Goal: Task Accomplishment & Management: Manage account settings

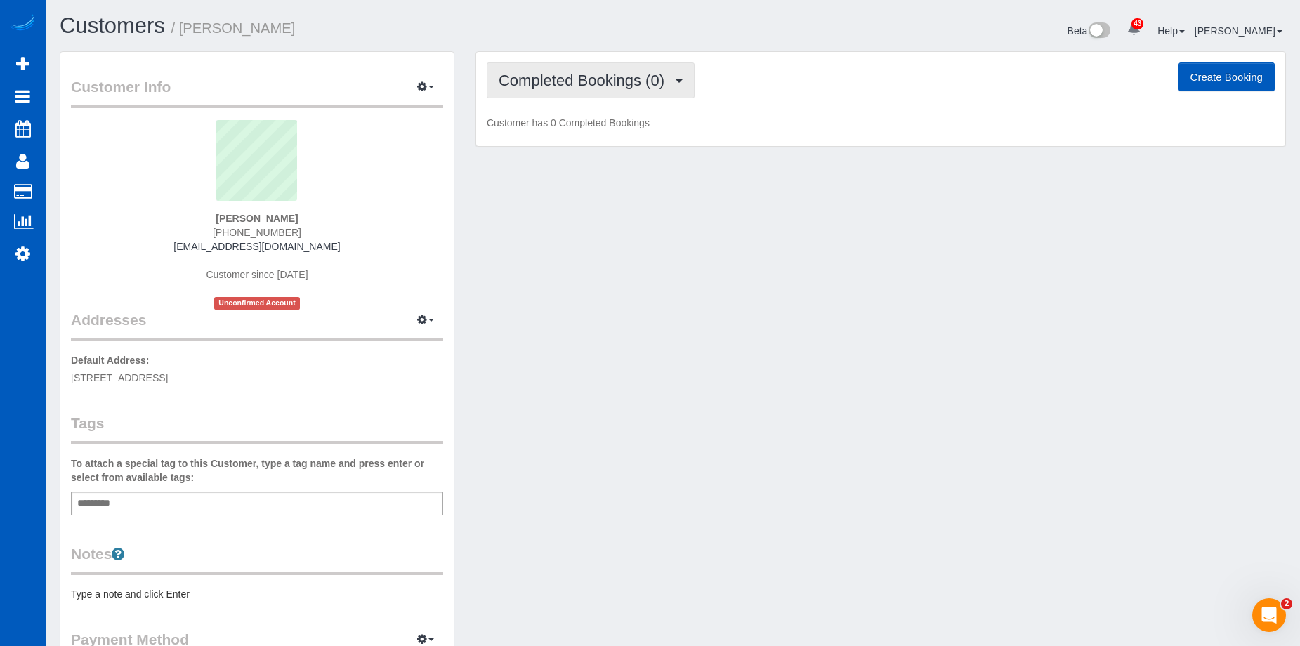
click at [600, 79] on span "Completed Bookings (0)" at bounding box center [585, 81] width 173 height 18
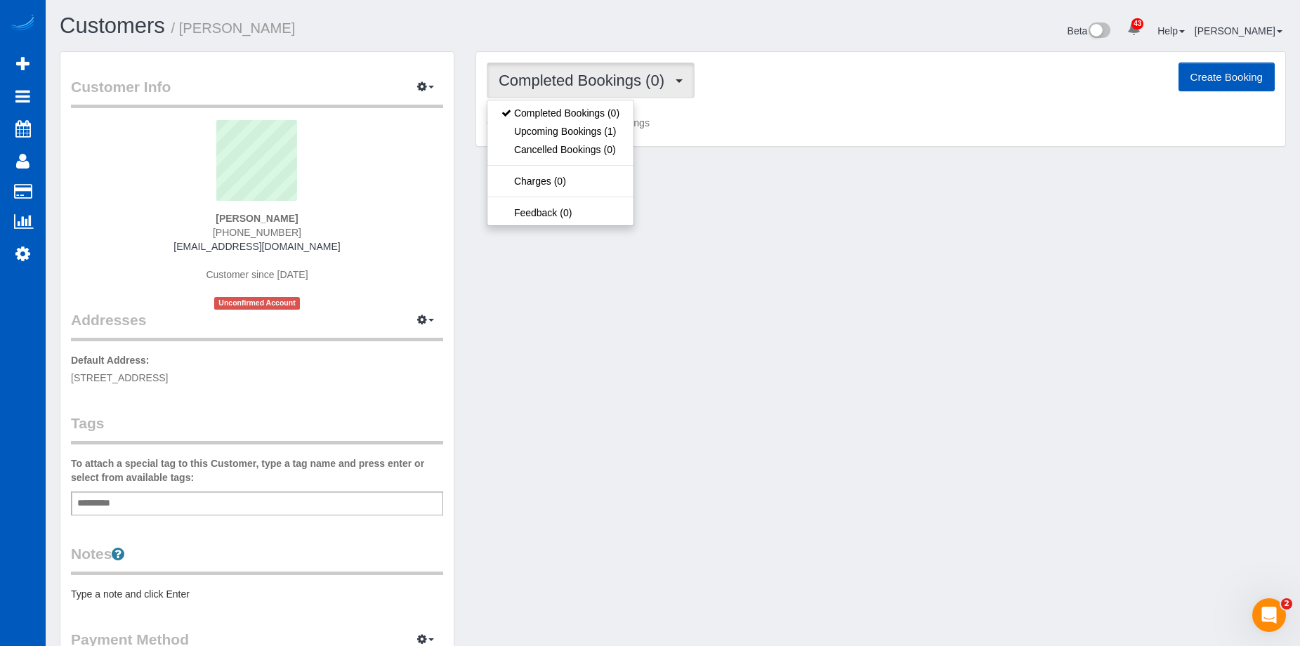
click at [600, 79] on span "Completed Bookings (0)" at bounding box center [585, 81] width 173 height 18
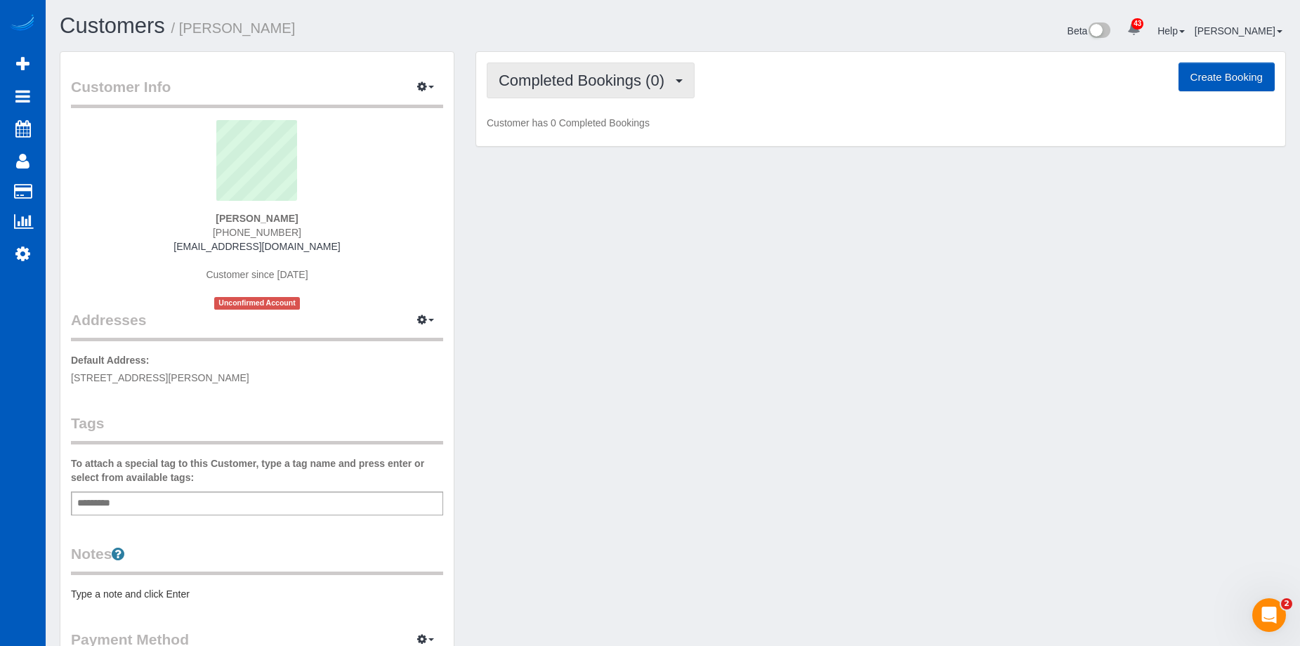
click at [586, 67] on button "Completed Bookings (0)" at bounding box center [591, 80] width 208 height 36
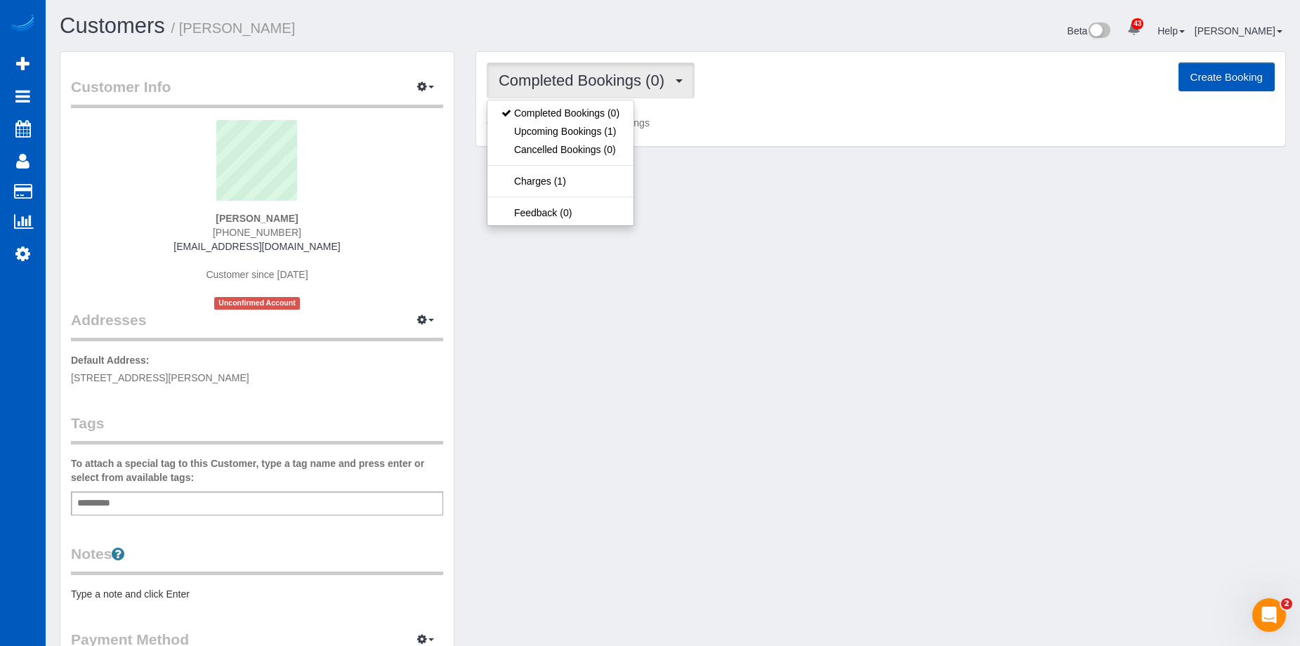
click at [586, 67] on button "Completed Bookings (0)" at bounding box center [591, 80] width 208 height 36
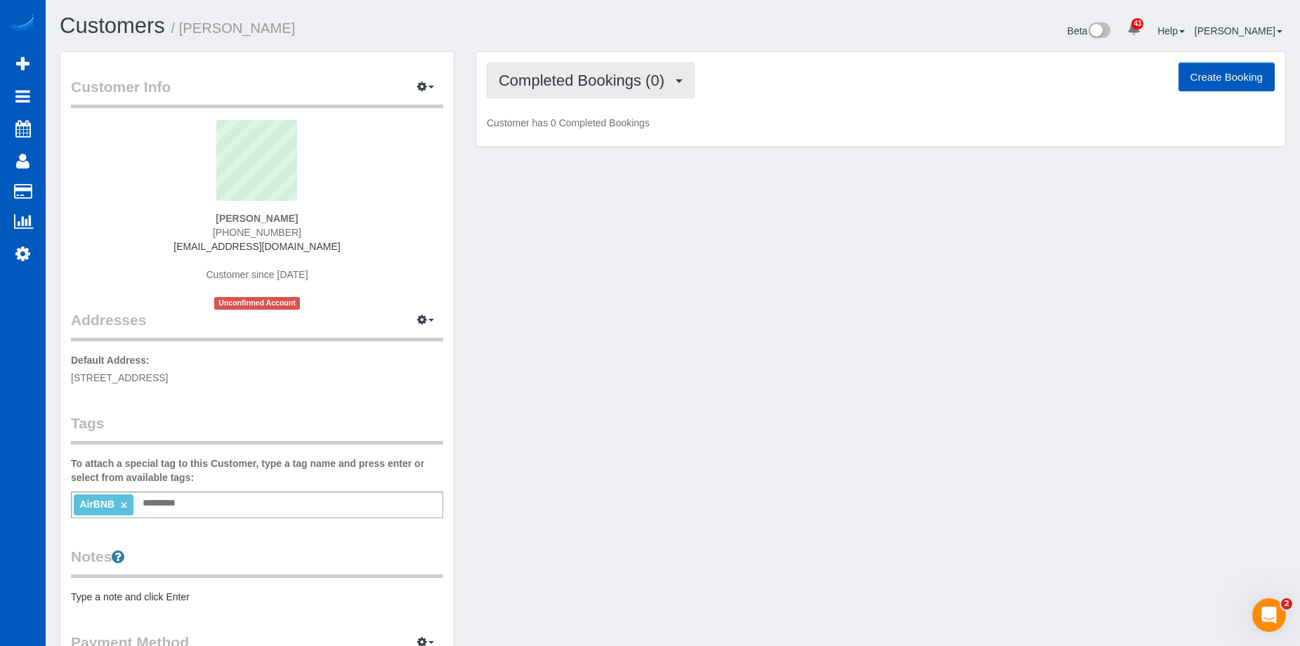
click at [582, 64] on button "Completed Bookings (0)" at bounding box center [591, 80] width 208 height 36
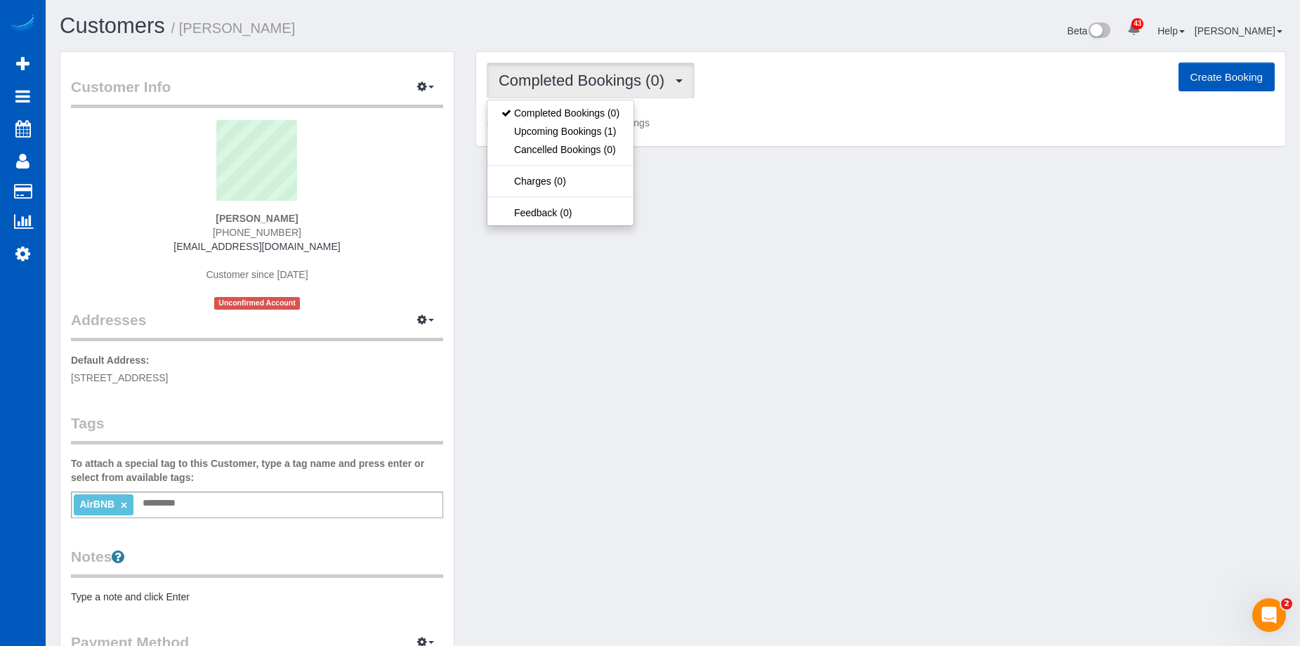
click at [583, 65] on button "Completed Bookings (0)" at bounding box center [591, 80] width 208 height 36
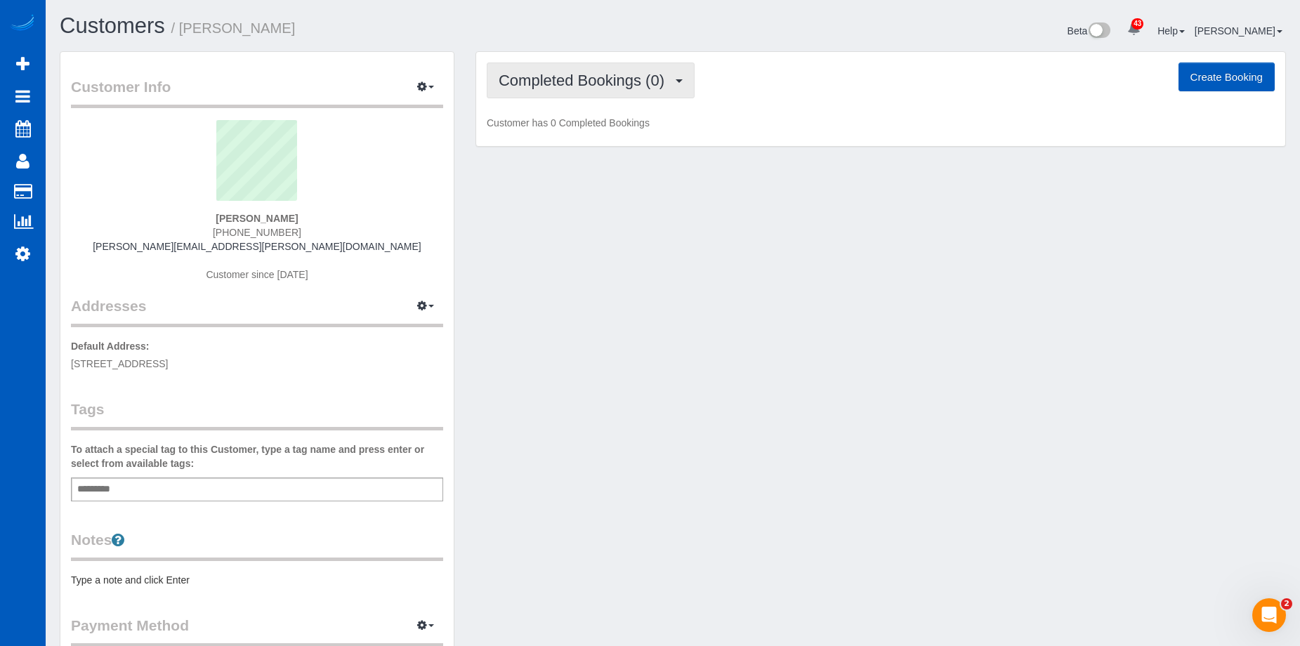
click at [562, 81] on span "Completed Bookings (0)" at bounding box center [585, 81] width 173 height 18
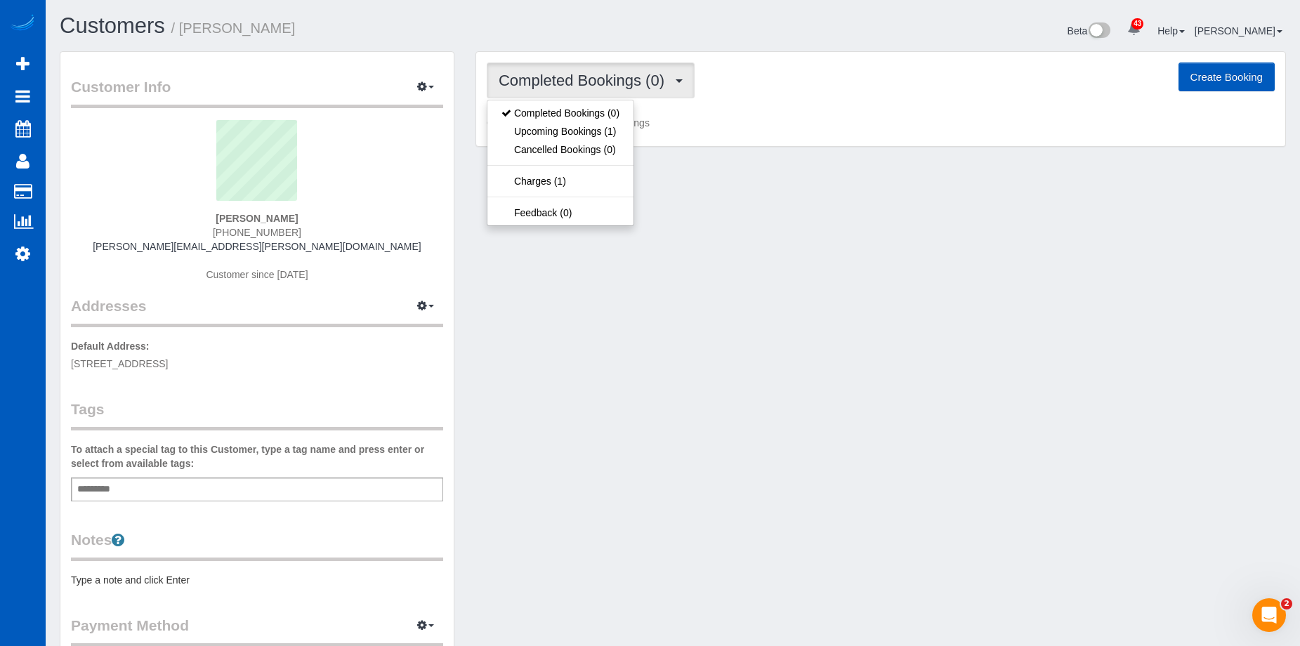
click at [563, 81] on span "Completed Bookings (0)" at bounding box center [585, 81] width 173 height 18
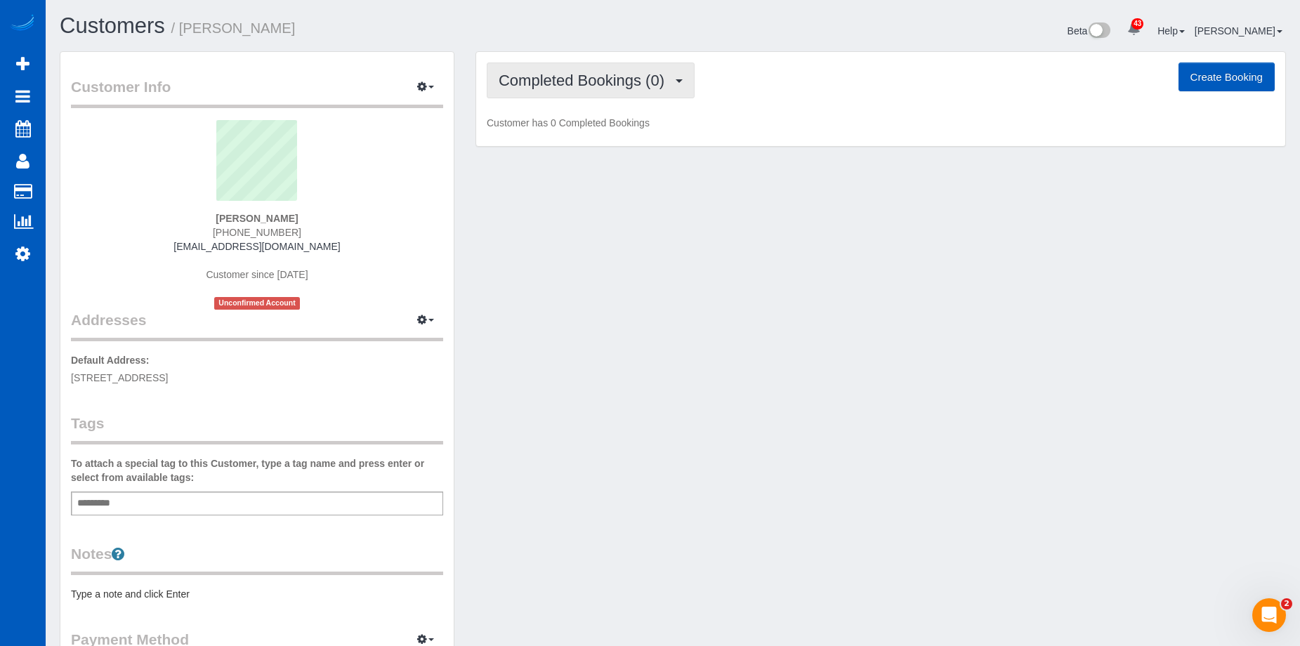
click at [592, 77] on span "Completed Bookings (0)" at bounding box center [585, 81] width 173 height 18
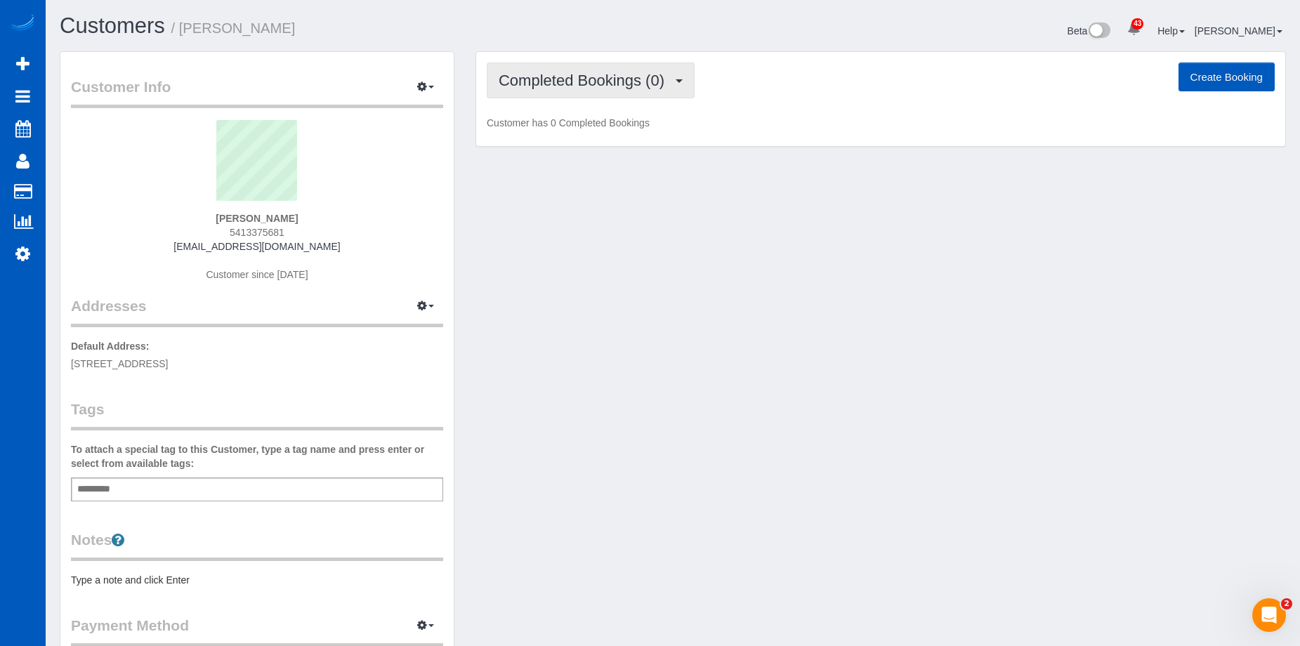
click at [573, 75] on span "Completed Bookings (0)" at bounding box center [585, 81] width 173 height 18
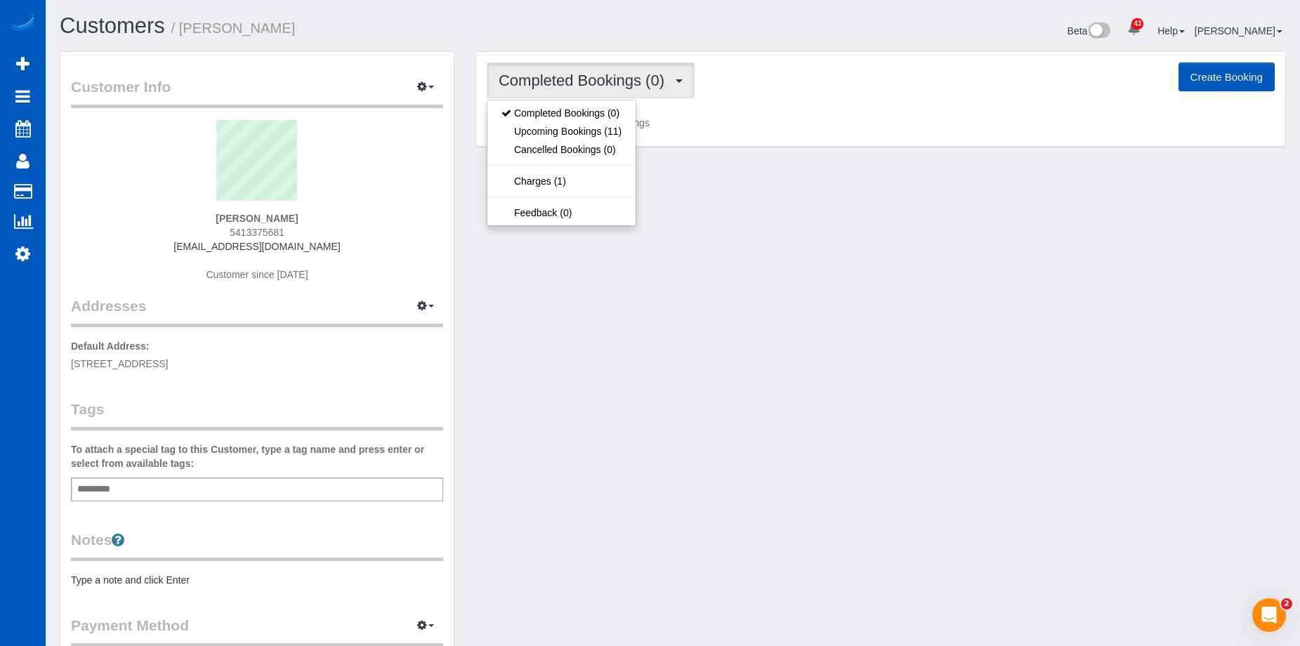
click at [572, 74] on span "Completed Bookings (0)" at bounding box center [585, 81] width 173 height 18
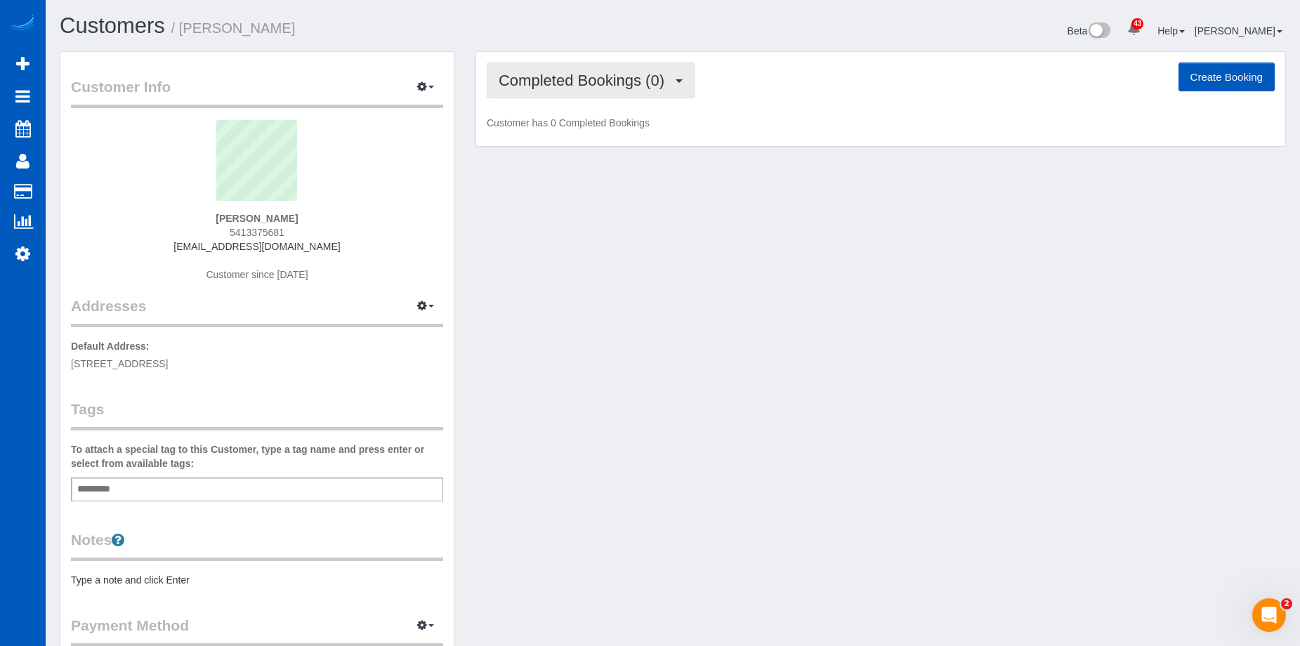
click at [554, 87] on span "Completed Bookings (0)" at bounding box center [585, 81] width 173 height 18
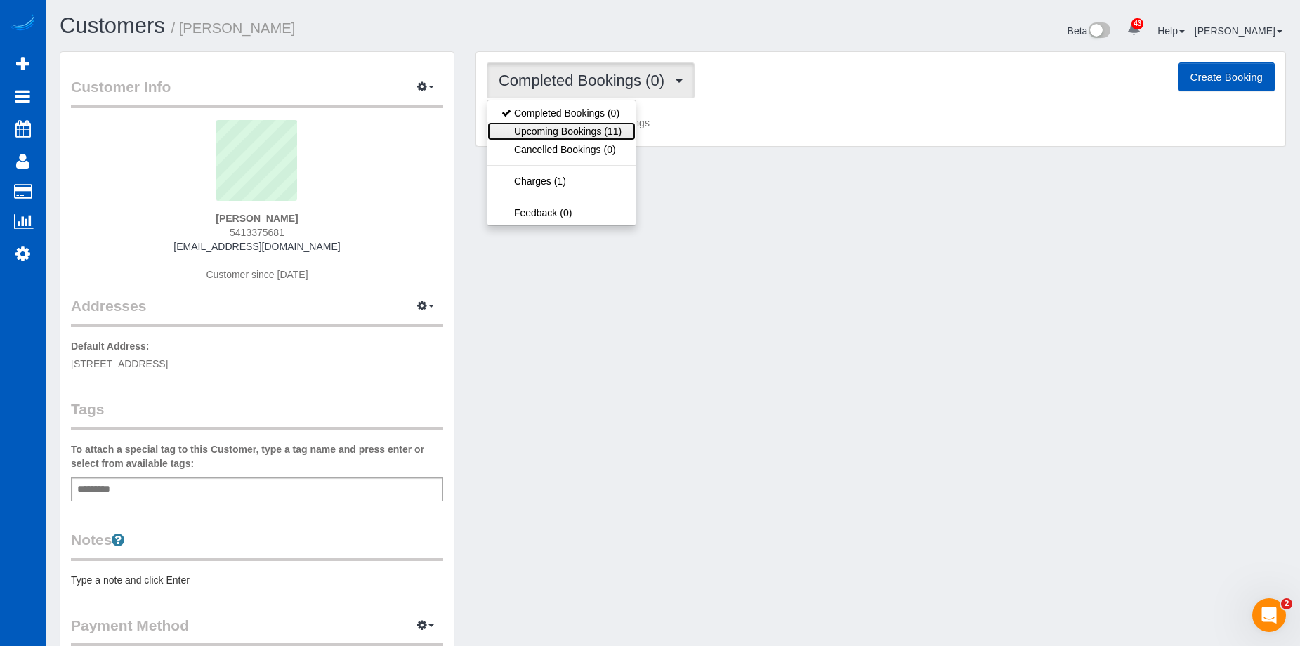
click at [575, 134] on link "Upcoming Bookings (11)" at bounding box center [561, 131] width 148 height 18
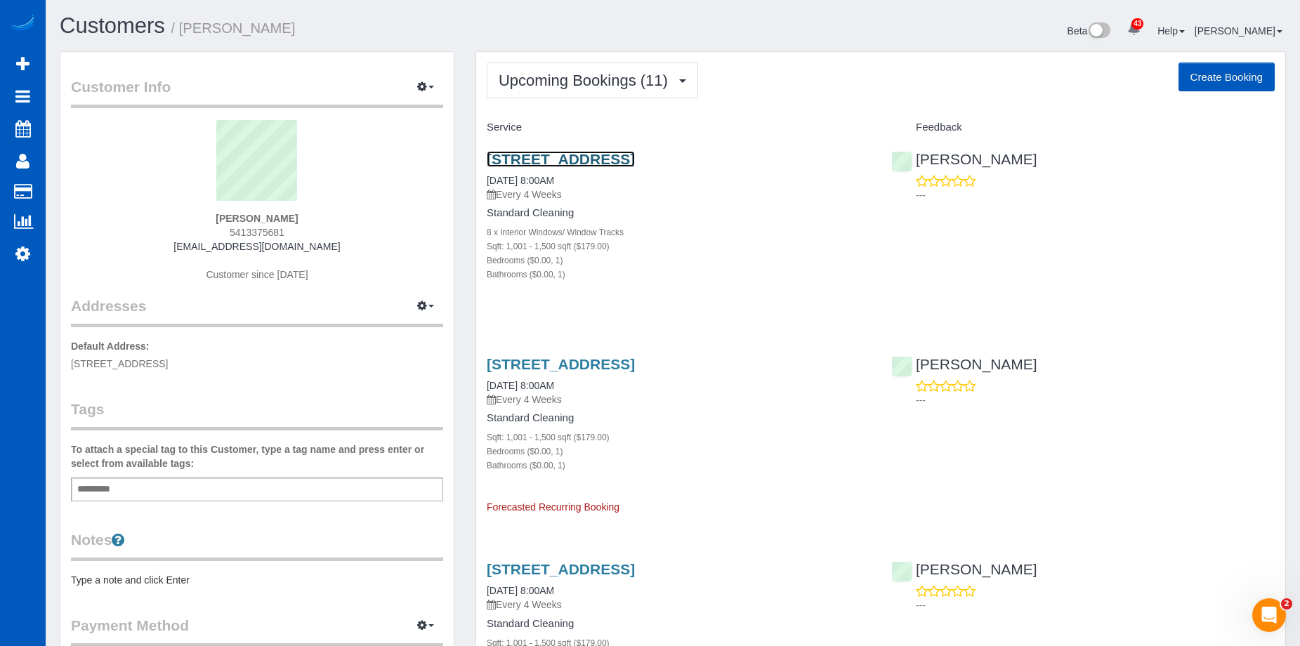
click at [604, 157] on link "123 Nw 12th Avenue, 1434, Portland, OR 97209" at bounding box center [561, 159] width 148 height 16
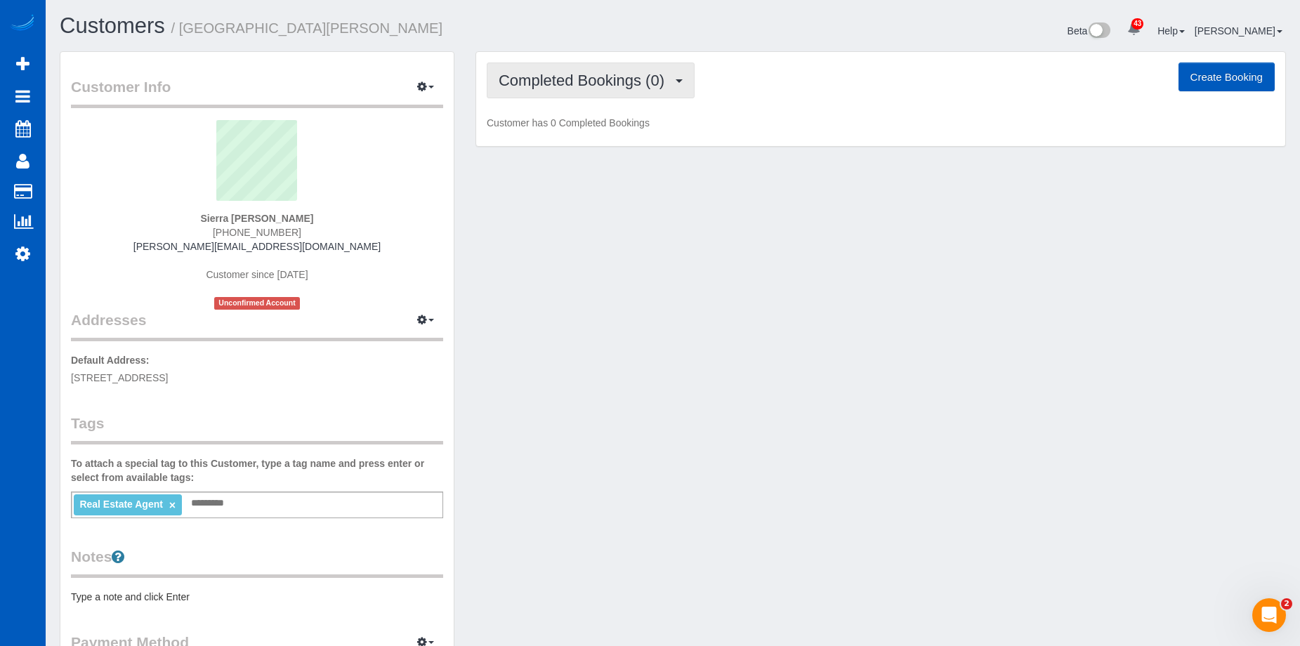
click at [532, 77] on span "Completed Bookings (0)" at bounding box center [585, 81] width 173 height 18
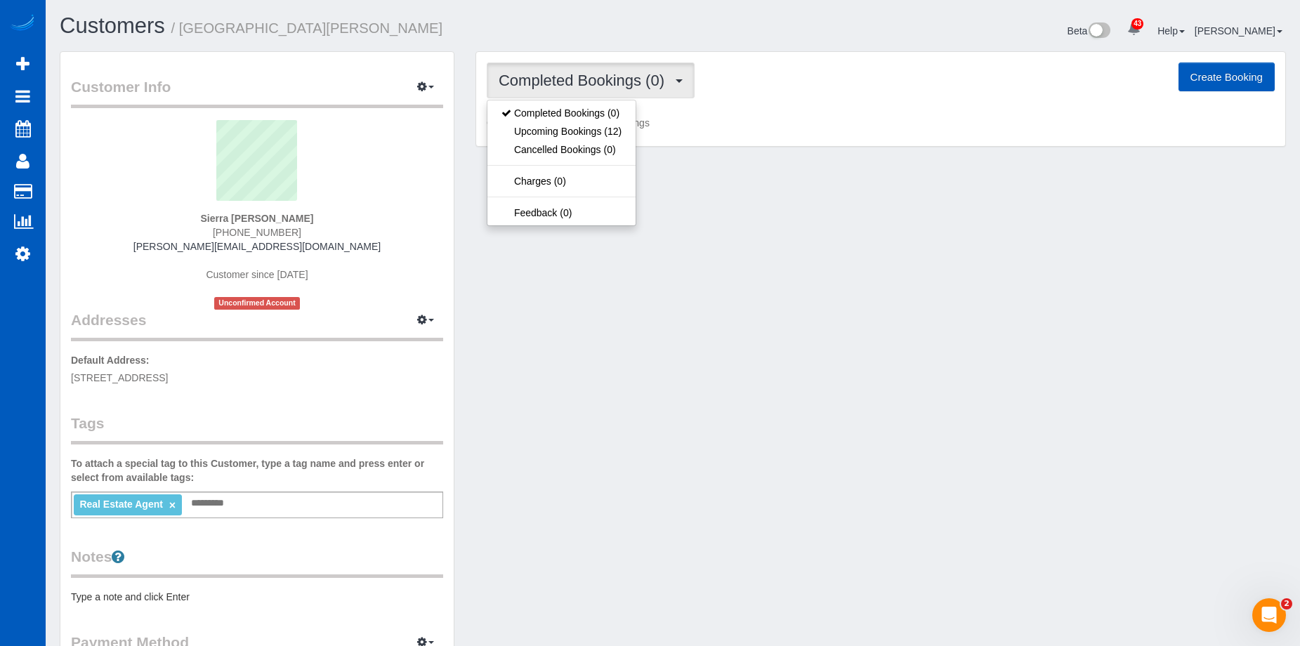
click at [534, 77] on span "Completed Bookings (0)" at bounding box center [585, 81] width 173 height 18
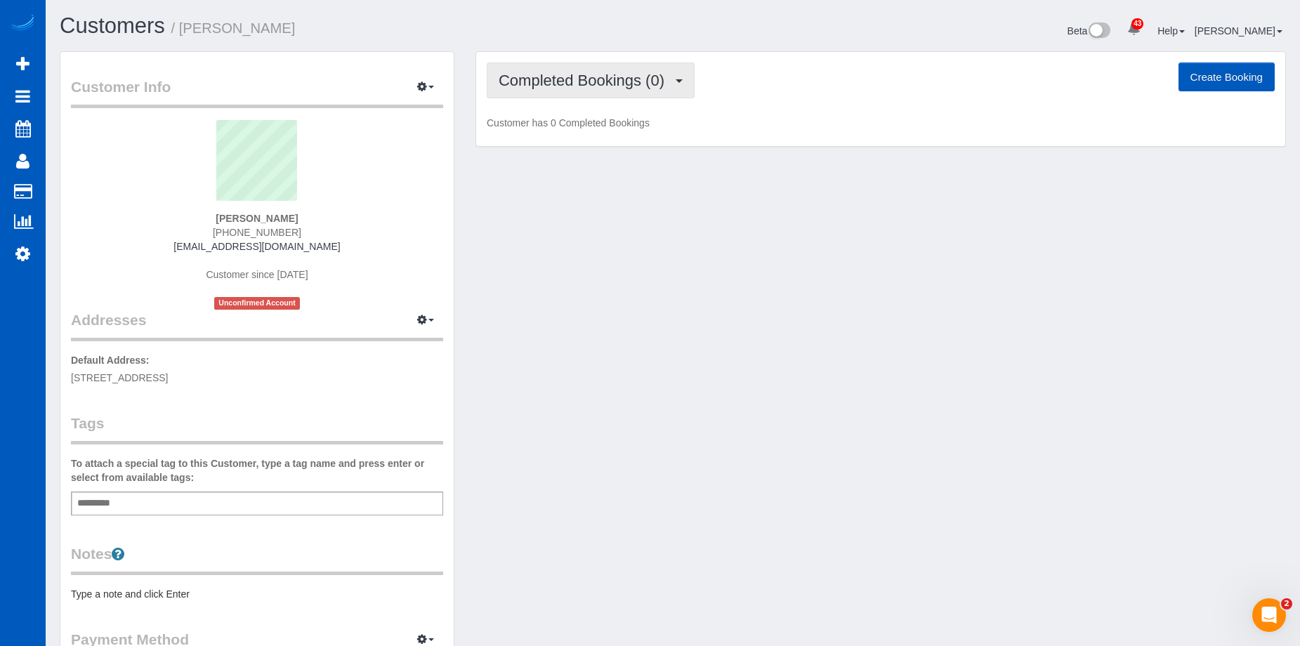
click at [578, 87] on span "Completed Bookings (0)" at bounding box center [585, 81] width 173 height 18
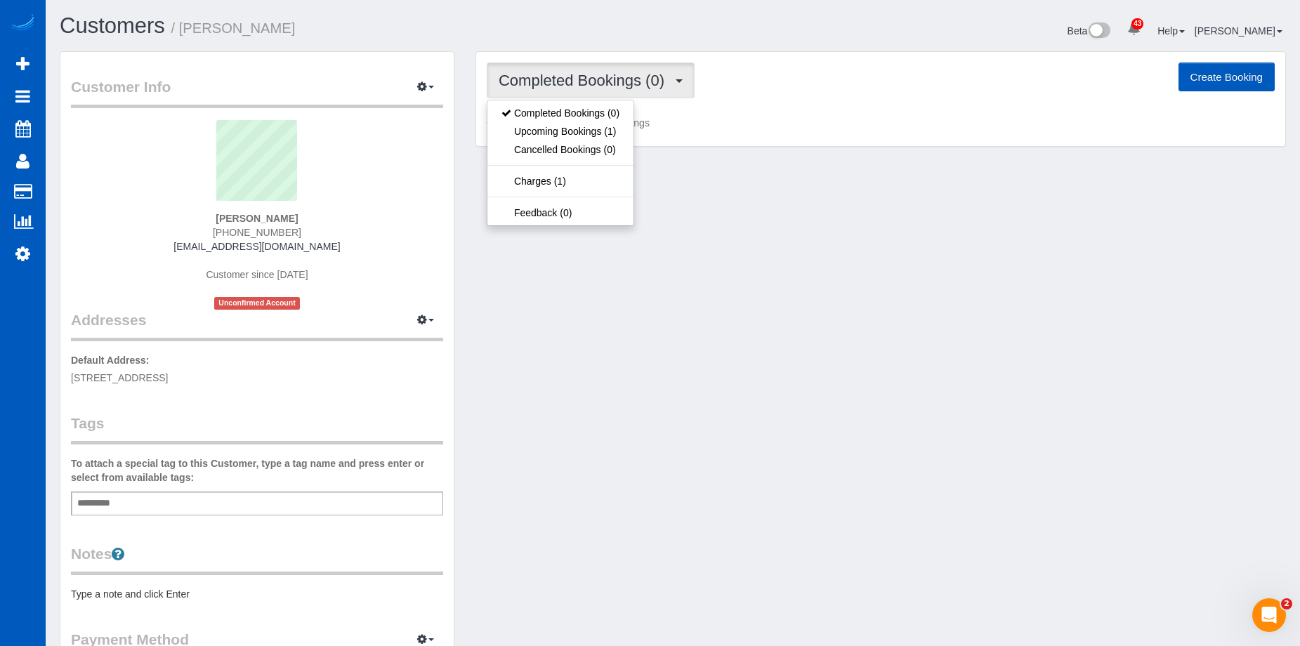
click at [581, 84] on span "Completed Bookings (0)" at bounding box center [585, 81] width 173 height 18
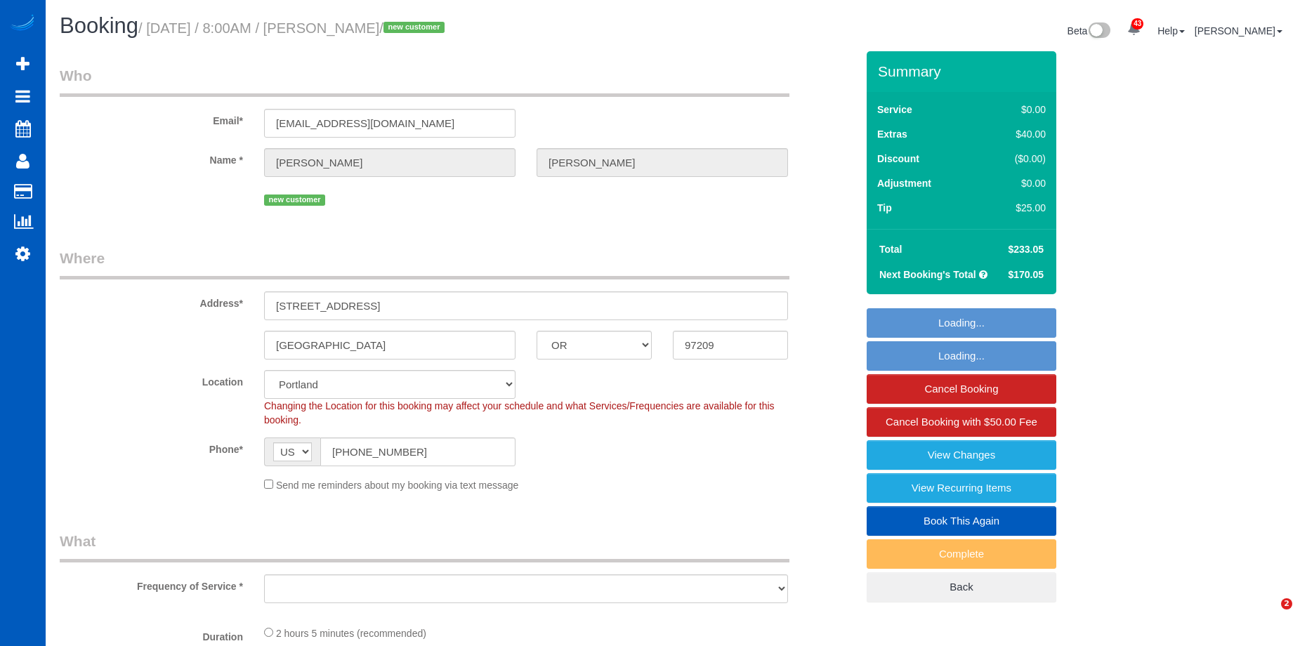
select select "OR"
select select "spot1"
select select "number:8"
select select "object:1216"
select select "199"
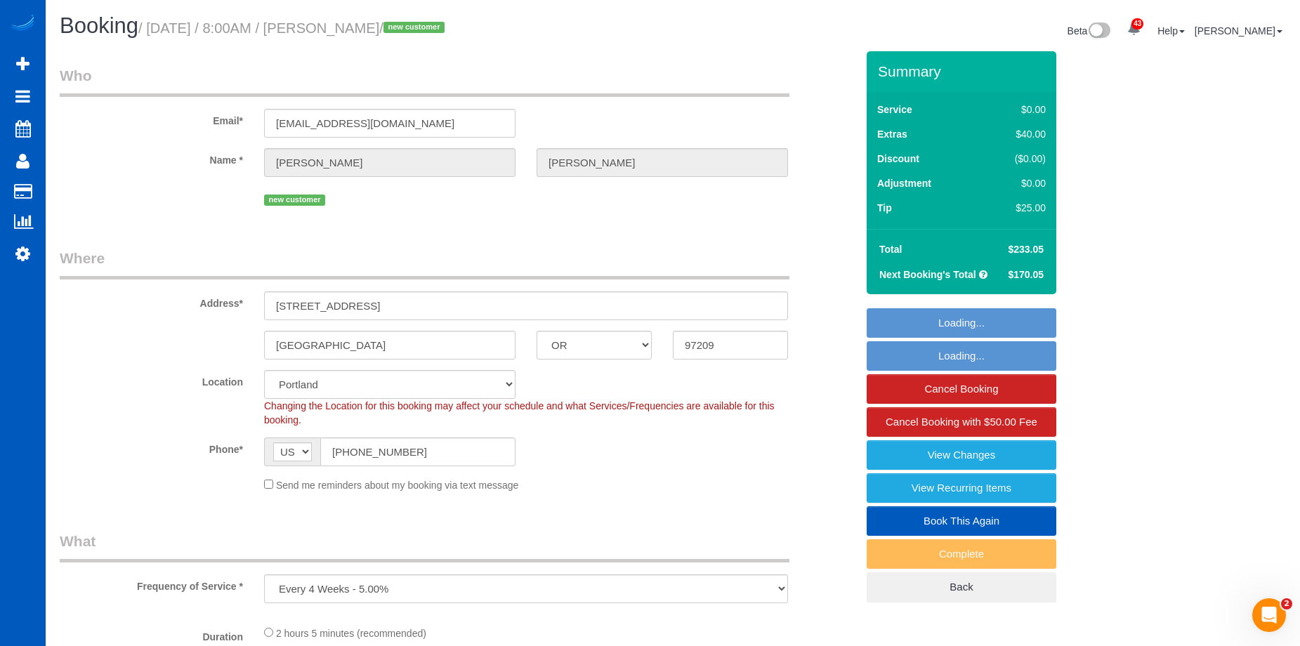
select select "1001"
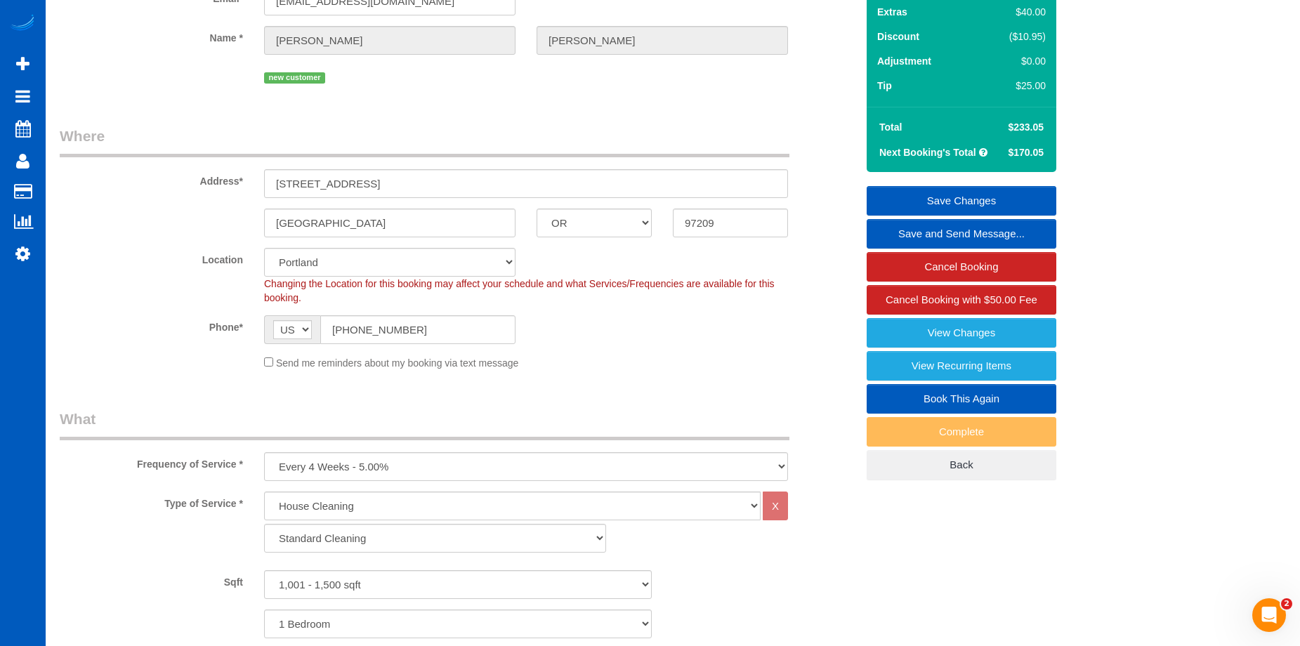
scroll to position [70, 0]
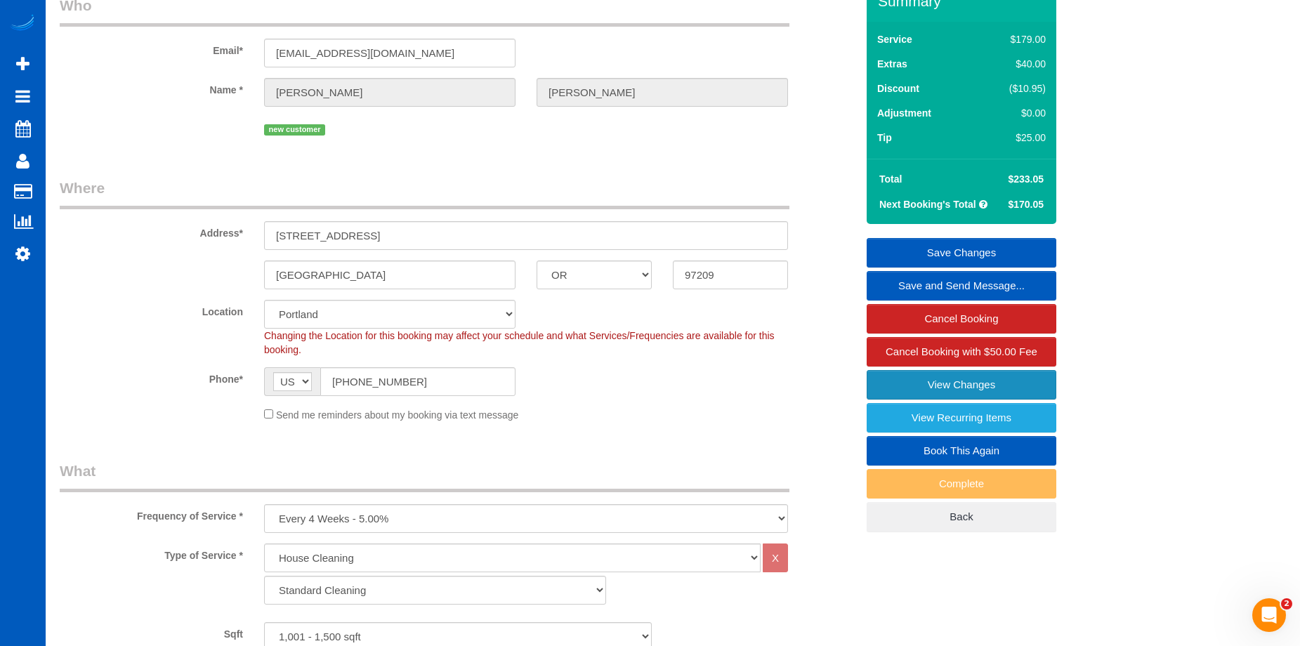
click at [925, 379] on link "View Changes" at bounding box center [961, 384] width 190 height 29
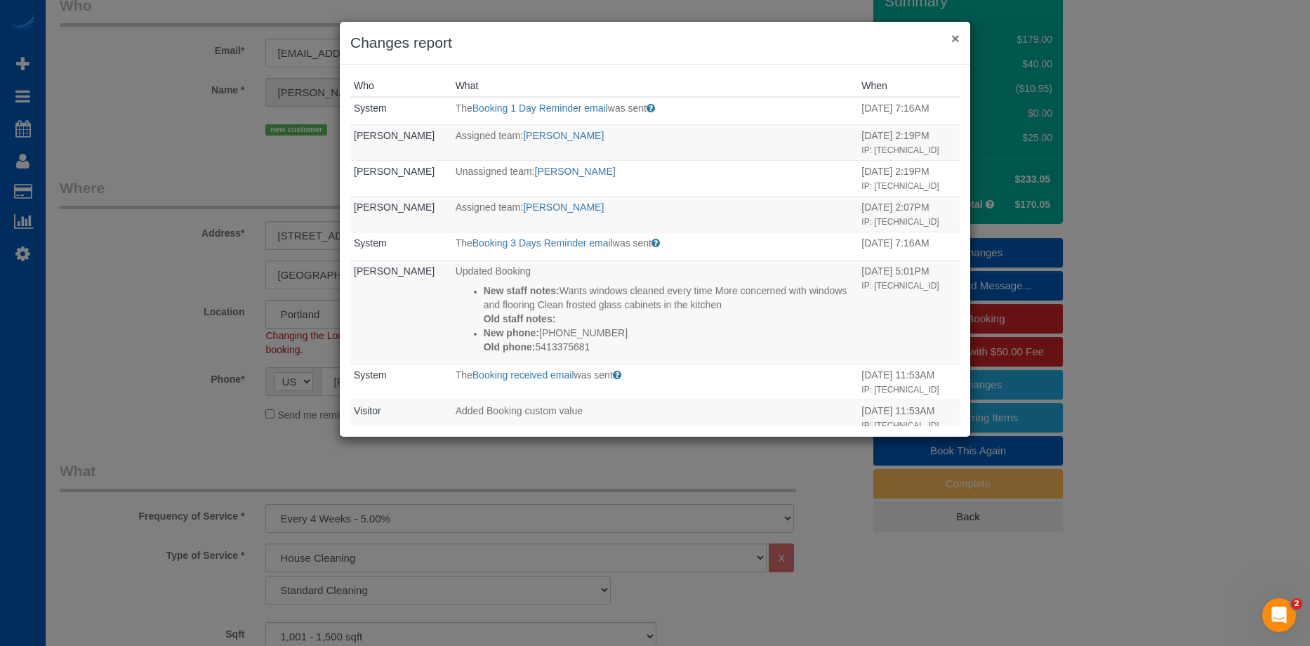
click at [956, 38] on button "×" at bounding box center [955, 38] width 8 height 15
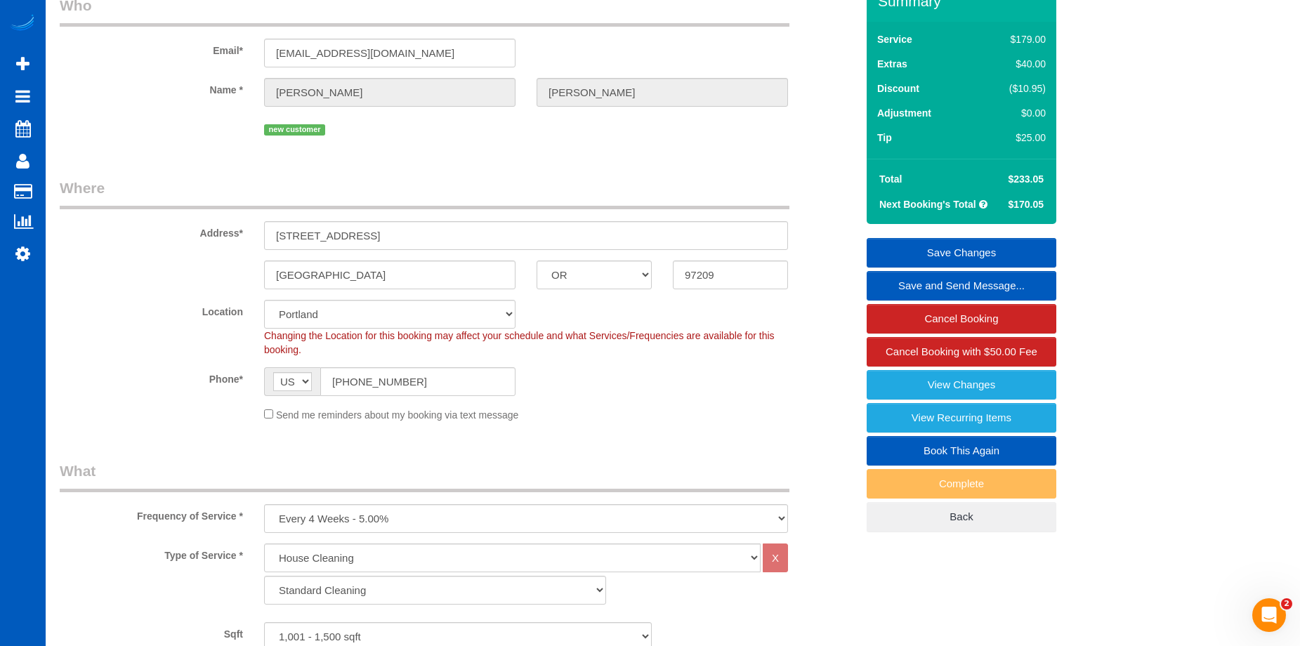
drag, startPoint x: 1006, startPoint y: 178, endPoint x: 1042, endPoint y: 177, distance: 36.5
click at [1042, 177] on td "$233.05" at bounding box center [1024, 178] width 50 height 25
click at [1018, 180] on span "$233.05" at bounding box center [1026, 178] width 36 height 11
drag, startPoint x: 1015, startPoint y: 176, endPoint x: 1056, endPoint y: 177, distance: 41.5
click at [1056, 177] on div "Summary Service $179.00 Extras $40.00 Discount ($10.95) Adjustment $0.00 Tip $2…" at bounding box center [1009, 270] width 307 height 579
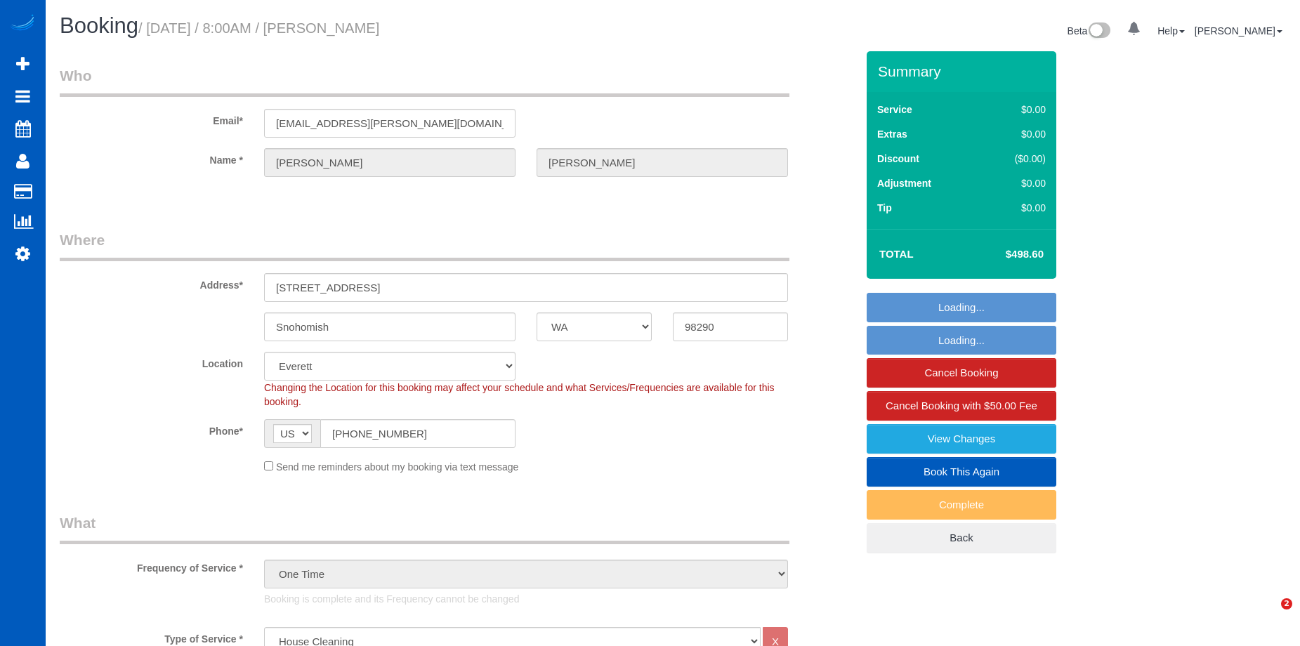
select select "WA"
select select "199"
select select "2501"
select select "6"
select select "3"
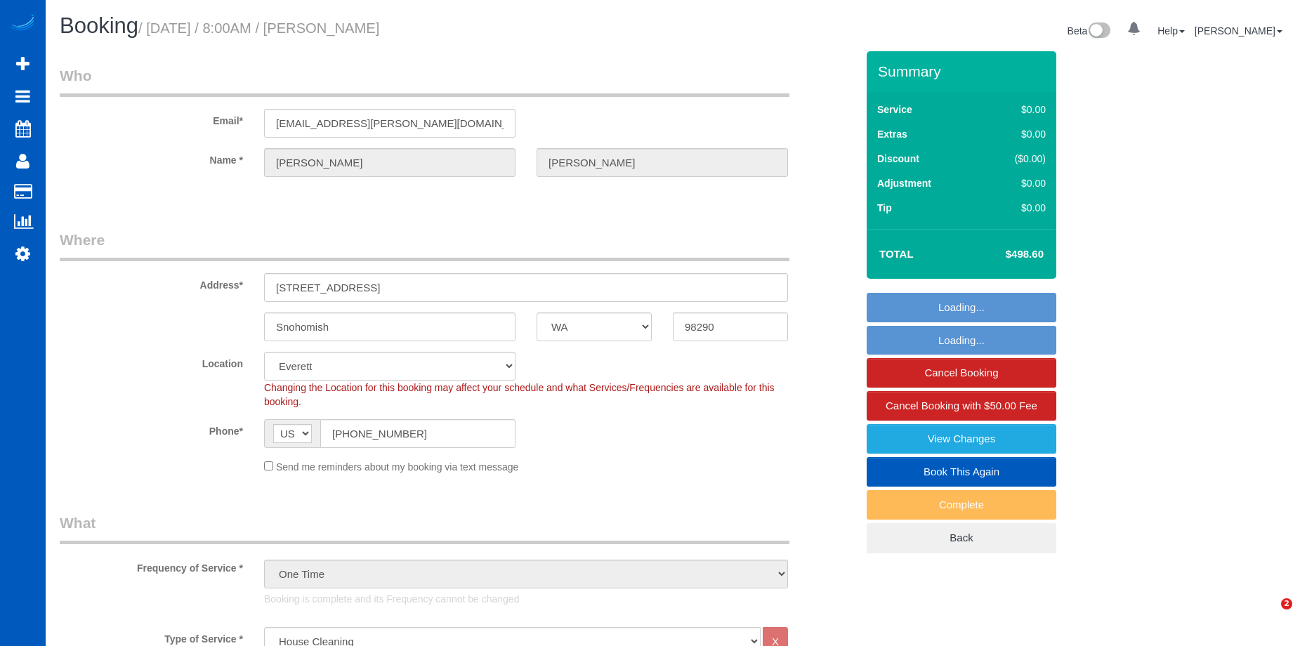
scroll to position [281, 0]
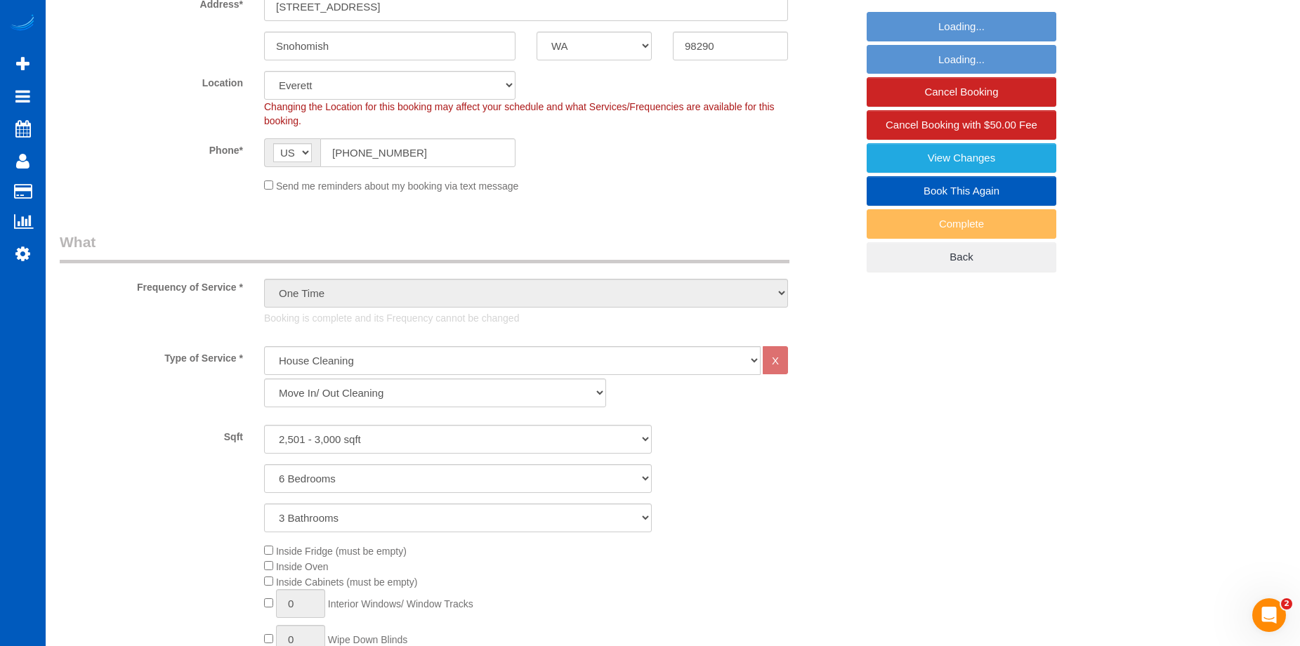
select select "object:959"
select select "string:fspay-b4770d2f-b431-470d-99f3-e9b9f9e486ff"
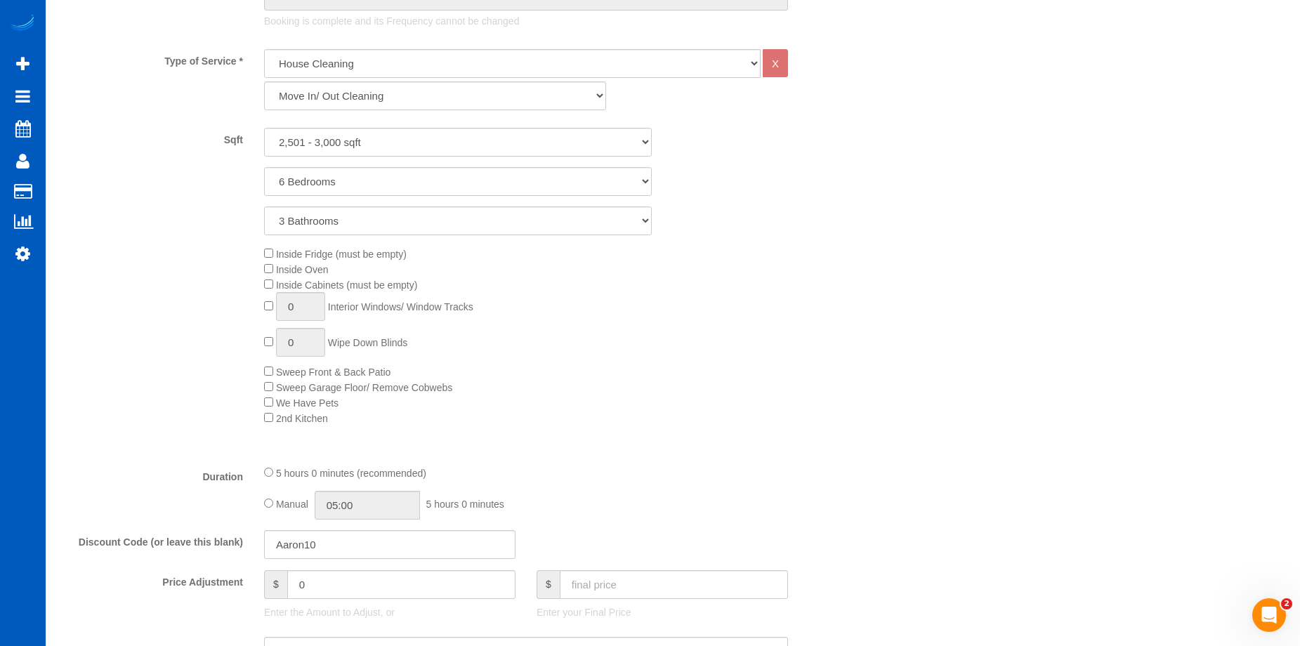
select select "2501"
select select "6"
select select "3"
select select "spot1"
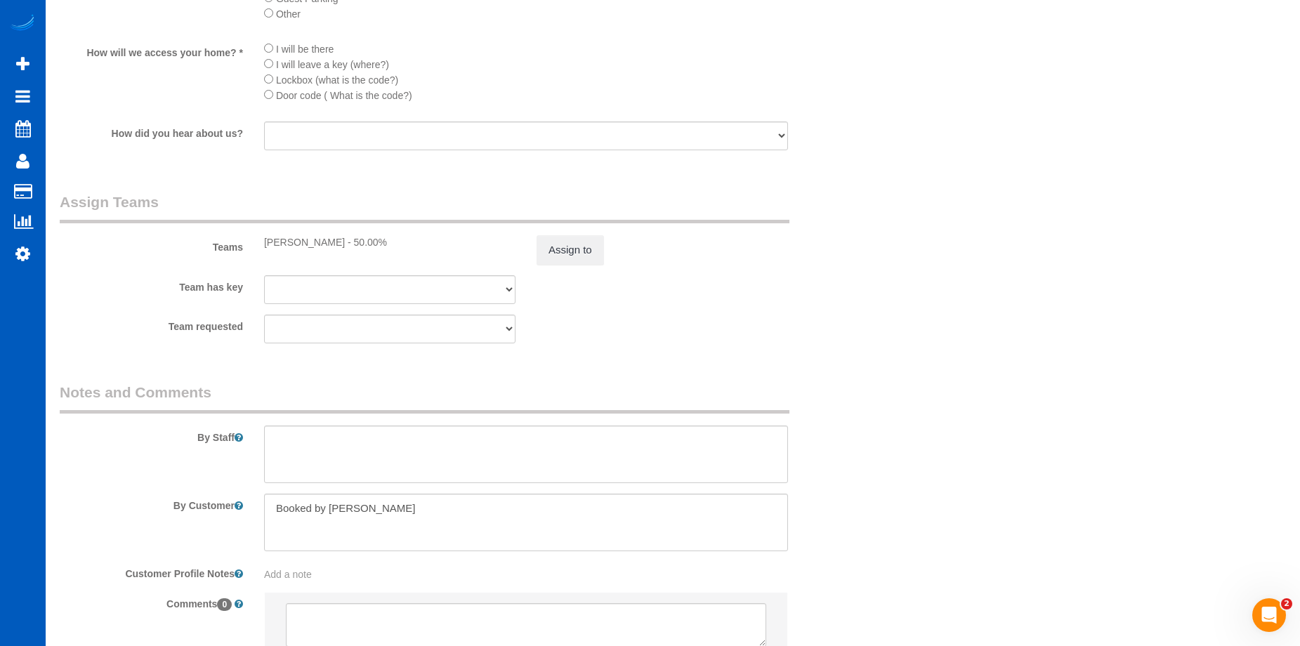
scroll to position [1799, 0]
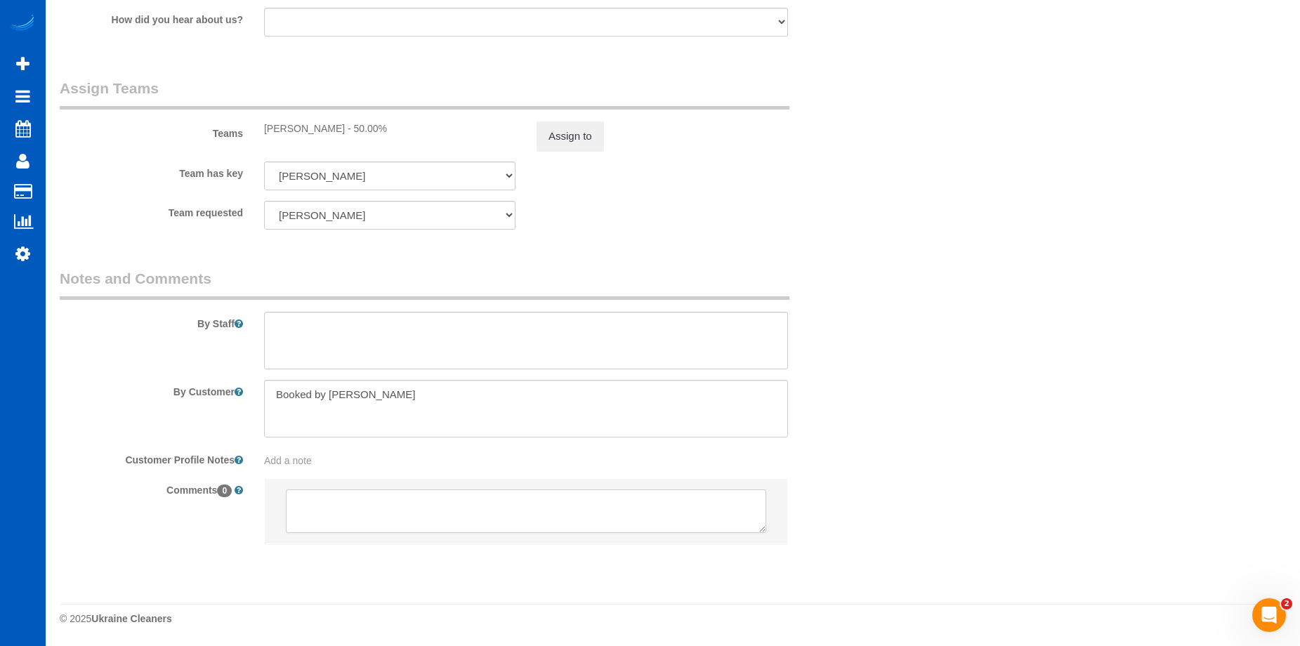
click at [348, 503] on textarea at bounding box center [526, 511] width 480 height 44
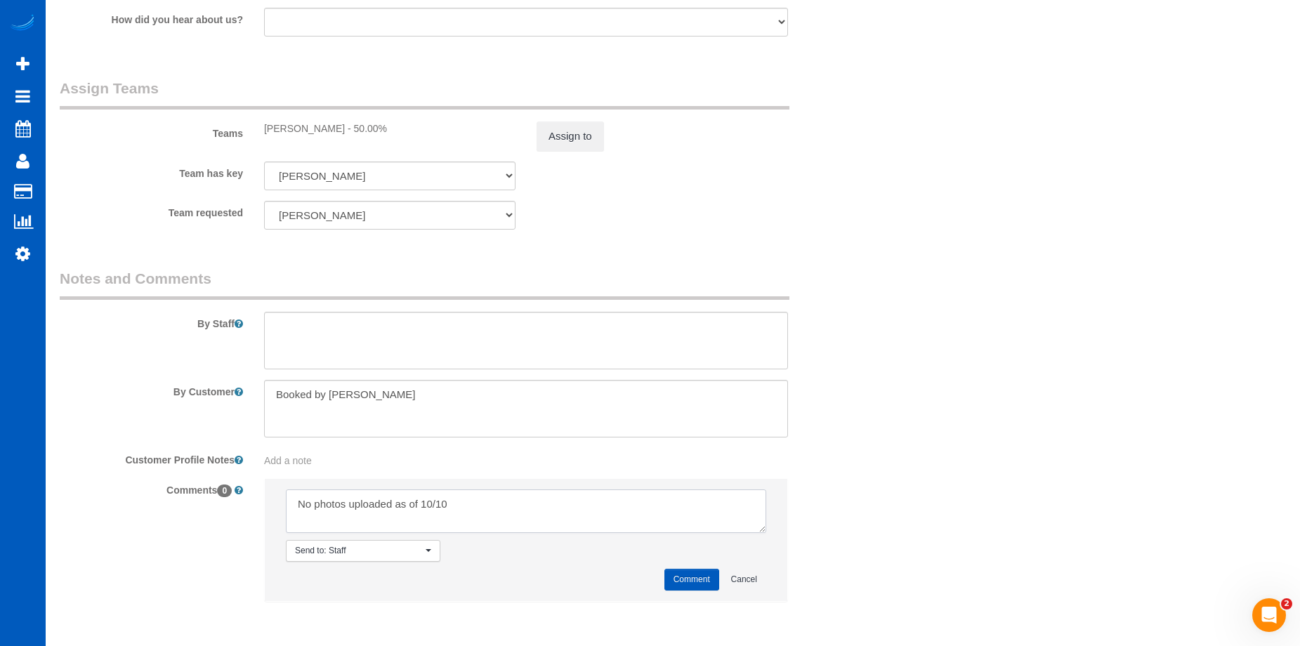
type textarea "No photos uploaded as of 10/10"
click at [696, 587] on button "Comment" at bounding box center [691, 580] width 55 height 22
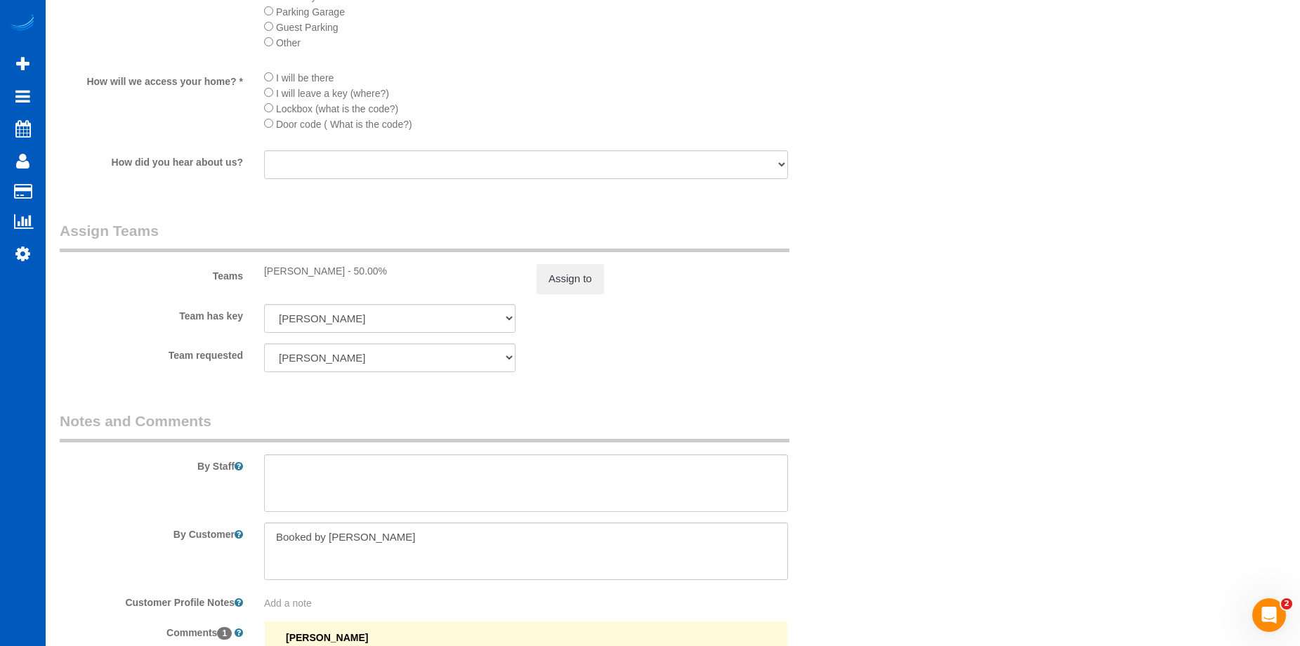
scroll to position [1659, 0]
click at [585, 282] on button "Assign to" at bounding box center [569, 276] width 67 height 29
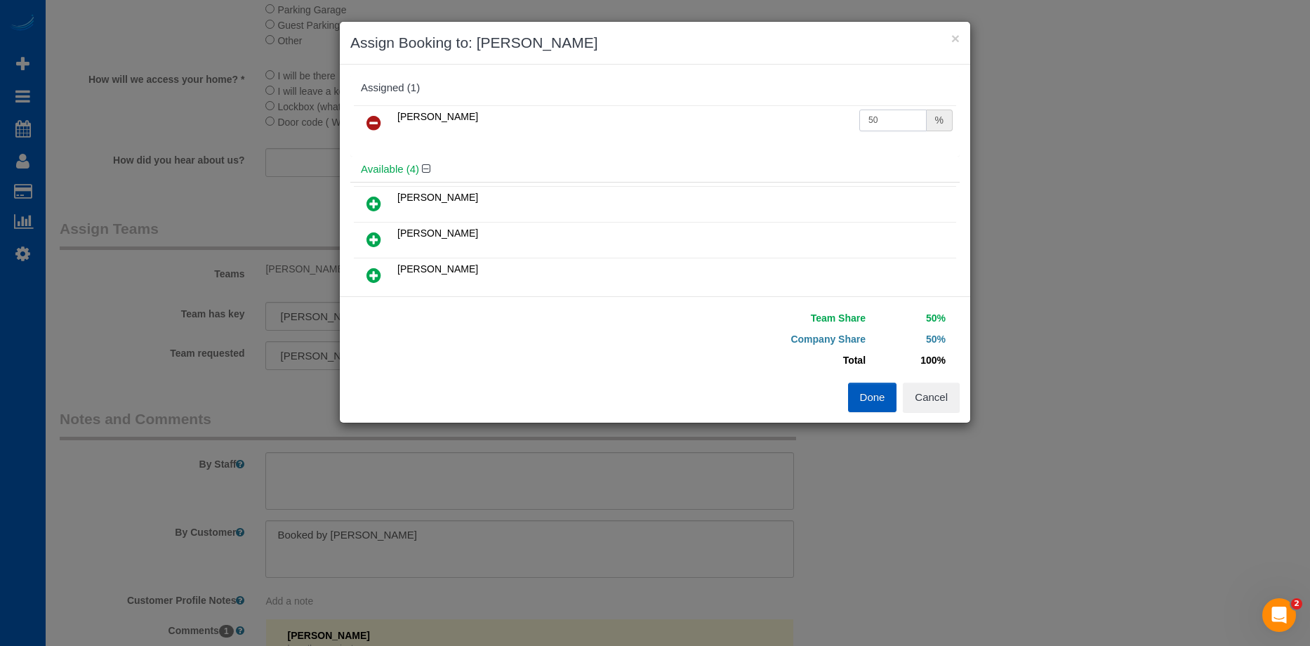
click at [883, 124] on input "50" at bounding box center [892, 121] width 67 height 22
drag, startPoint x: 888, startPoint y: 119, endPoint x: 781, endPoint y: 107, distance: 108.0
click at [781, 107] on tr "Alona Tarasiuk 50 %" at bounding box center [655, 123] width 602 height 36
click at [896, 117] on input "26.99" at bounding box center [892, 121] width 67 height 22
drag, startPoint x: 902, startPoint y: 112, endPoint x: 736, endPoint y: 105, distance: 165.9
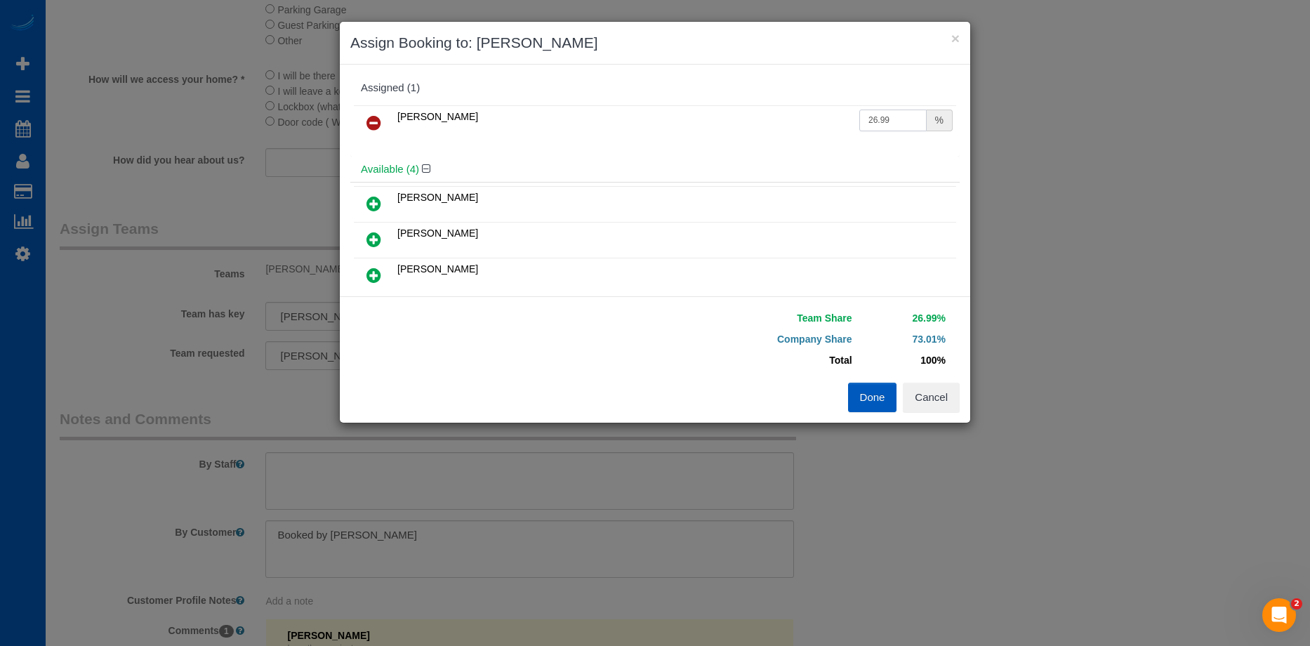
click at [736, 105] on table "Alona Tarasiuk 26.99 %" at bounding box center [655, 123] width 602 height 36
type input "46.99"
click at [869, 391] on button "Done" at bounding box center [872, 397] width 49 height 29
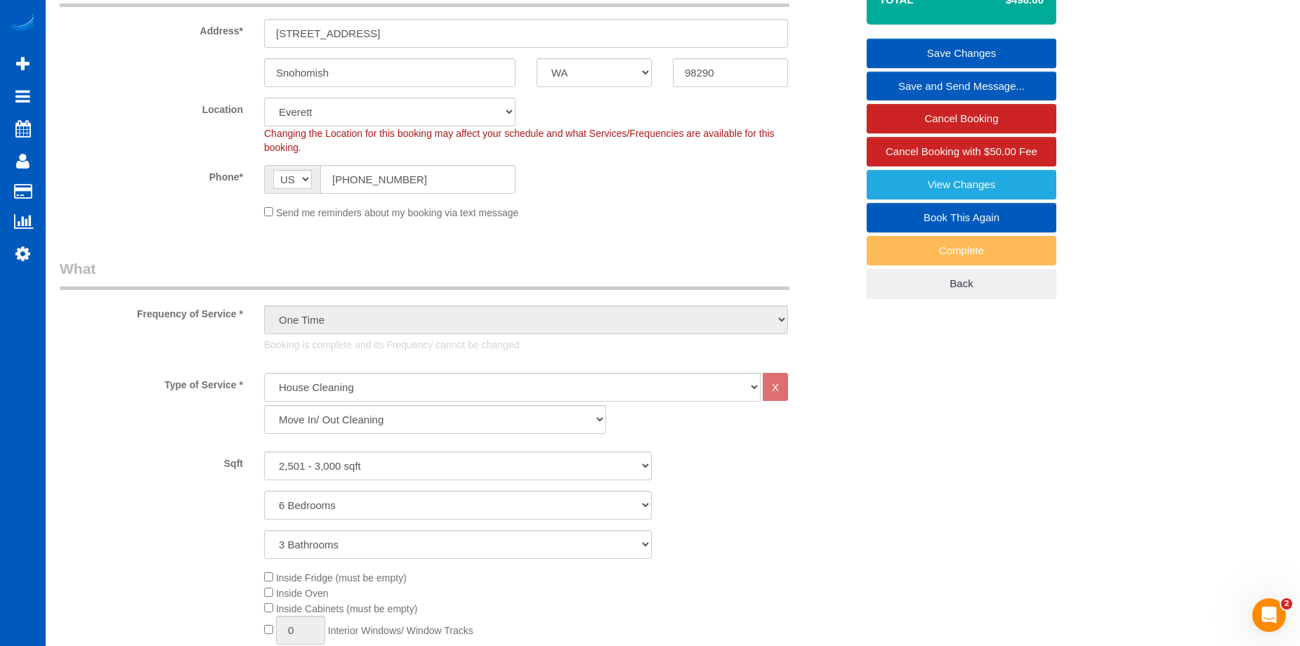
scroll to position [44, 0]
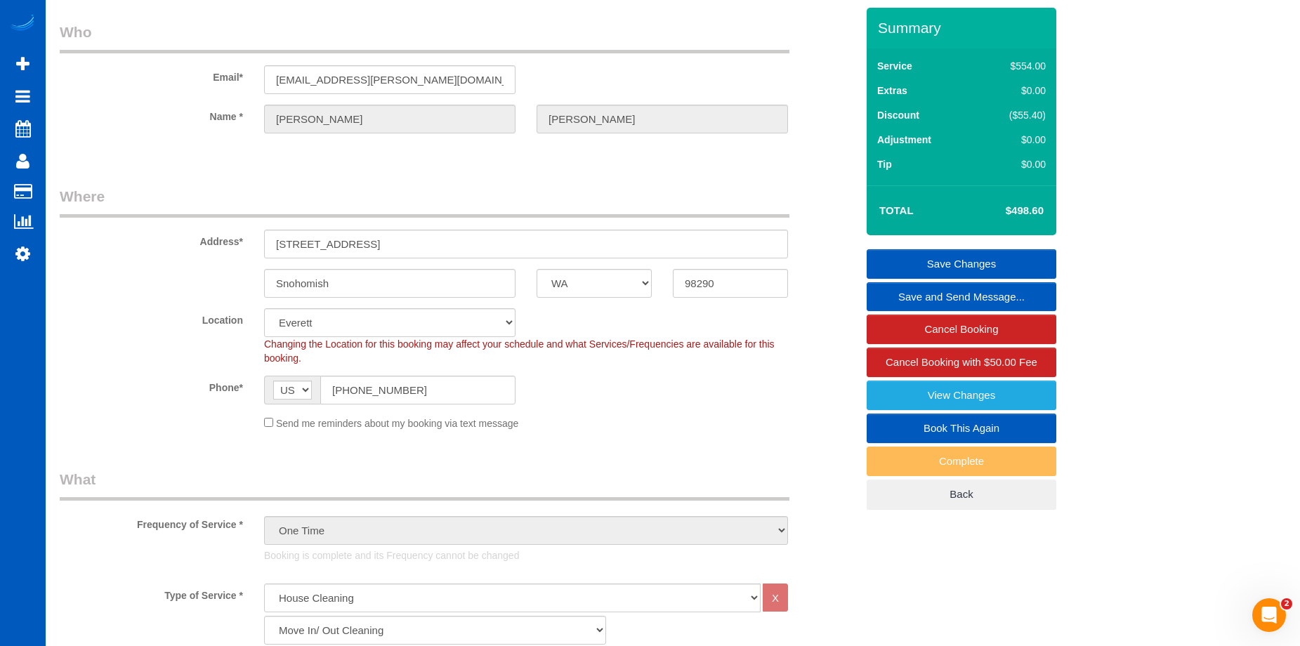
click at [918, 257] on link "Save Changes" at bounding box center [961, 263] width 190 height 29
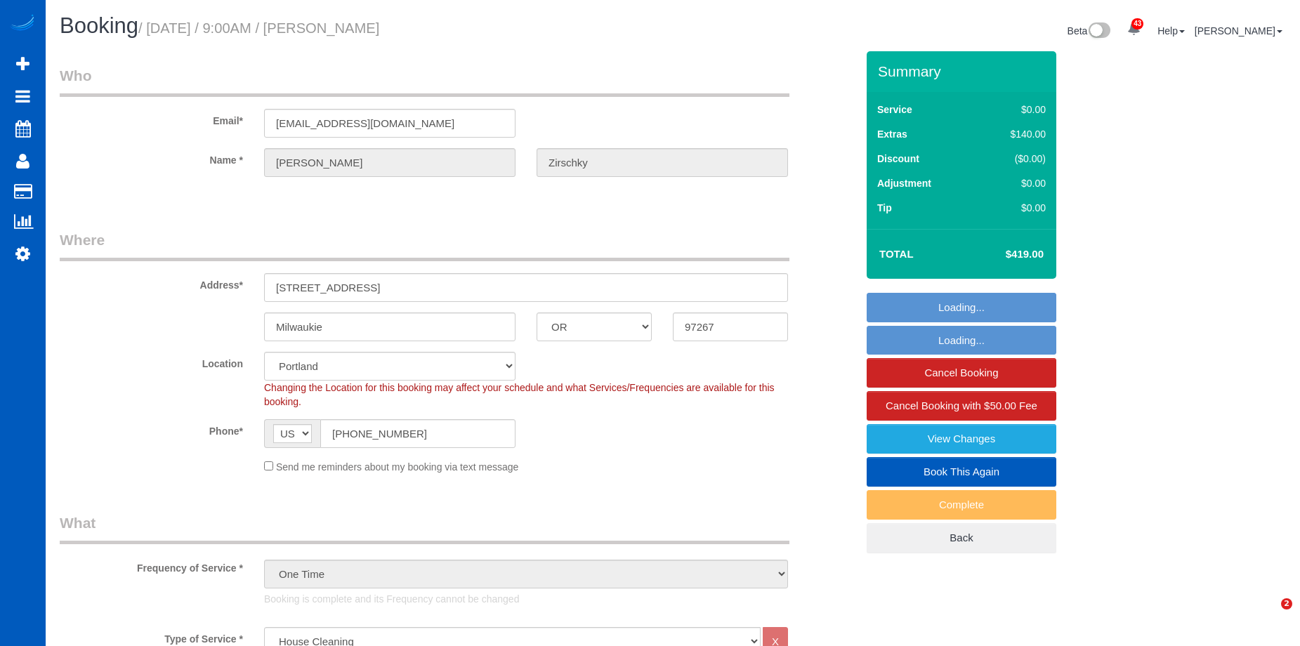
select select "OR"
select select "199"
select select "1001"
select select "3"
select select "2"
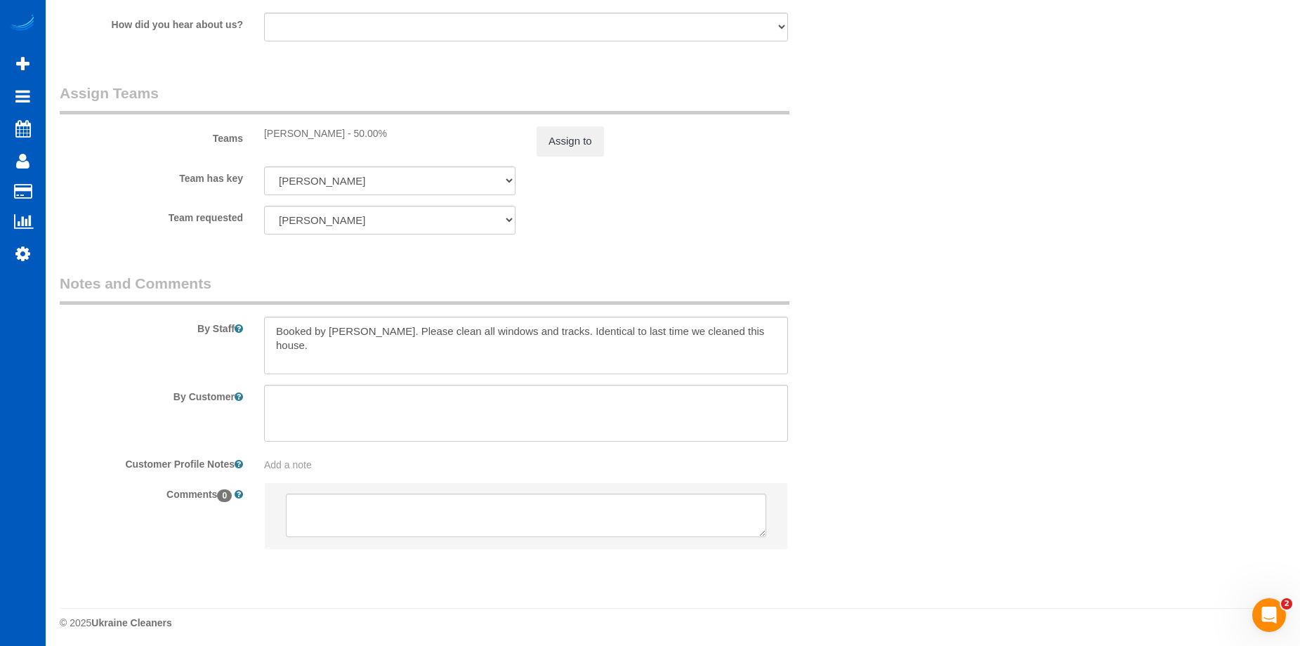
scroll to position [1916, 0]
click at [444, 500] on textarea at bounding box center [526, 511] width 480 height 44
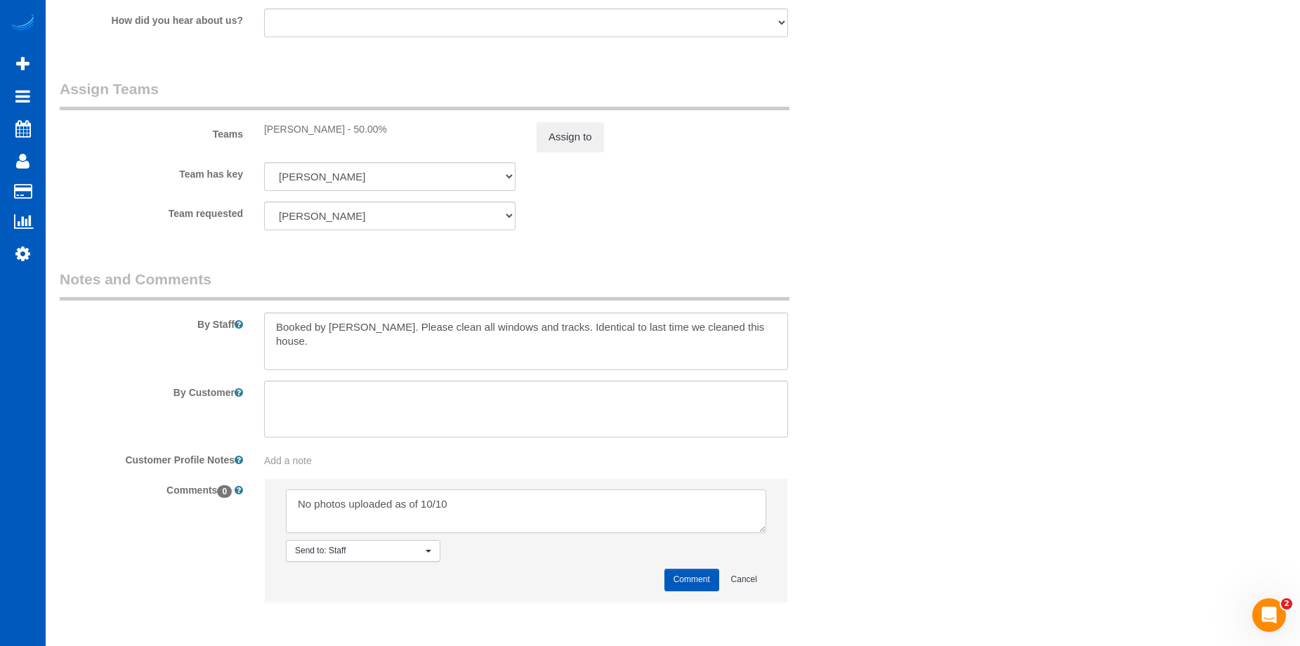
type textarea "No photos uploaded as of 10/10"
click at [693, 574] on button "Comment" at bounding box center [691, 580] width 55 height 22
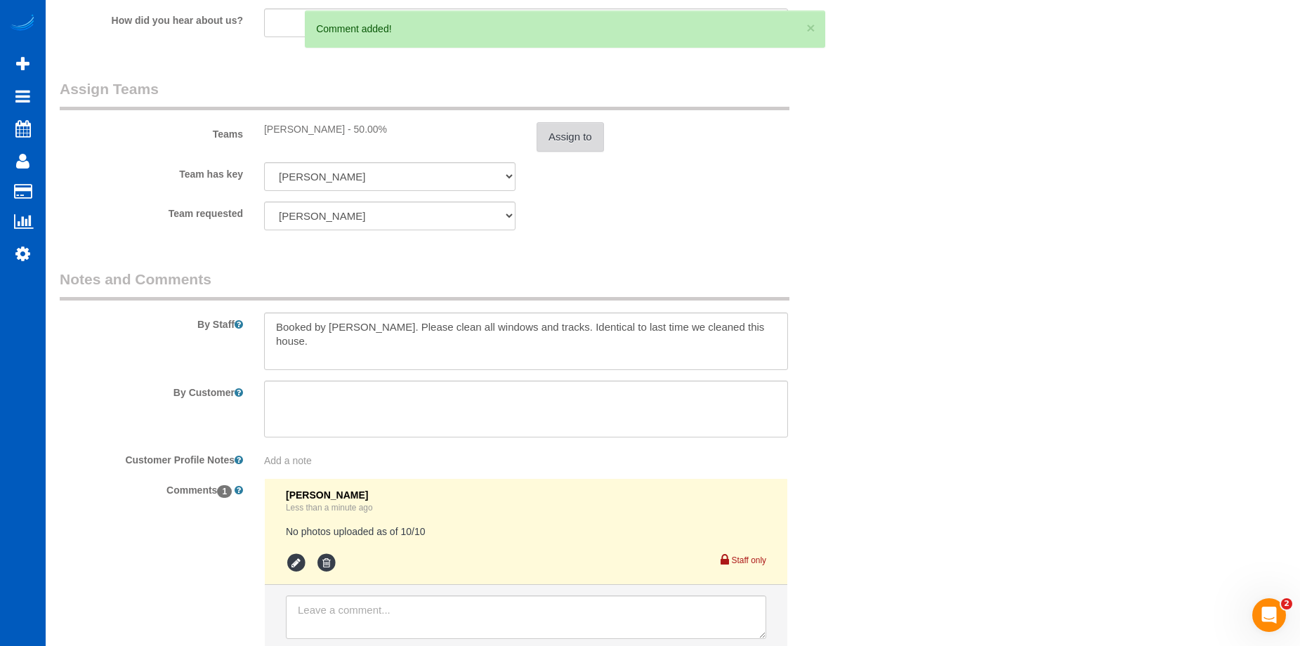
click at [558, 137] on button "Assign to" at bounding box center [569, 136] width 67 height 29
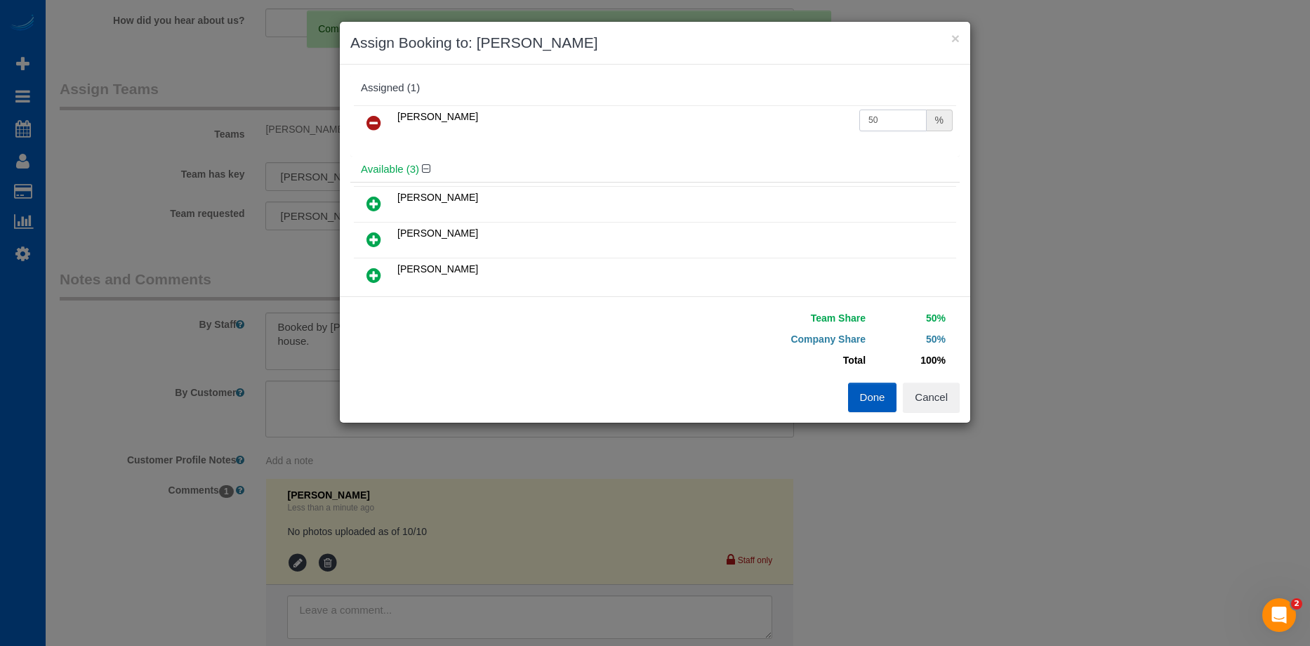
click at [900, 122] on input "50" at bounding box center [892, 121] width 67 height 22
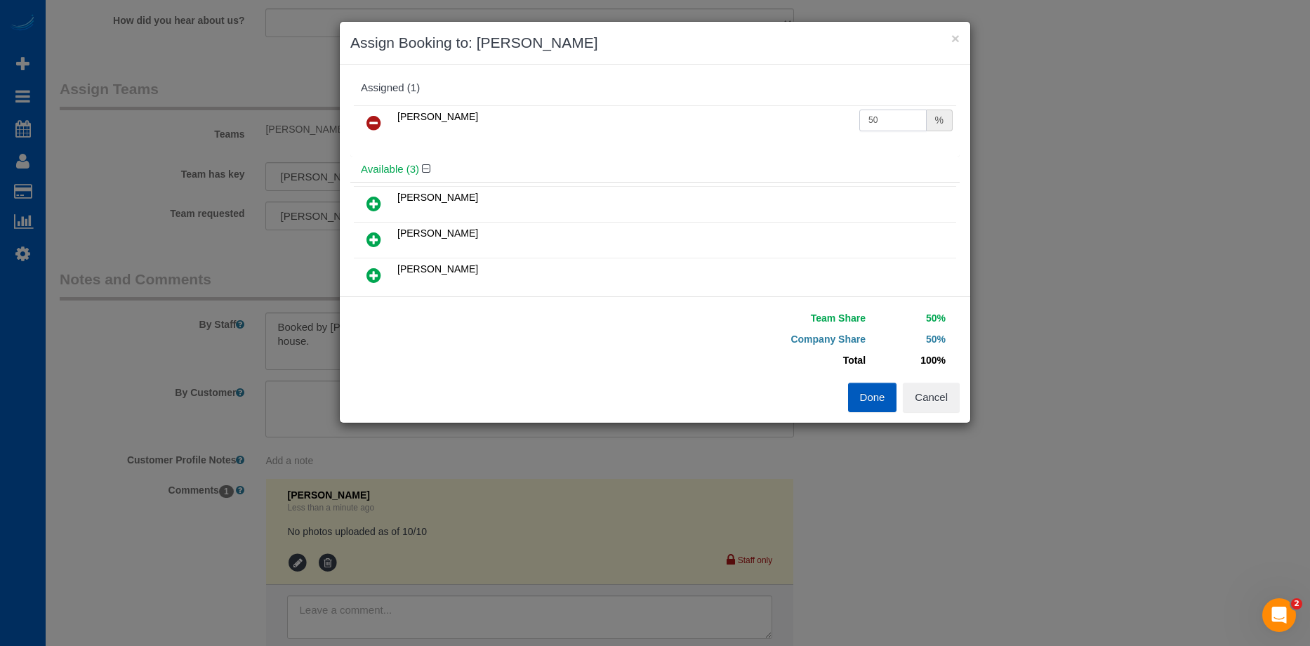
drag, startPoint x: 889, startPoint y: 118, endPoint x: 735, endPoint y: 117, distance: 153.8
click at [735, 117] on tr "Mariia Syrotiuk 50 %" at bounding box center [655, 123] width 602 height 36
type input "46.42"
click at [876, 395] on button "Done" at bounding box center [872, 397] width 49 height 29
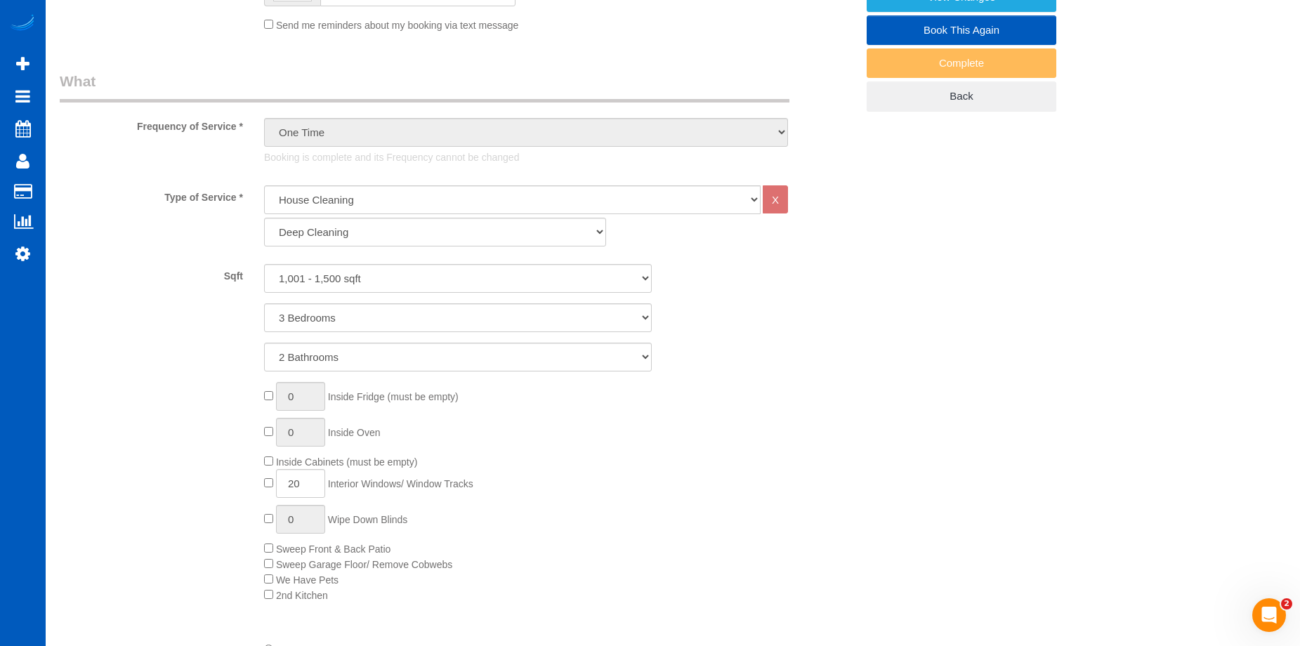
scroll to position [161, 0]
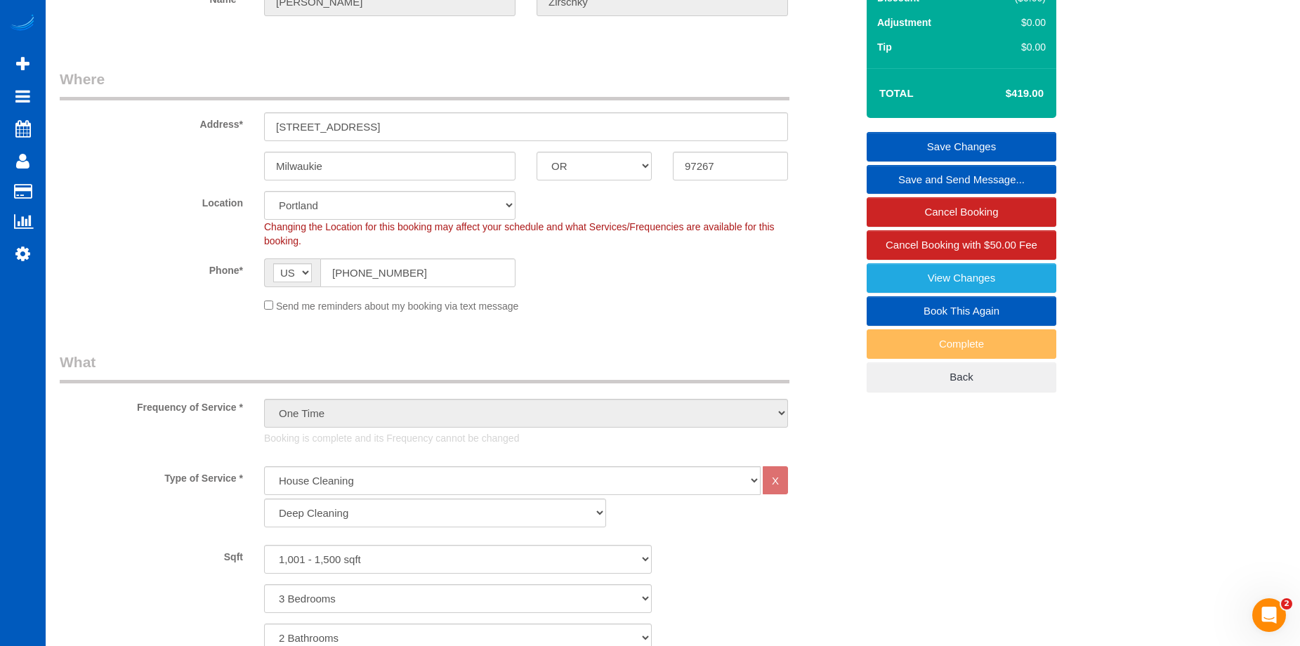
click at [915, 138] on link "Save Changes" at bounding box center [961, 146] width 190 height 29
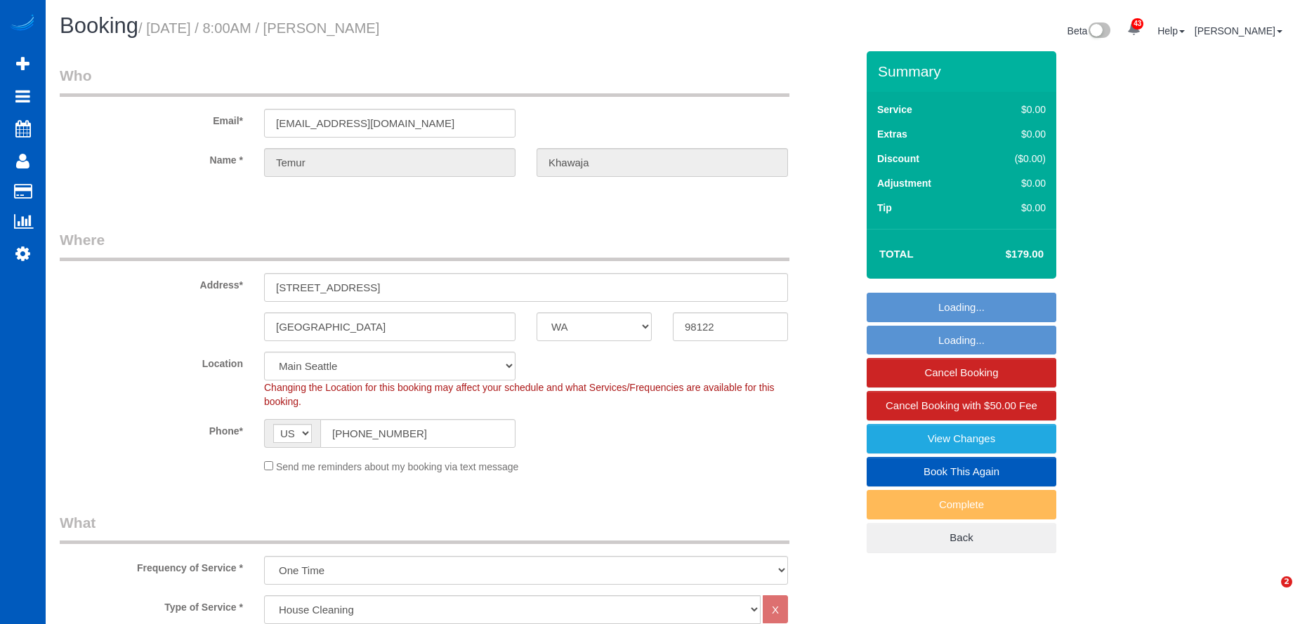
select select "WA"
select select "199"
select select "1001"
select select "2"
select select "string:fspay-cc47412e-6114-463d-bd30-1b6b611a4503"
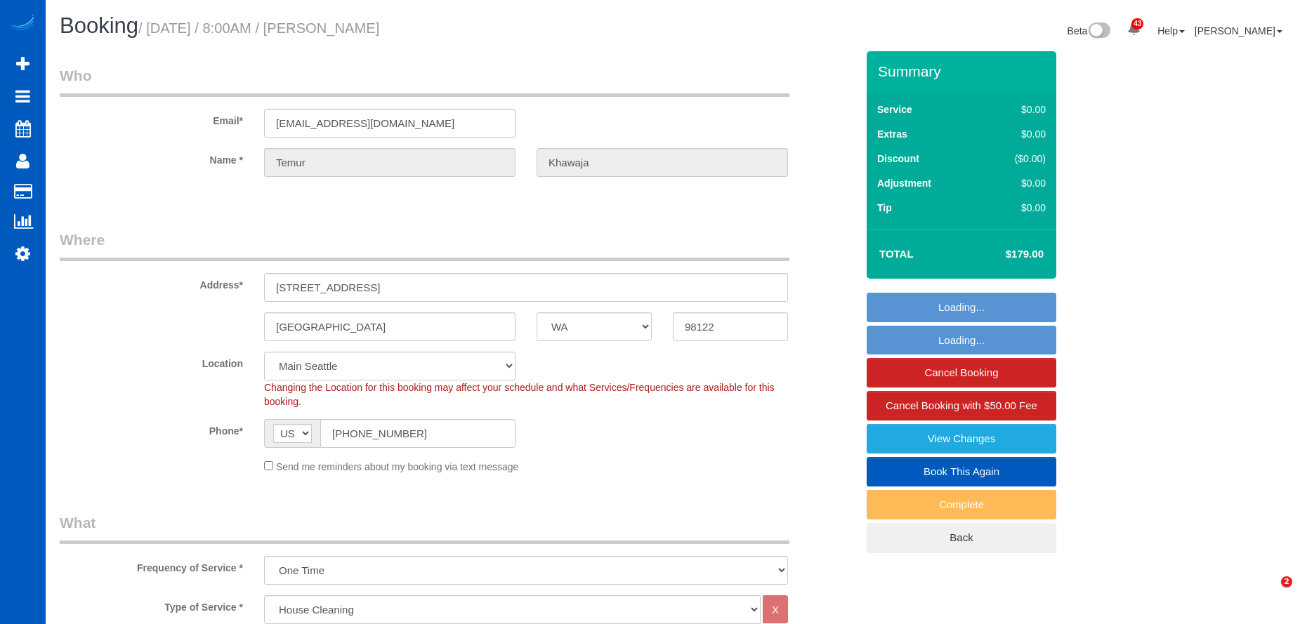
select select "spot1"
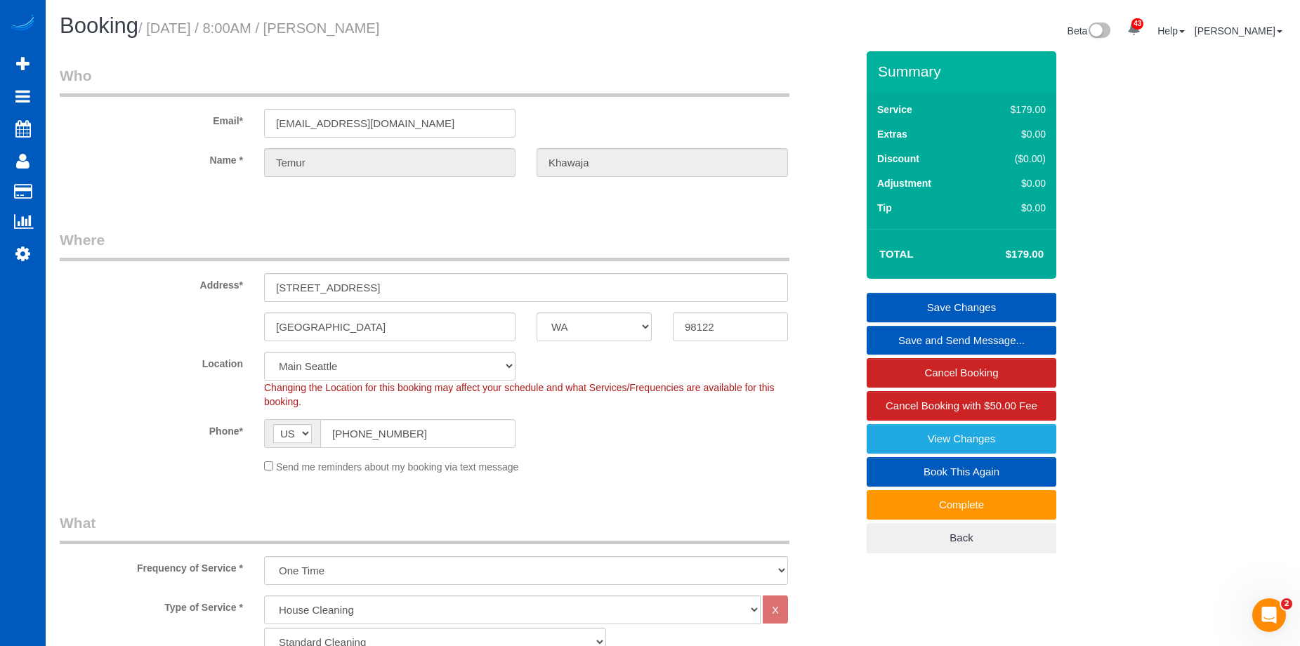
drag, startPoint x: 345, startPoint y: 29, endPoint x: 482, endPoint y: 39, distance: 136.6
click at [482, 39] on div "Booking / [DATE] / 8:00AM / [PERSON_NAME]" at bounding box center [361, 29] width 624 height 30
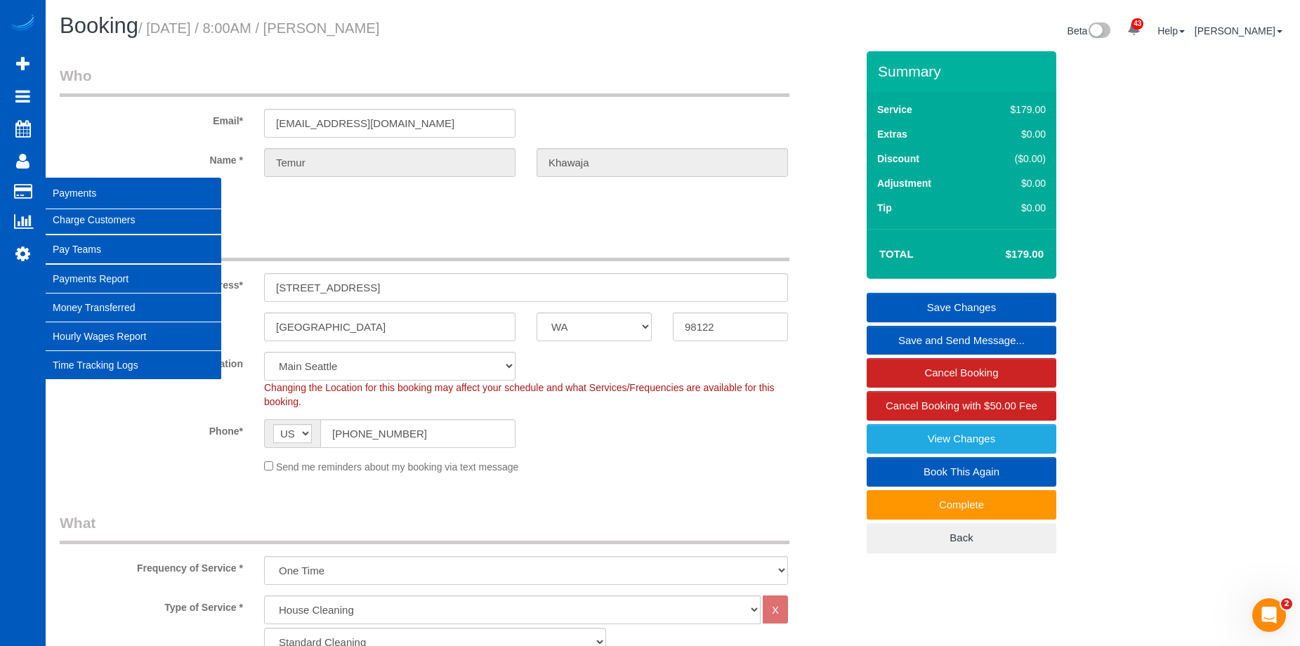
copy small "[PERSON_NAME]"
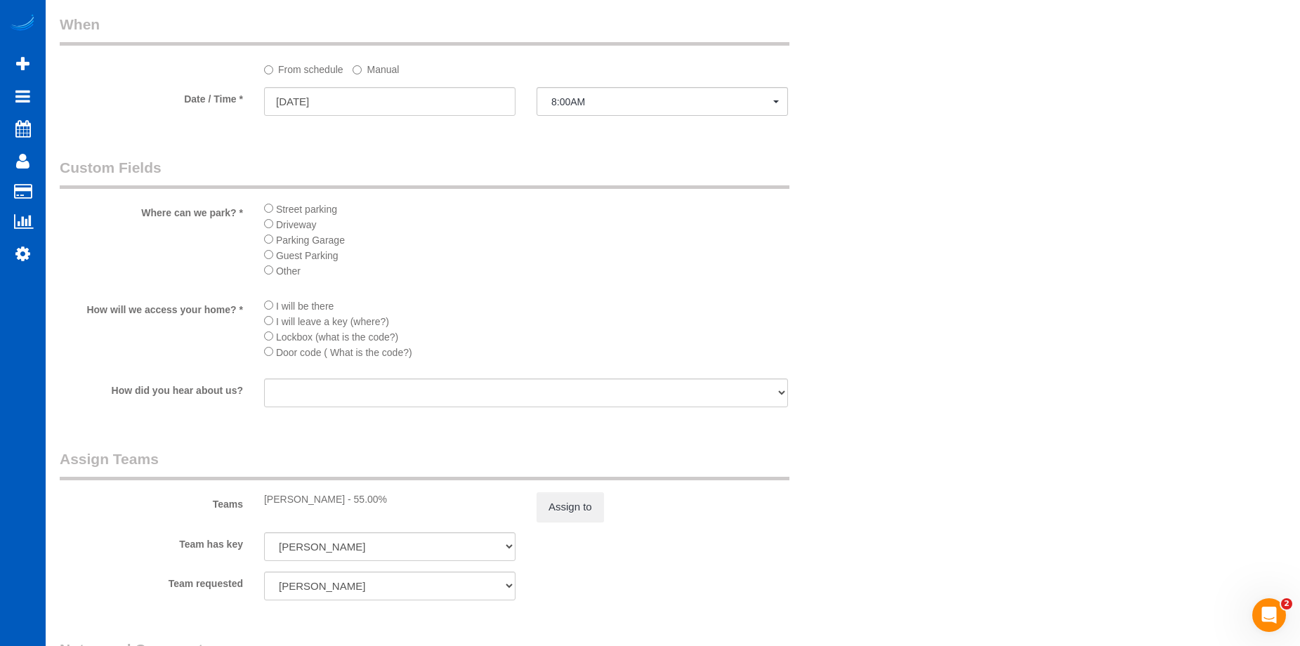
scroll to position [1404, 0]
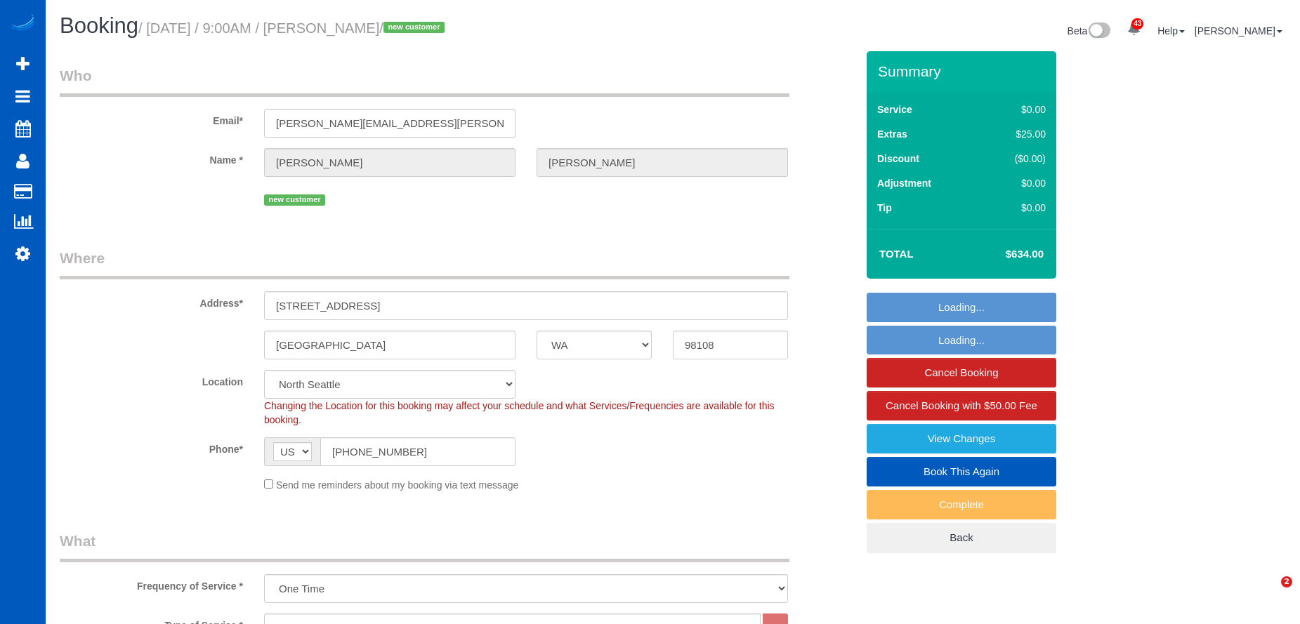
select select "WA"
select select "199"
select select "1001"
select select "2"
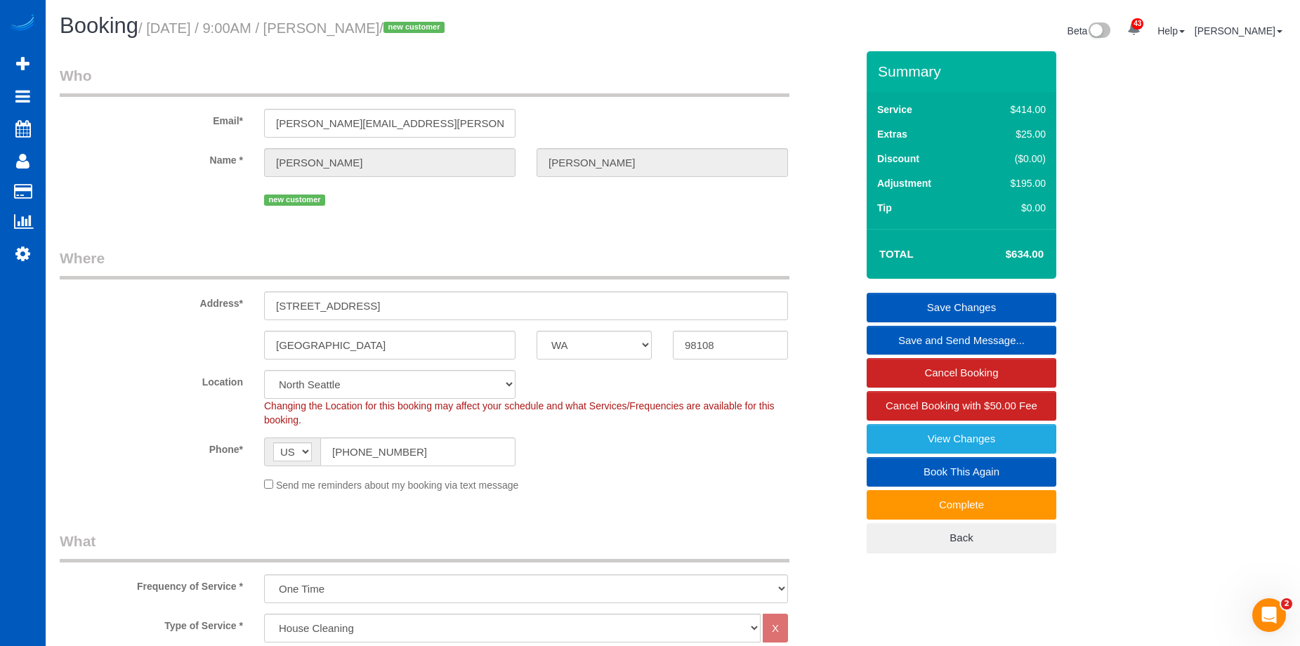
drag, startPoint x: 331, startPoint y: 22, endPoint x: 401, endPoint y: 19, distance: 69.6
click at [401, 19] on h1 "Booking / October 09, 2025 / 9:00AM / Tina Radford / new customer" at bounding box center [361, 26] width 602 height 24
click at [370, 34] on small "/ October 09, 2025 / 9:00AM / Tina Radford / new customer" at bounding box center [293, 27] width 310 height 15
drag, startPoint x: 333, startPoint y: 26, endPoint x: 411, endPoint y: 27, distance: 78.7
click at [411, 27] on small "/ October 09, 2025 / 9:00AM / Tina Radford / new customer" at bounding box center [293, 27] width 310 height 15
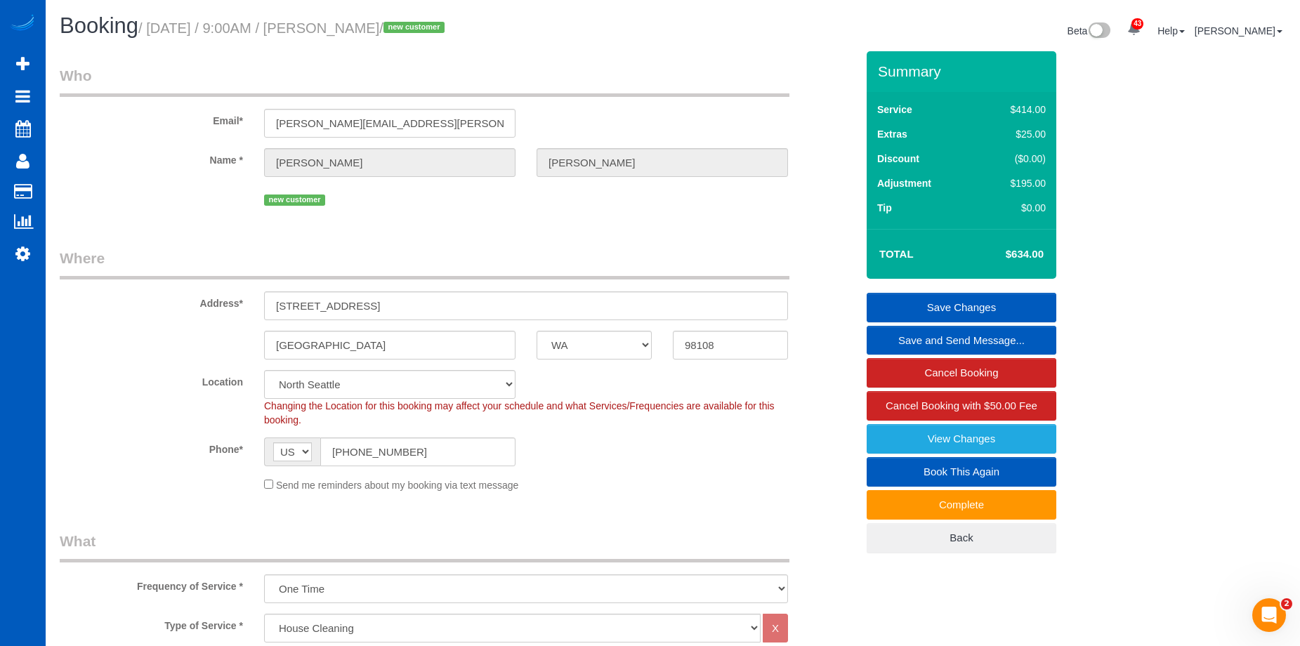
copy small "Tina Radford"
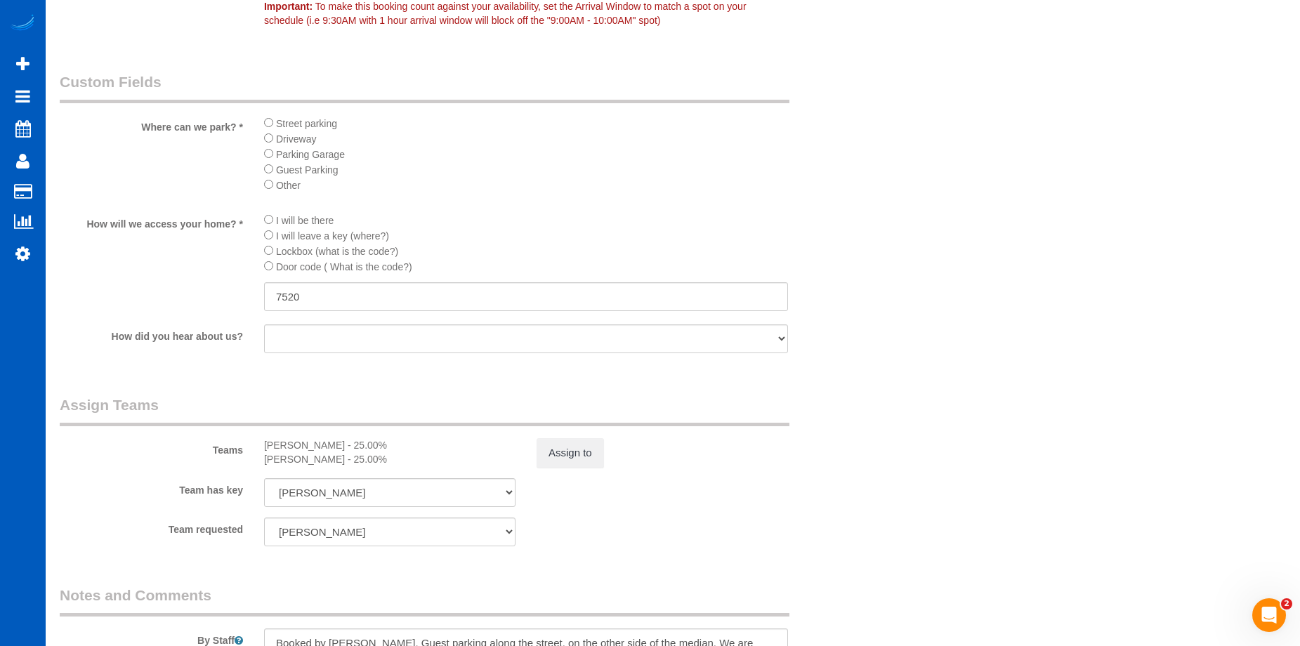
scroll to position [1755, 0]
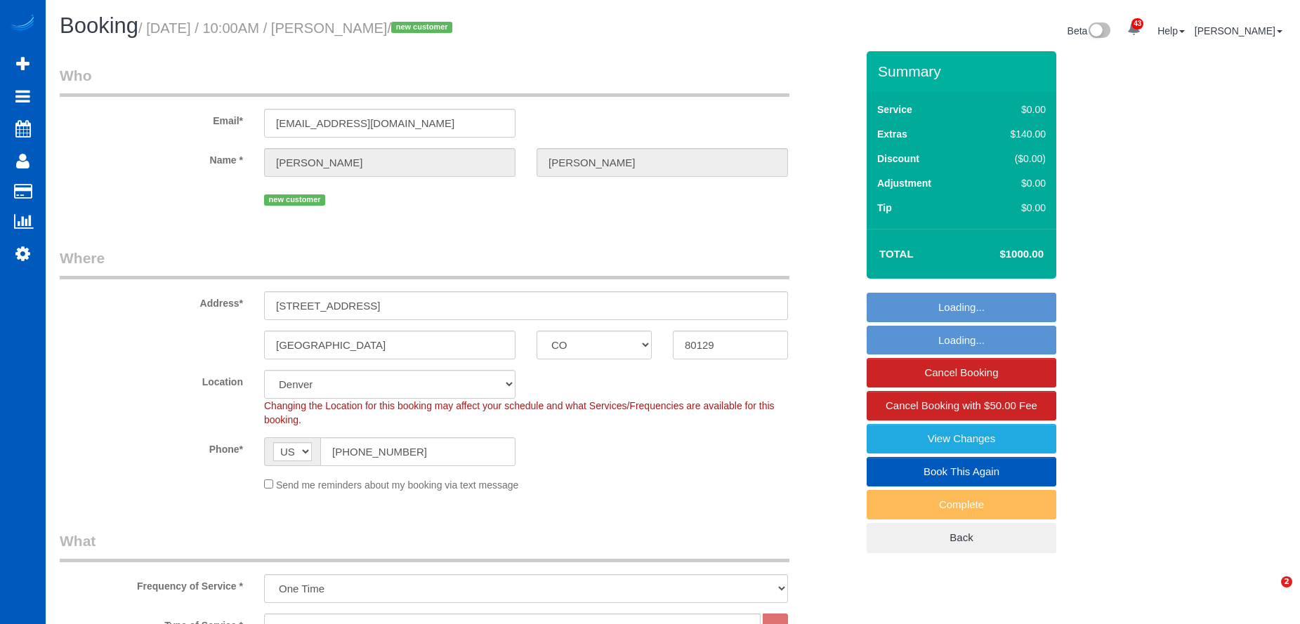
select select "CO"
select select "199"
select select "5501"
select select "6"
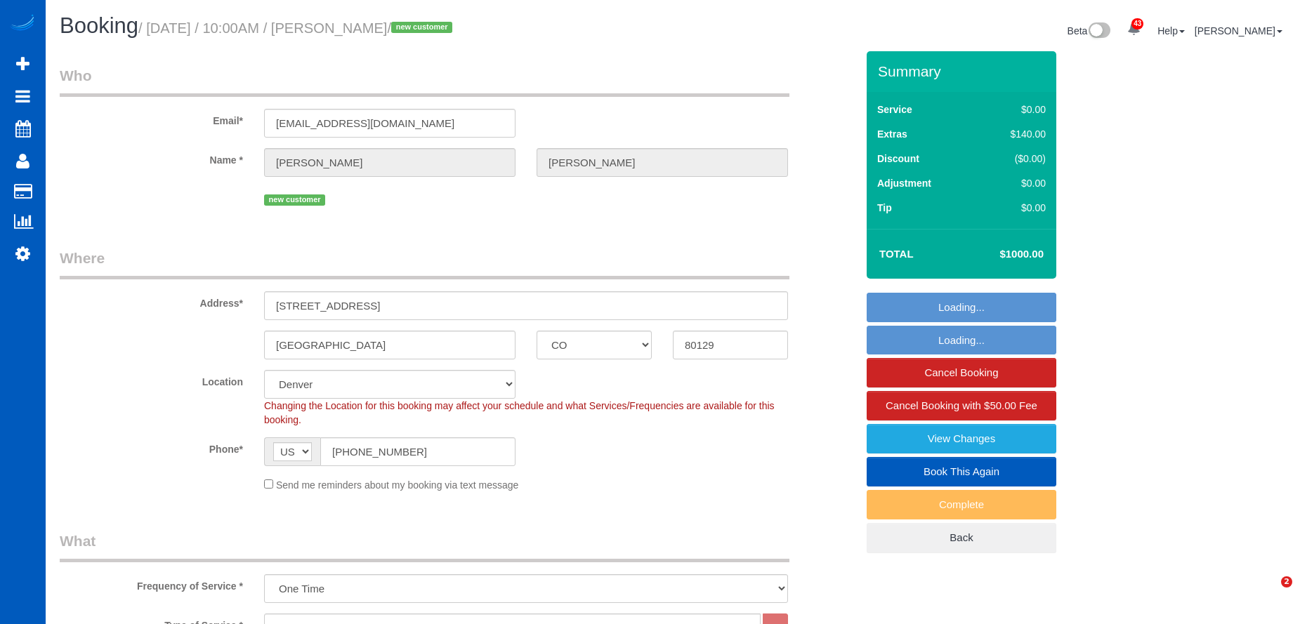
select select "spot1"
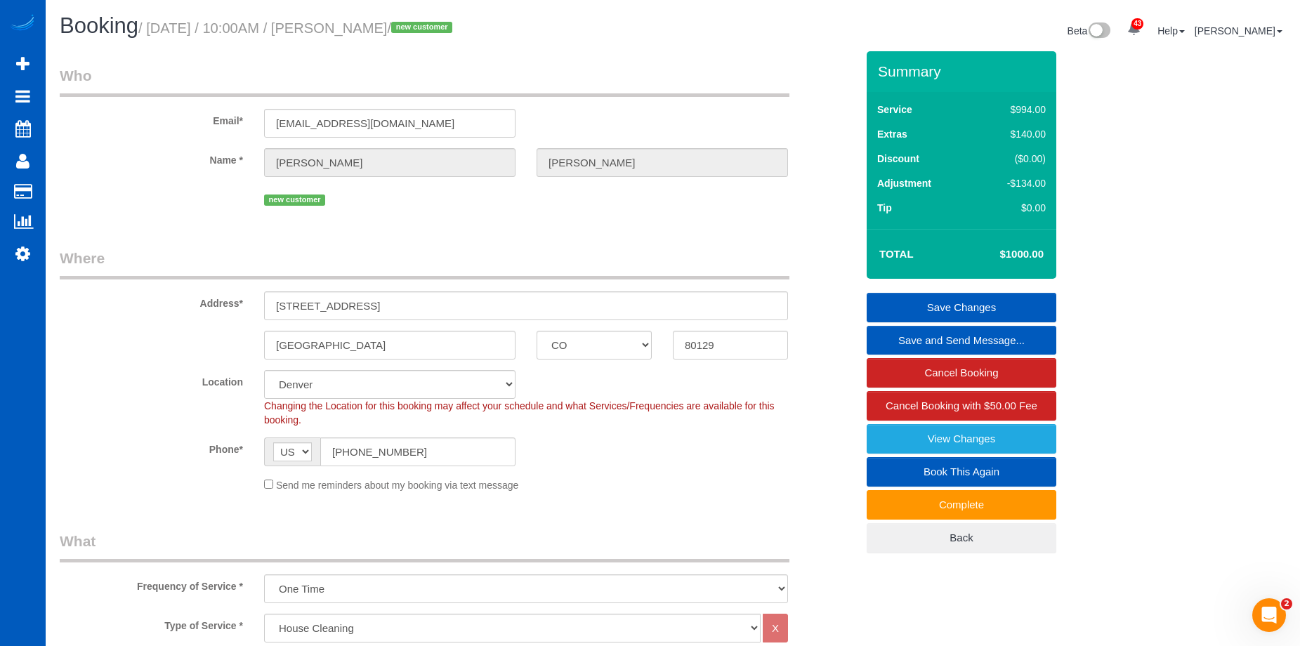
drag, startPoint x: 344, startPoint y: 23, endPoint x: 442, endPoint y: 26, distance: 97.6
click at [442, 26] on small "/ October 09, 2025 / 10:00AM / Jonathan Simon / new customer" at bounding box center [297, 27] width 318 height 15
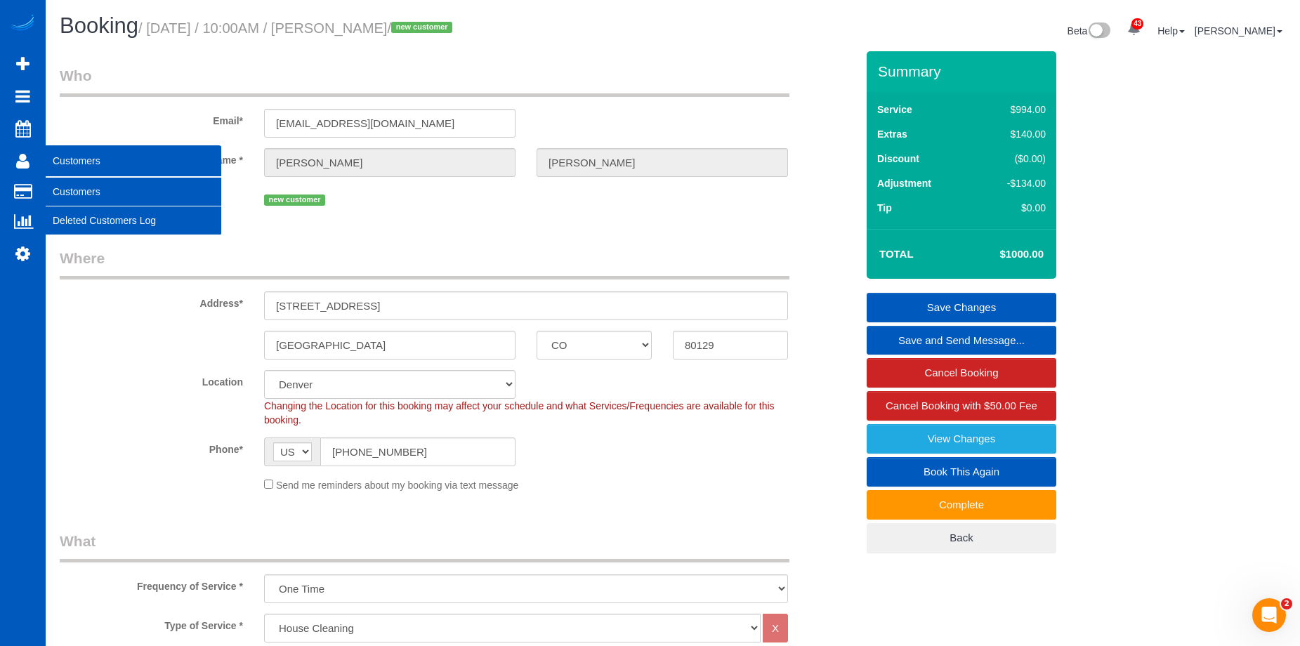
copy small "Jonathan Simon"
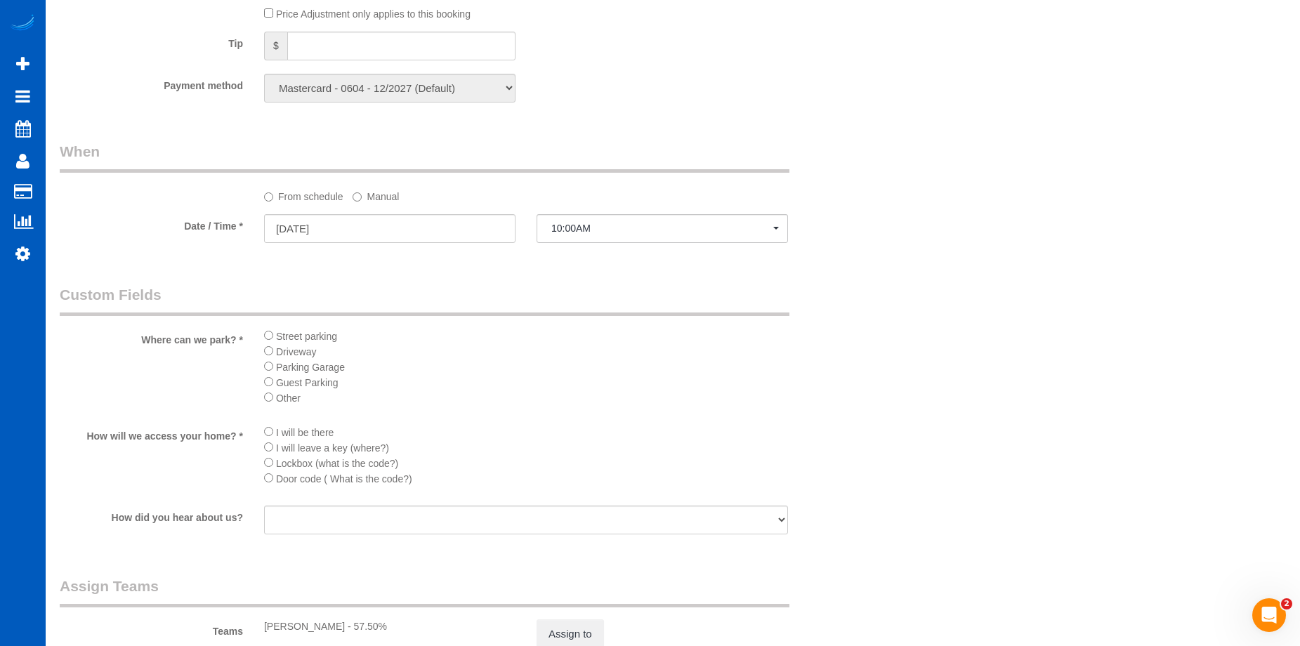
scroll to position [1545, 0]
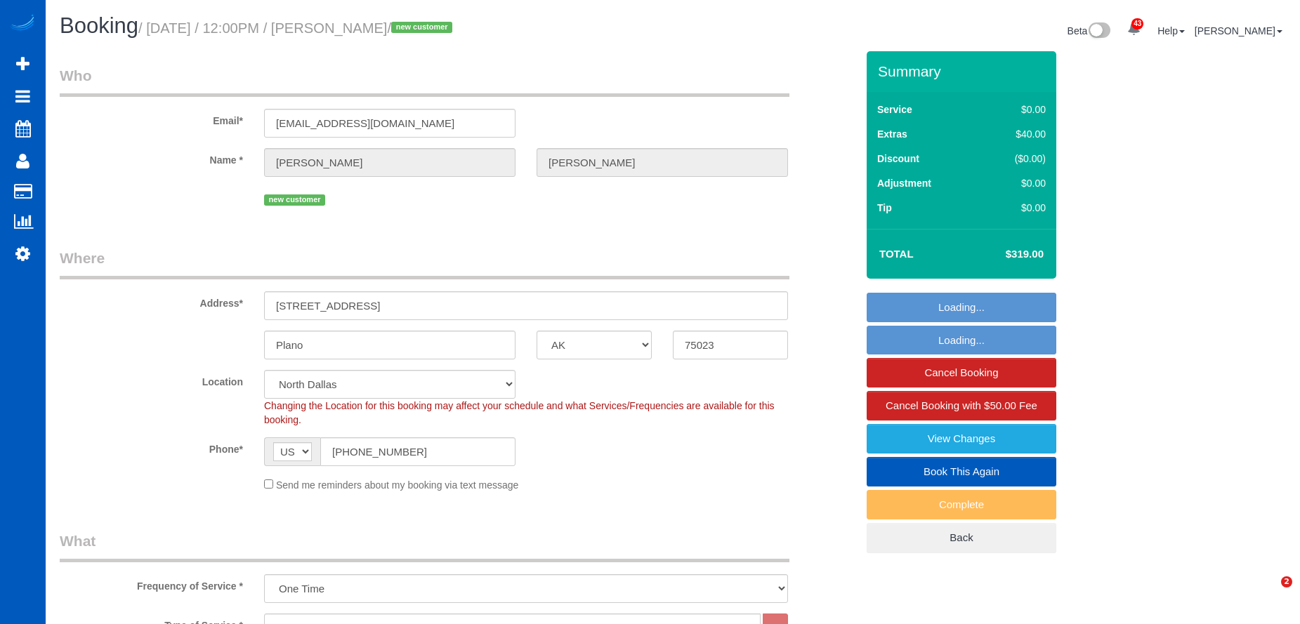
select select "[GEOGRAPHIC_DATA]"
select select "199"
select select "1001"
select select "3"
select select "2"
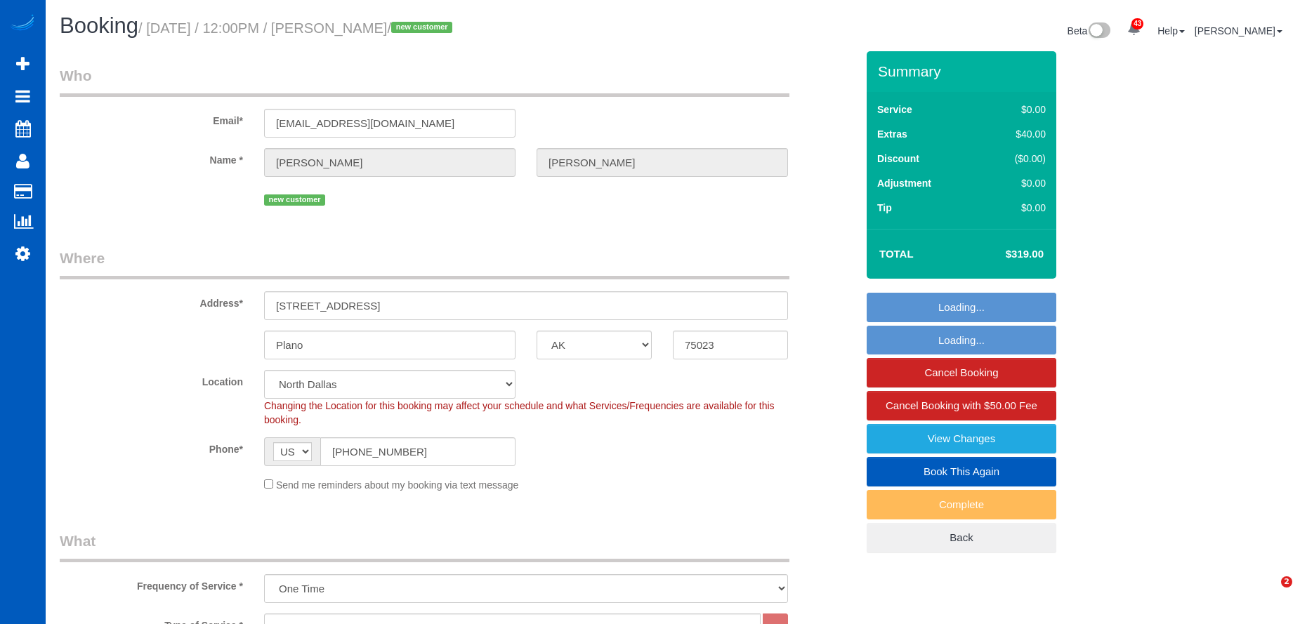
select select "spot1"
select select "number:8"
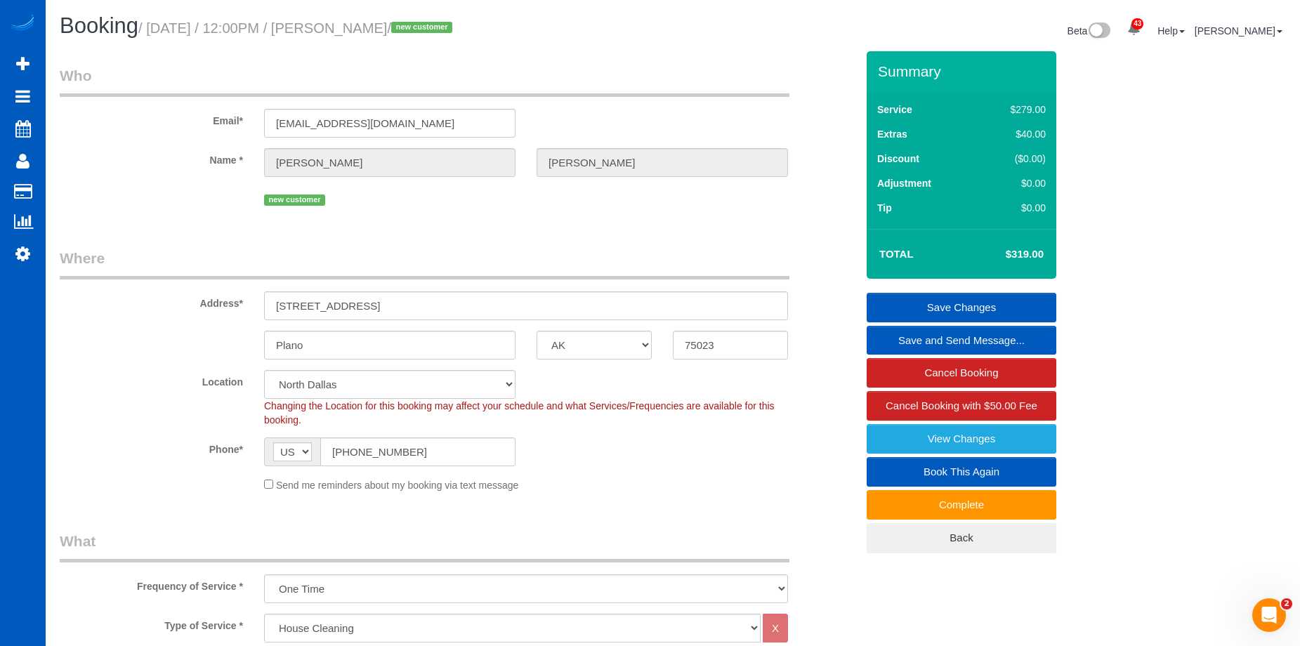
drag, startPoint x: 343, startPoint y: 26, endPoint x: 433, endPoint y: 27, distance: 89.2
click at [433, 27] on small "/ [DATE] / 12:00PM / [PERSON_NAME] / new customer" at bounding box center [297, 27] width 318 height 15
copy small "[PERSON_NAME]"
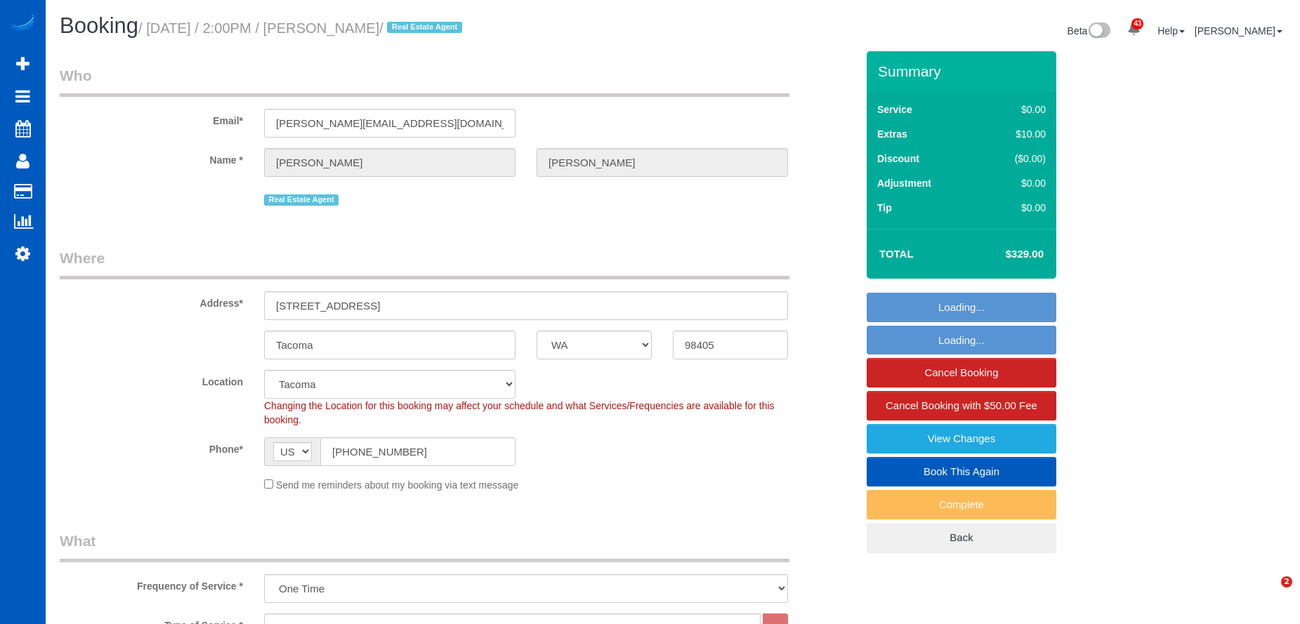
select select "WA"
select select "199"
select select "spot1"
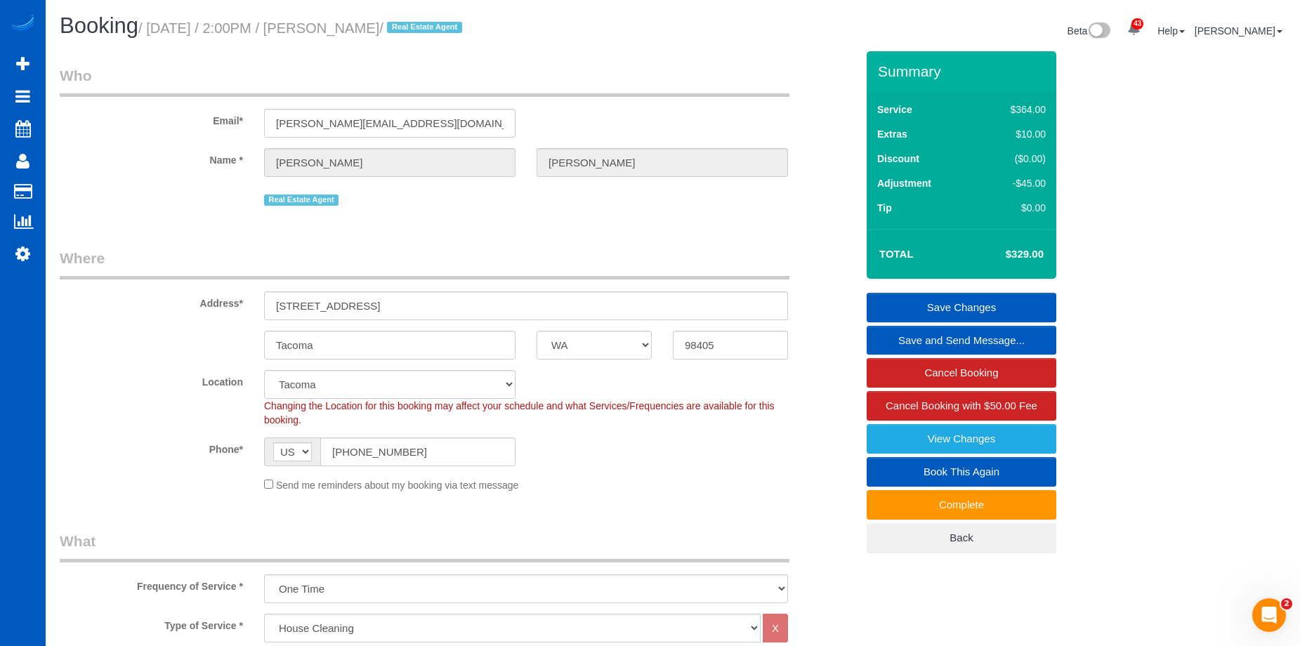
drag, startPoint x: 336, startPoint y: 27, endPoint x: 453, endPoint y: 31, distance: 117.3
click at [453, 31] on small "/ [DATE] / 2:00PM / [PERSON_NAME] / Real Estate Agent" at bounding box center [302, 27] width 328 height 15
copy small "[PERSON_NAME]"
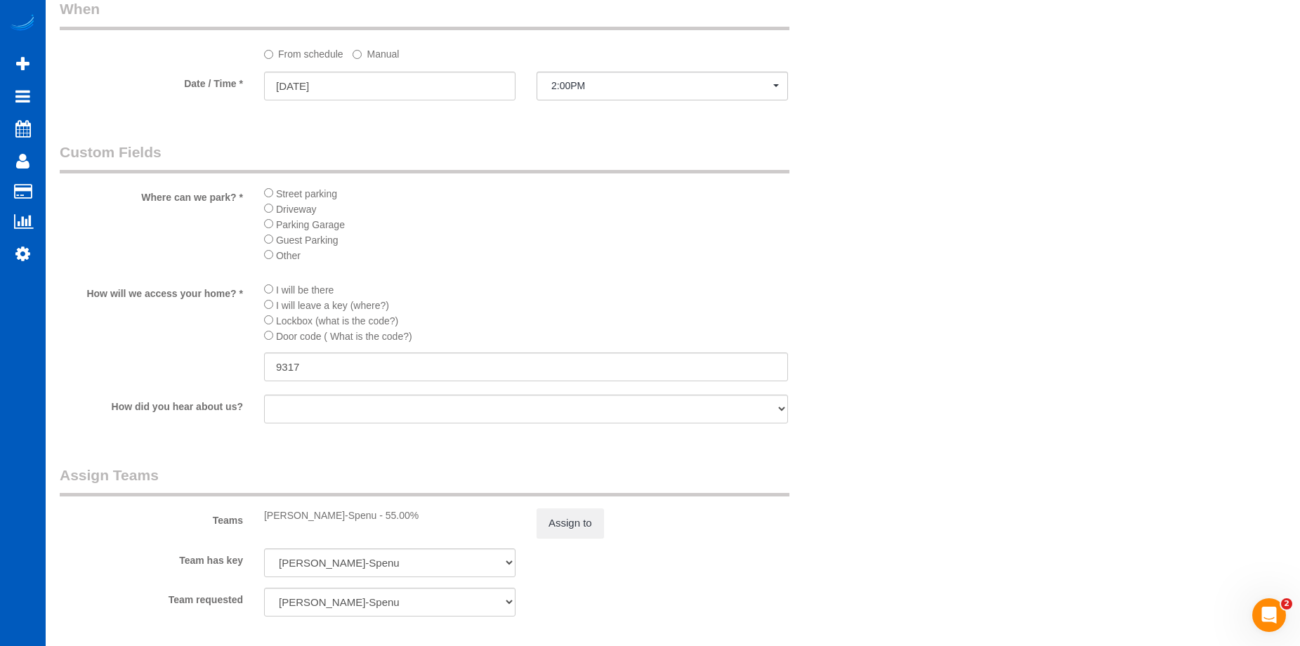
scroll to position [1475, 0]
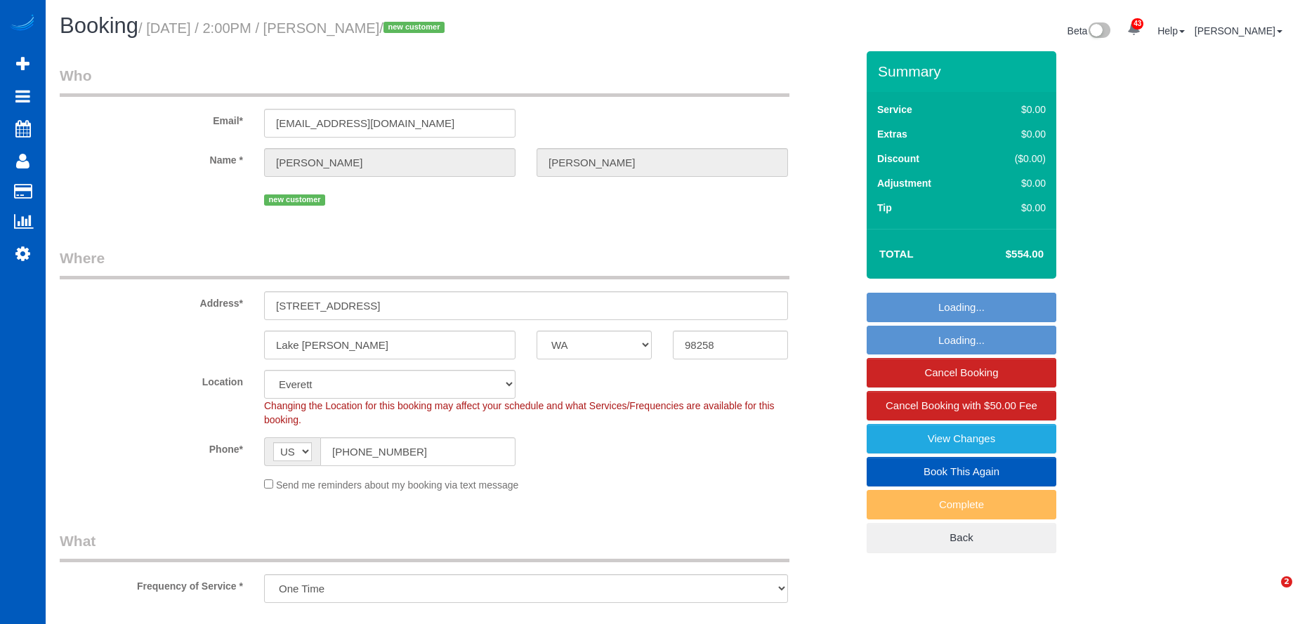
select select "WA"
select select "object:1042"
select select
select select "199"
select select "2501"
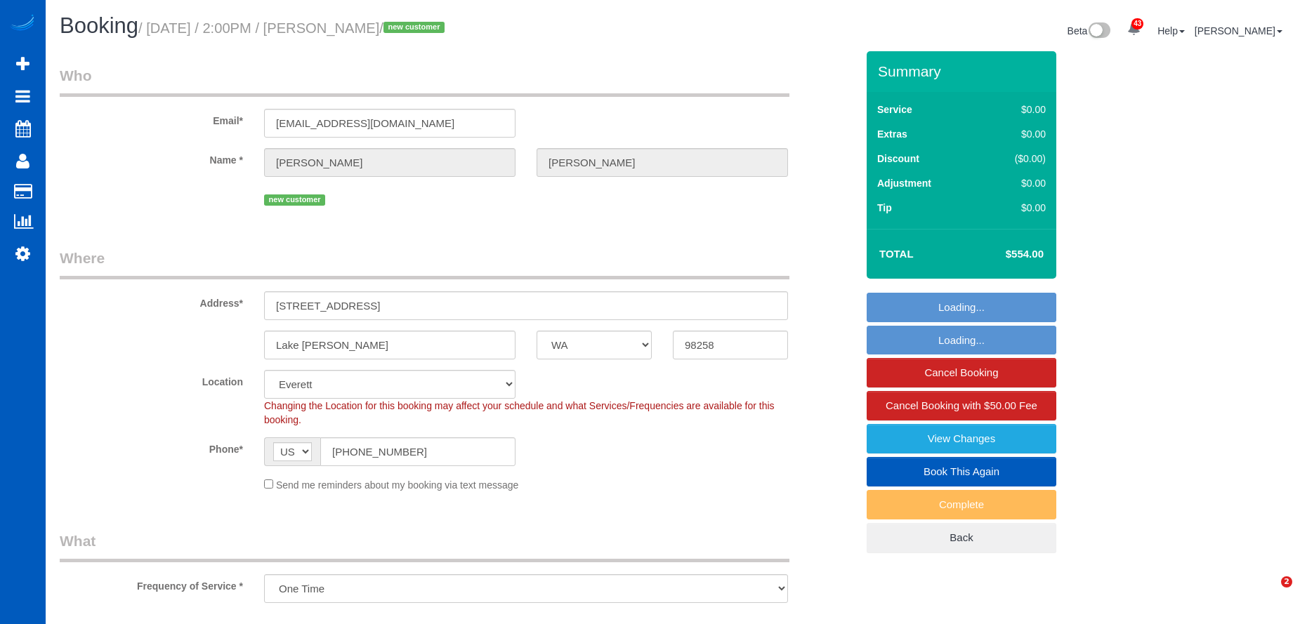
select select "5"
select select "3"
select select "spot9"
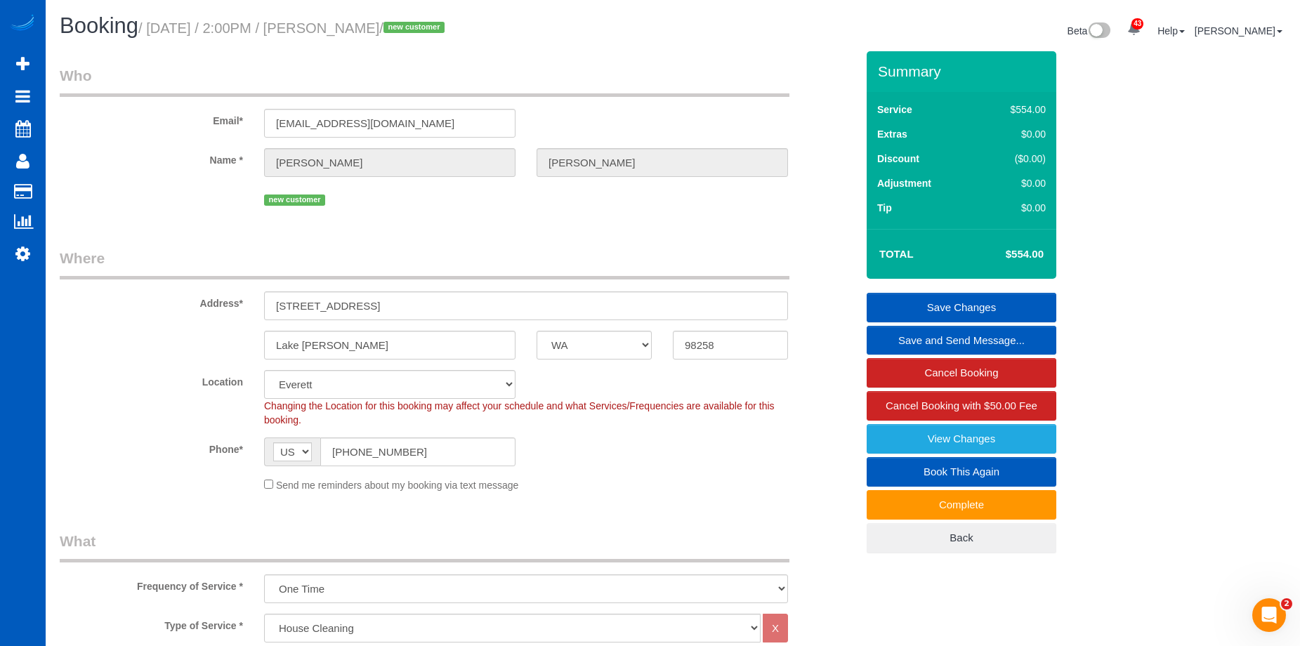
drag, startPoint x: 332, startPoint y: 25, endPoint x: 407, endPoint y: 28, distance: 75.2
click at [407, 28] on small "/ October 09, 2025 / 2:00PM / Scott Smith / new customer" at bounding box center [293, 27] width 310 height 15
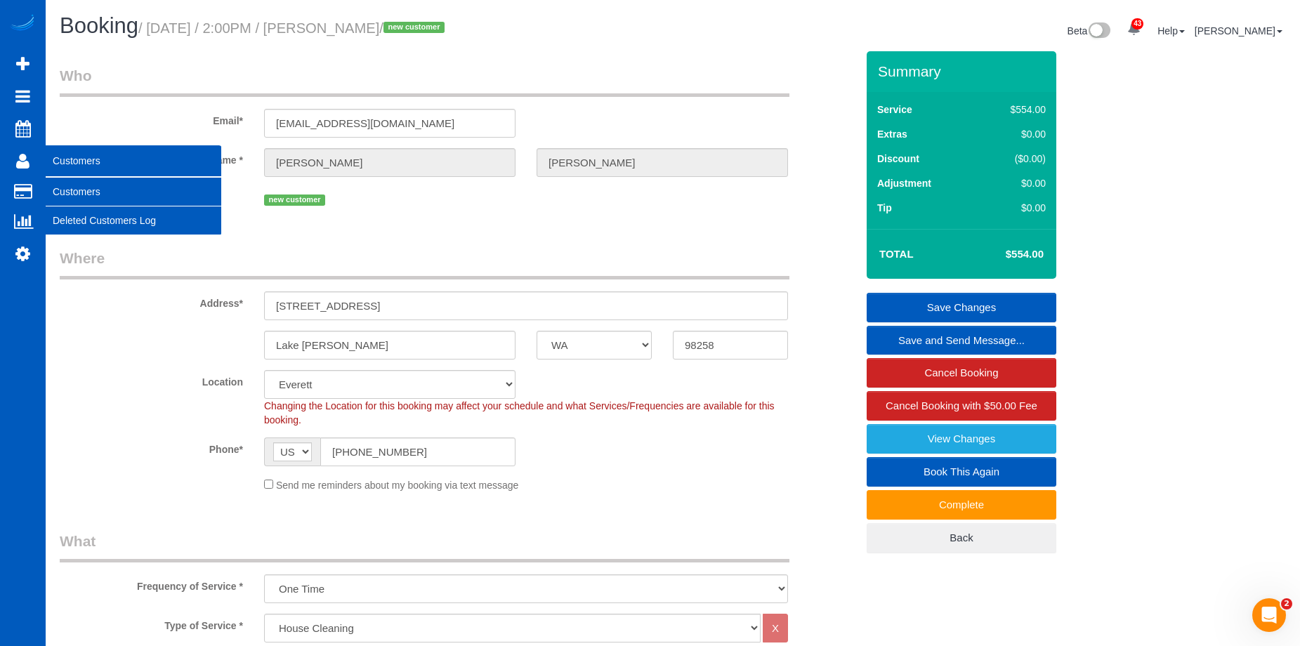
copy small "Scott Smith"
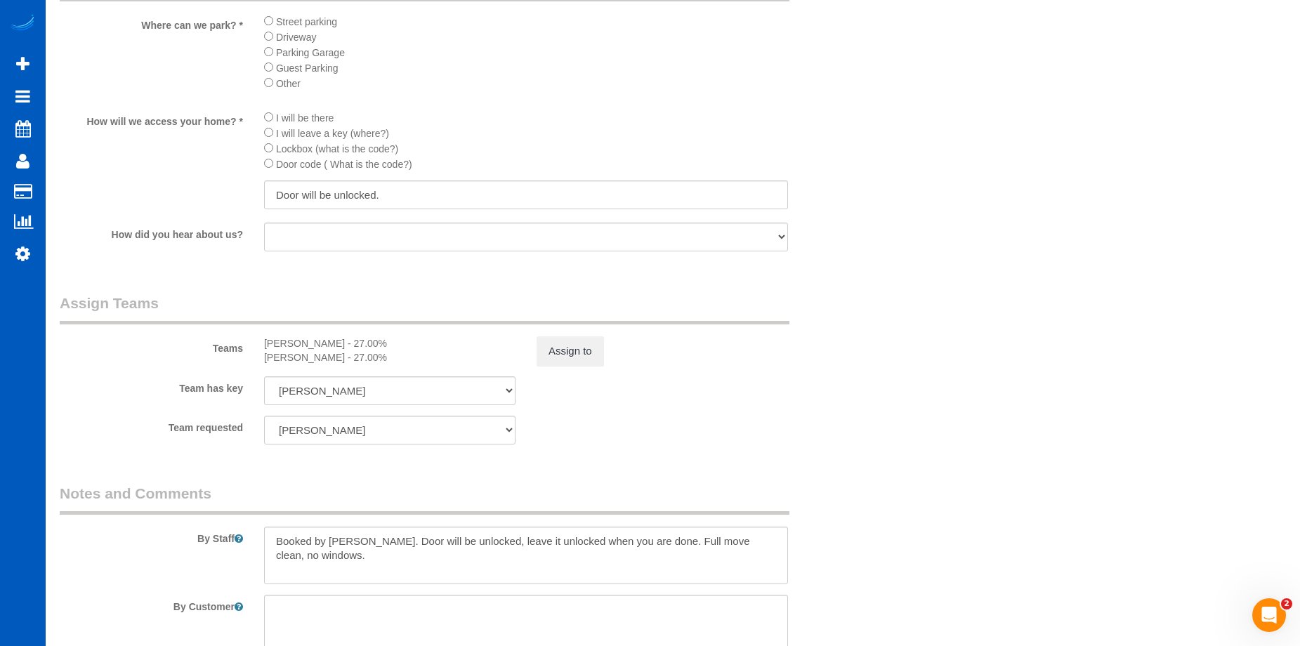
scroll to position [1685, 0]
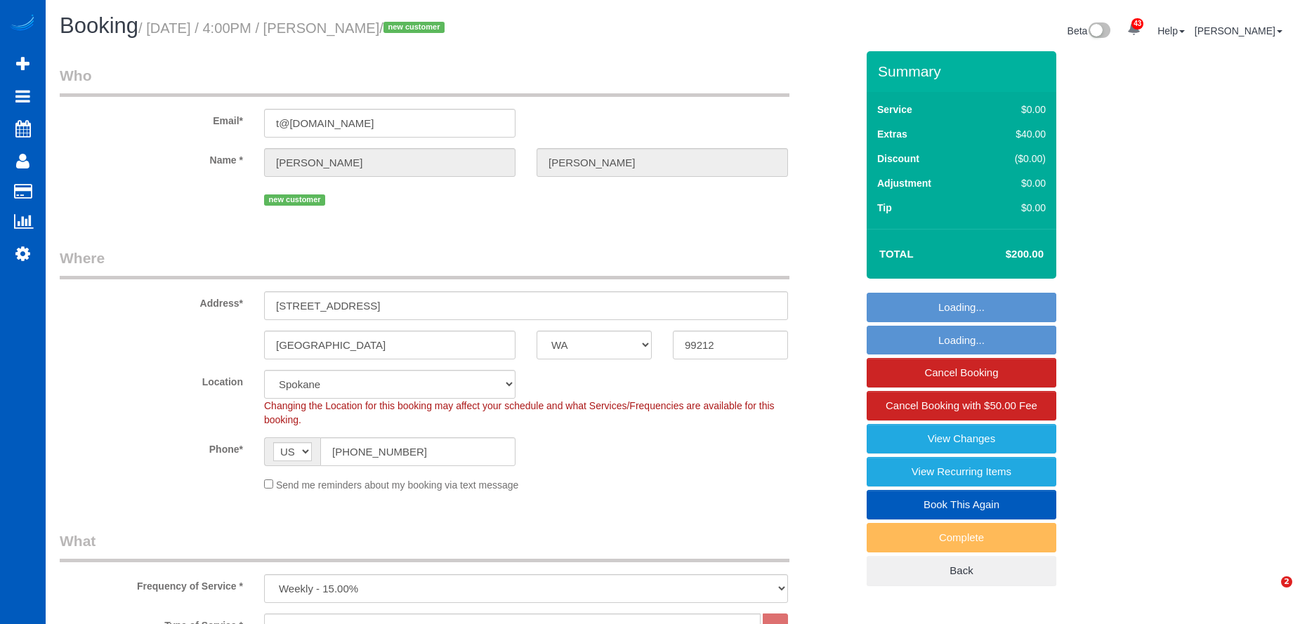
select select "WA"
select select "199"
select select "4001"
select select "5"
select select "3"
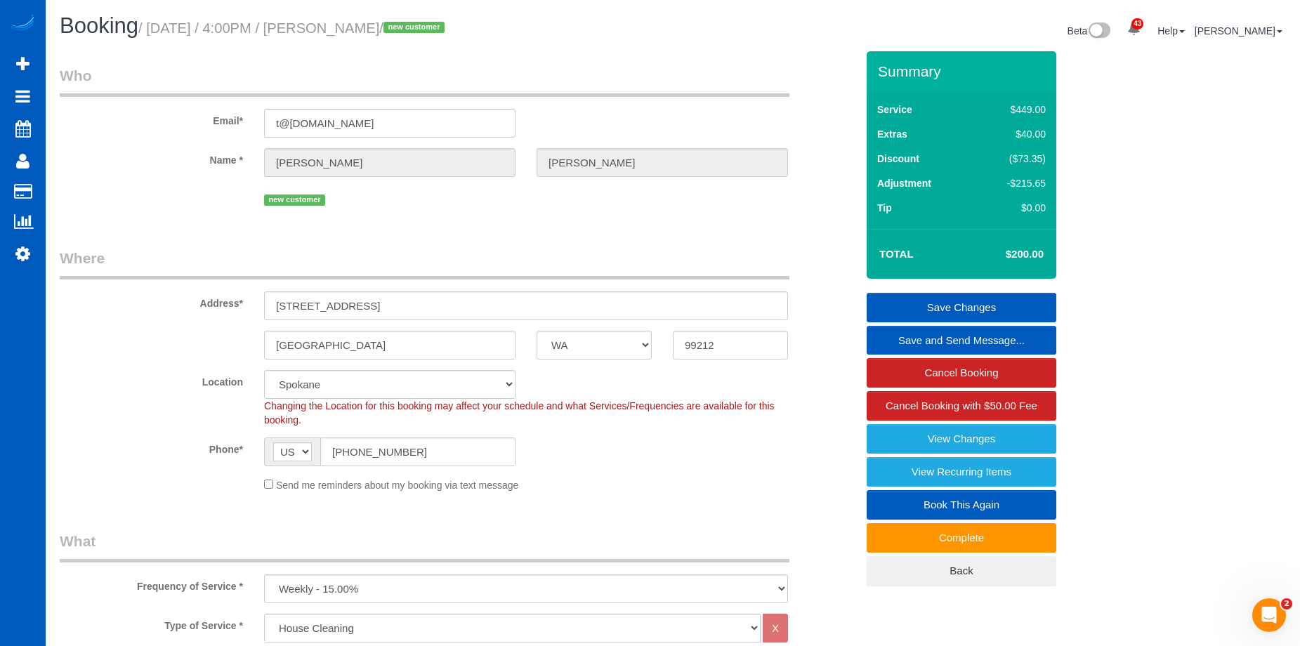
drag, startPoint x: 337, startPoint y: 25, endPoint x: 440, endPoint y: 36, distance: 103.1
click at [440, 36] on h1 "Booking / [DATE] / 4:00PM / [PERSON_NAME] / new customer" at bounding box center [361, 26] width 602 height 24
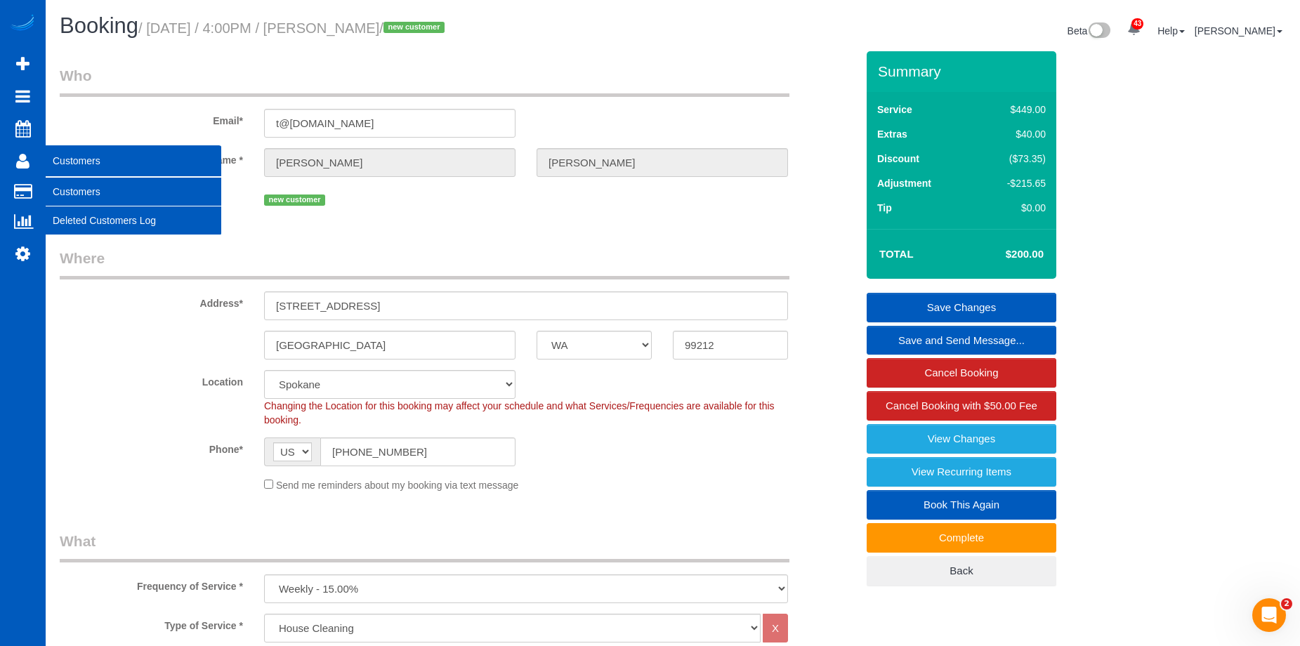
copy small "[PERSON_NAME]"
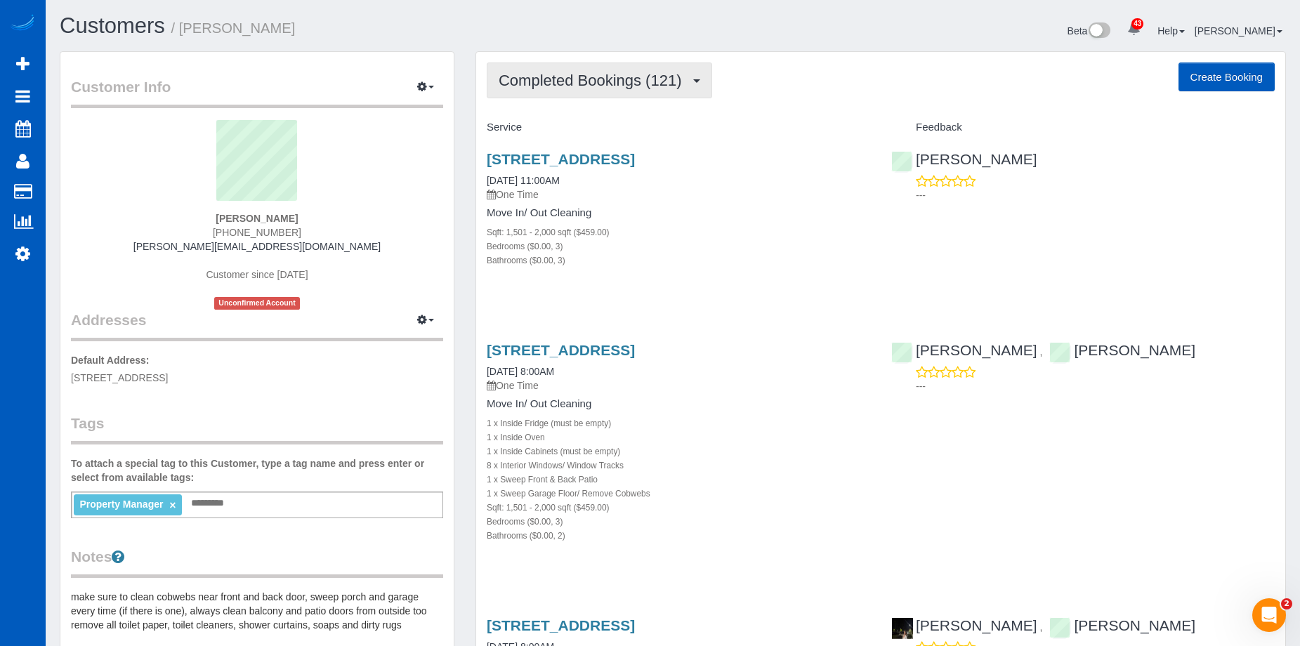
click at [659, 83] on span "Completed Bookings (121)" at bounding box center [594, 81] width 190 height 18
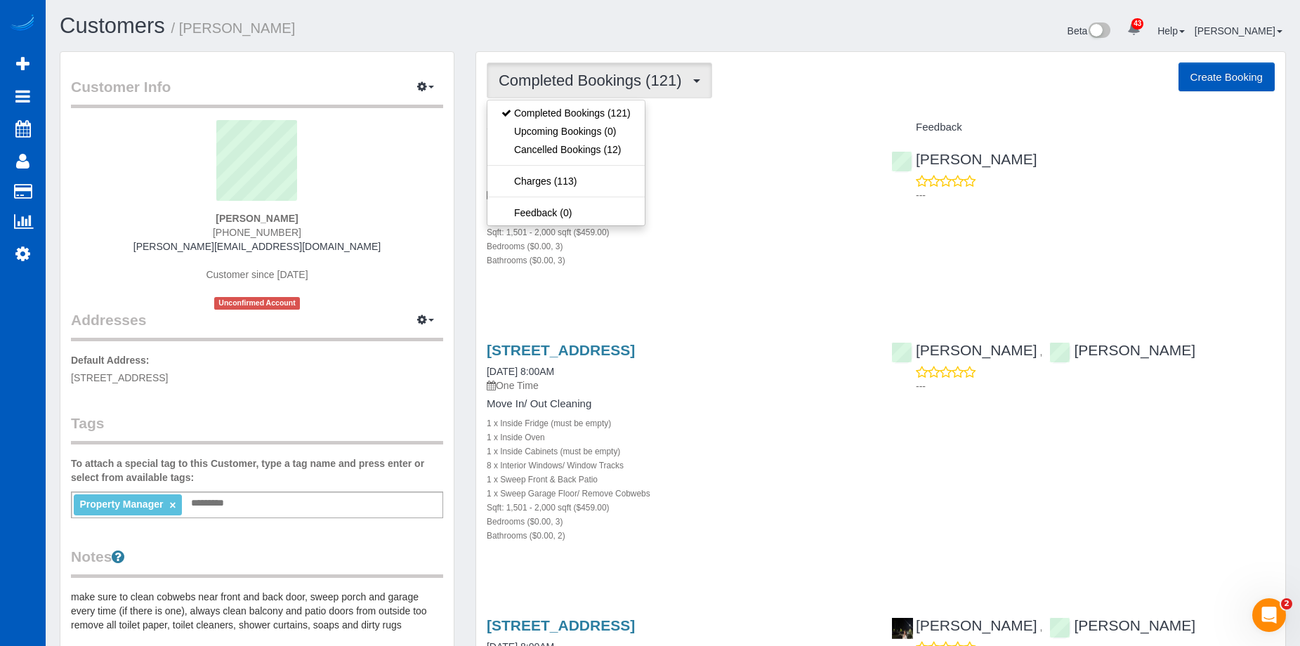
click at [659, 83] on span "Completed Bookings (121)" at bounding box center [594, 81] width 190 height 18
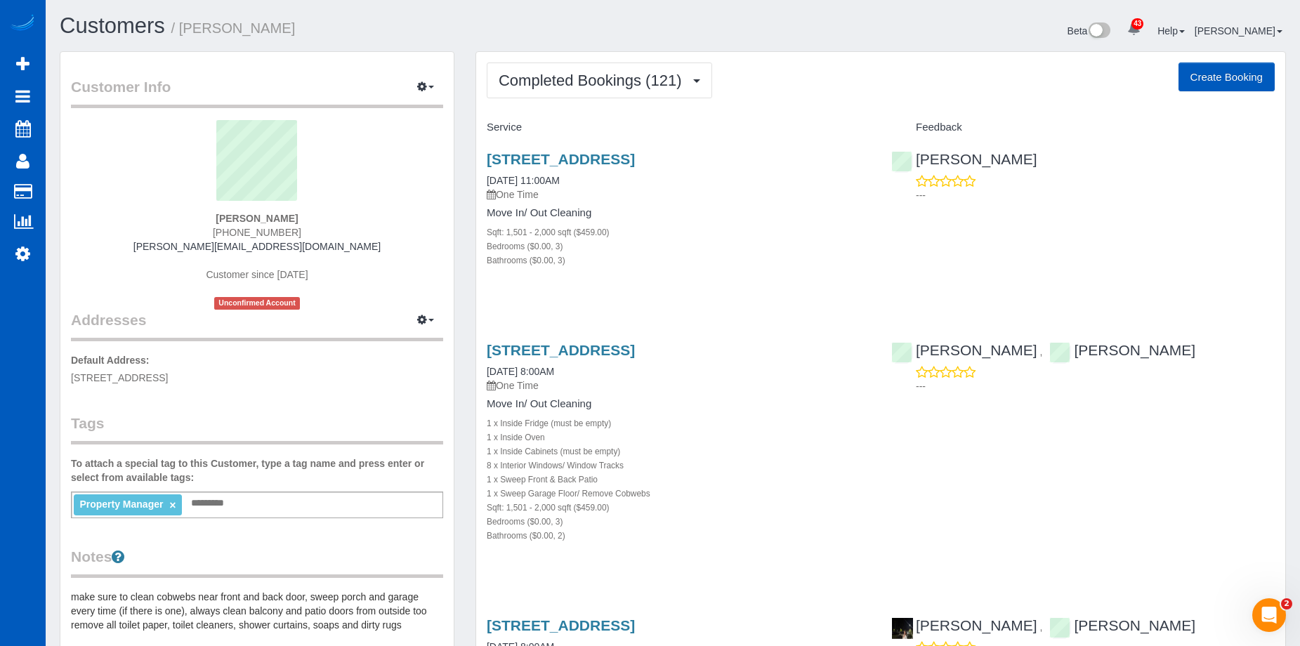
click at [1240, 79] on button "Create Booking" at bounding box center [1226, 76] width 96 height 29
select select "WA"
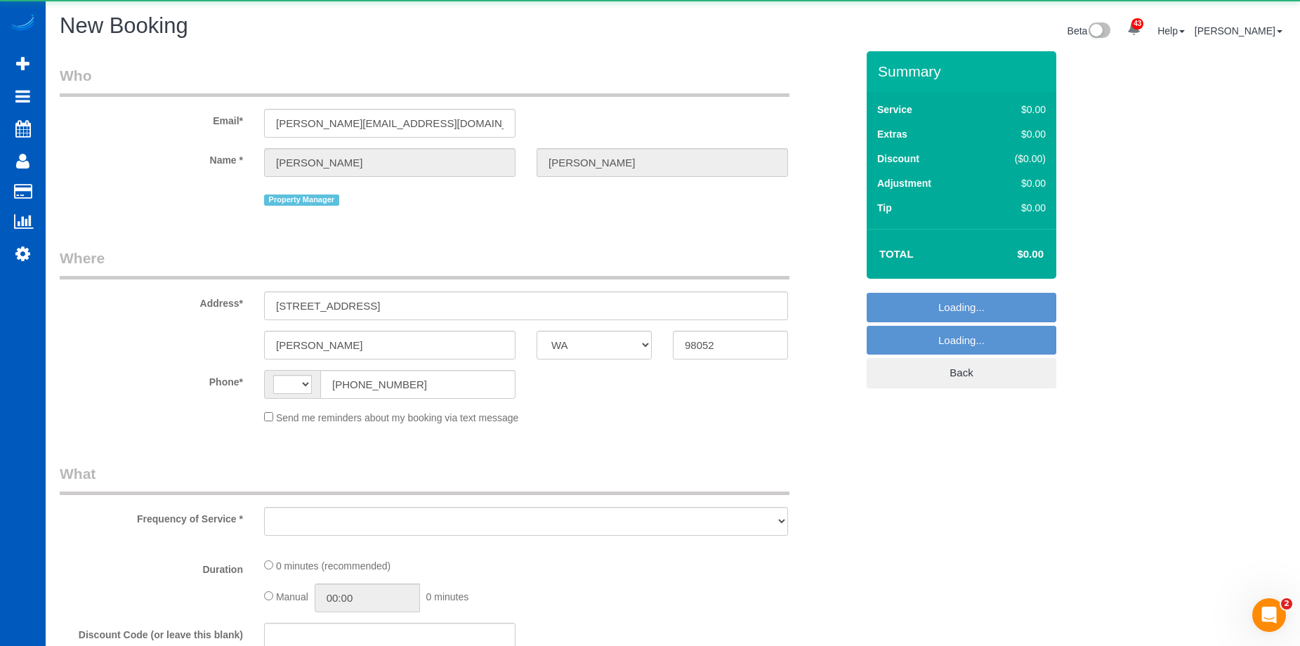
select select "string:US"
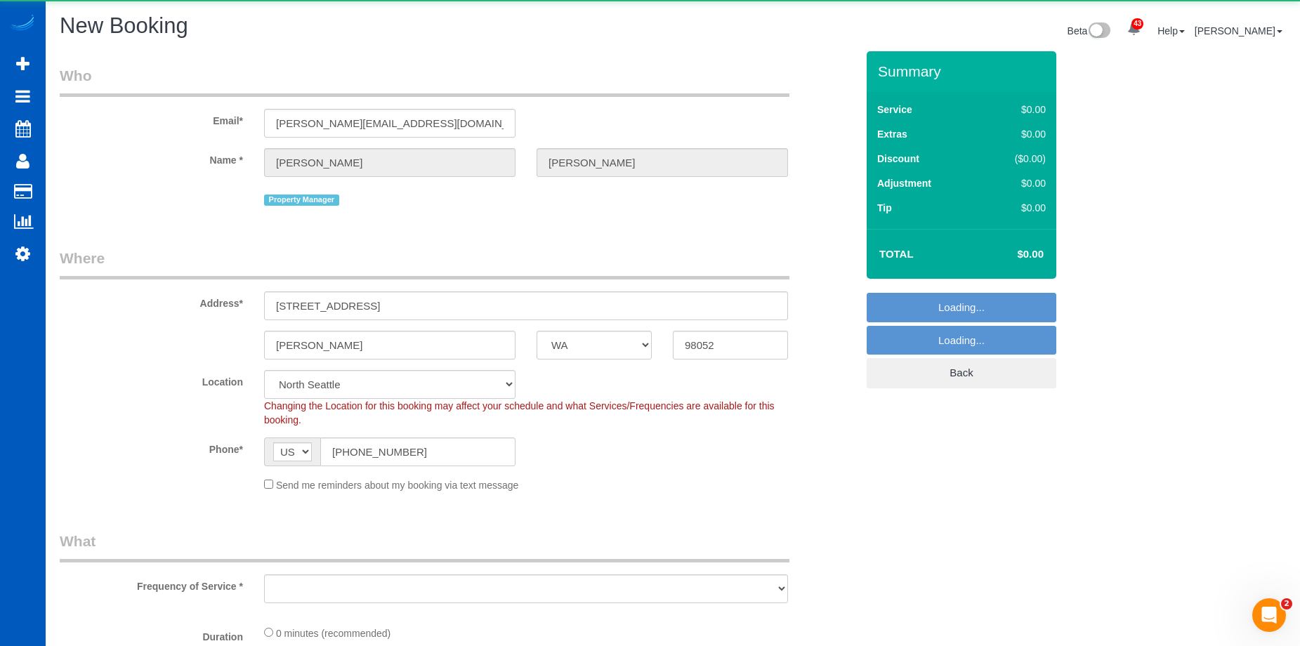
select select "object:2988"
select select "199"
select select "object:3248"
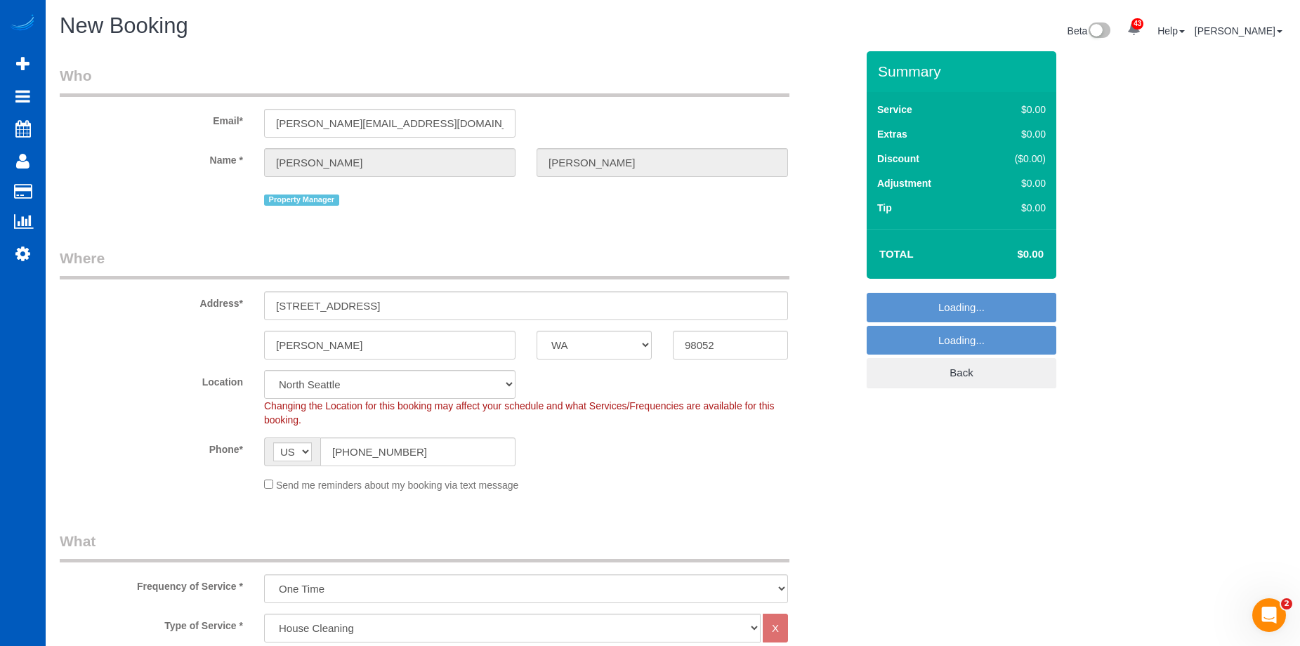
select select "6"
select select "object:3258"
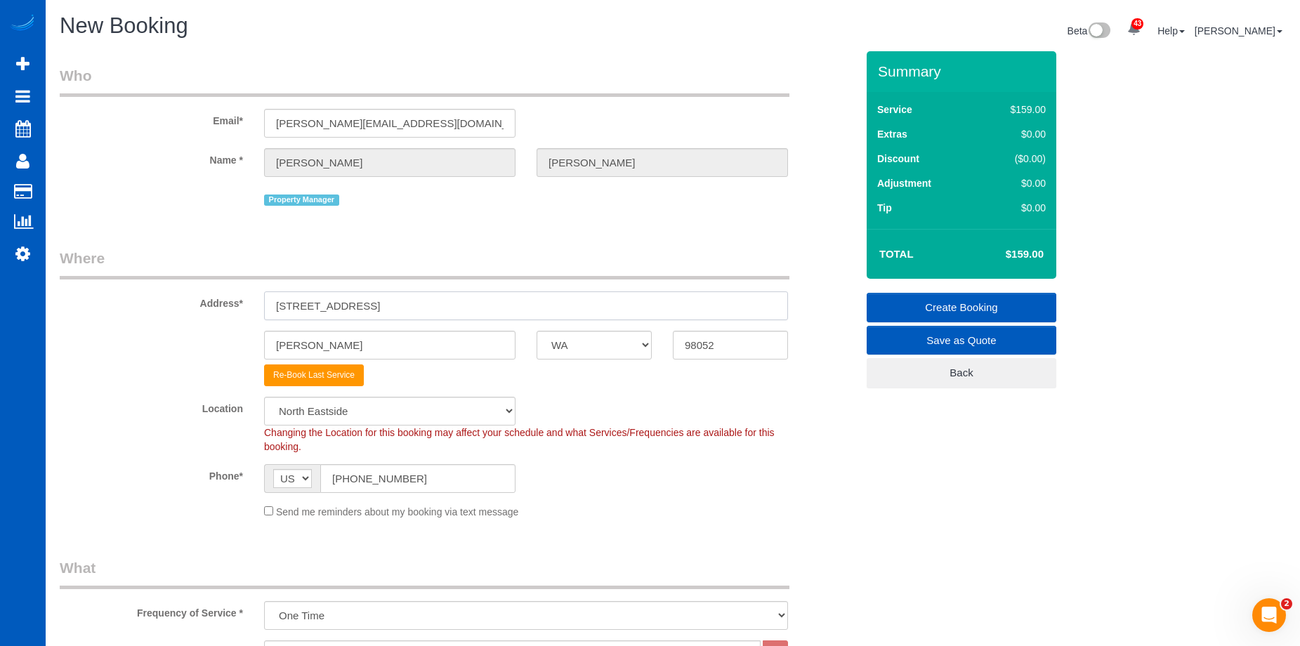
click at [381, 307] on input "17024 NE 120th St" at bounding box center [526, 305] width 524 height 29
drag, startPoint x: 392, startPoint y: 301, endPoint x: 168, endPoint y: 294, distance: 224.1
click at [168, 294] on div "Address* 17024 NE 120th St" at bounding box center [457, 284] width 817 height 72
paste input "0126 NE 63rd St Kirkland, WA 98033"
drag, startPoint x: 427, startPoint y: 305, endPoint x: 659, endPoint y: 314, distance: 232.6
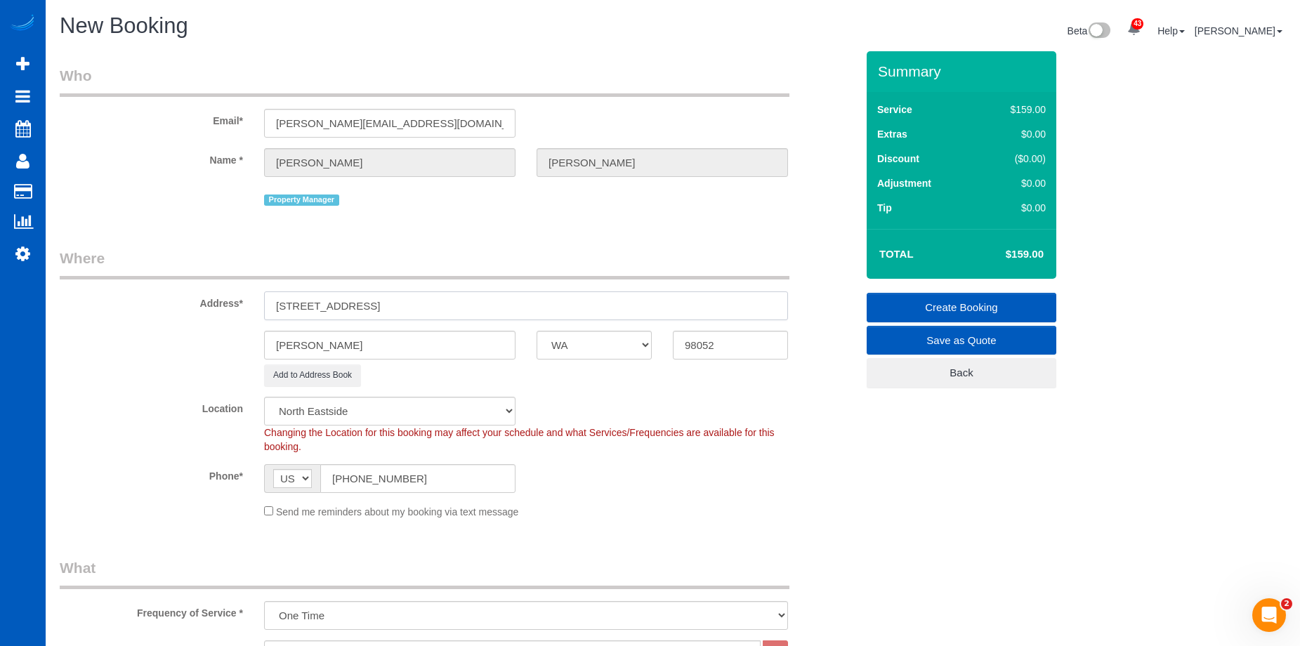
click at [659, 313] on input "10126 NE 63rd St Kirkland, WA 98033" at bounding box center [526, 305] width 524 height 29
type input "10126 NE 63rd St Kirkland, WA"
drag, startPoint x: 704, startPoint y: 352, endPoint x: 640, endPoint y: 351, distance: 63.2
click at [642, 351] on div "Redmond AK AL AR AZ CA CO CT DC DE FL GA HI IA ID IL IN KS KY LA MA MD ME MI MN…" at bounding box center [457, 345] width 817 height 29
paste input "33"
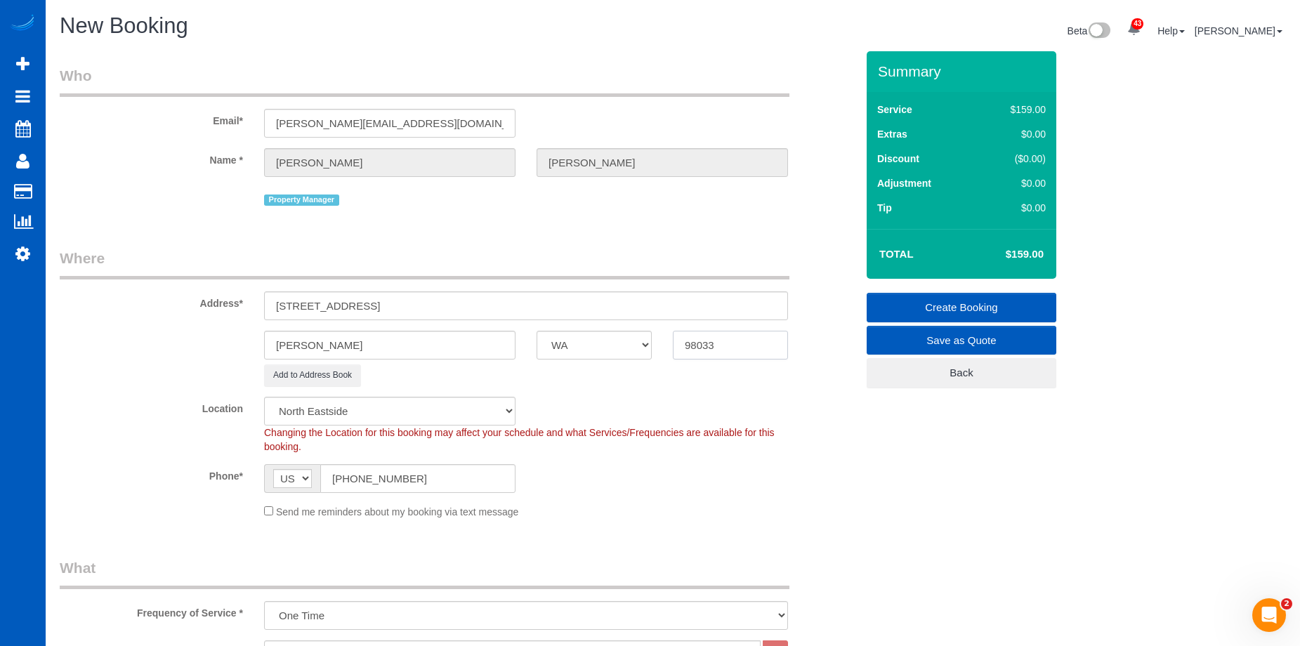
type input "98033"
drag, startPoint x: 365, startPoint y: 306, endPoint x: 396, endPoint y: 308, distance: 31.0
click at [396, 308] on input "10126 NE 63rd St Kirkland, WA" at bounding box center [526, 305] width 524 height 29
click at [365, 304] on input "10126 NE 63rd St Kirkland, WA" at bounding box center [526, 305] width 524 height 29
drag, startPoint x: 362, startPoint y: 305, endPoint x: 400, endPoint y: 308, distance: 37.3
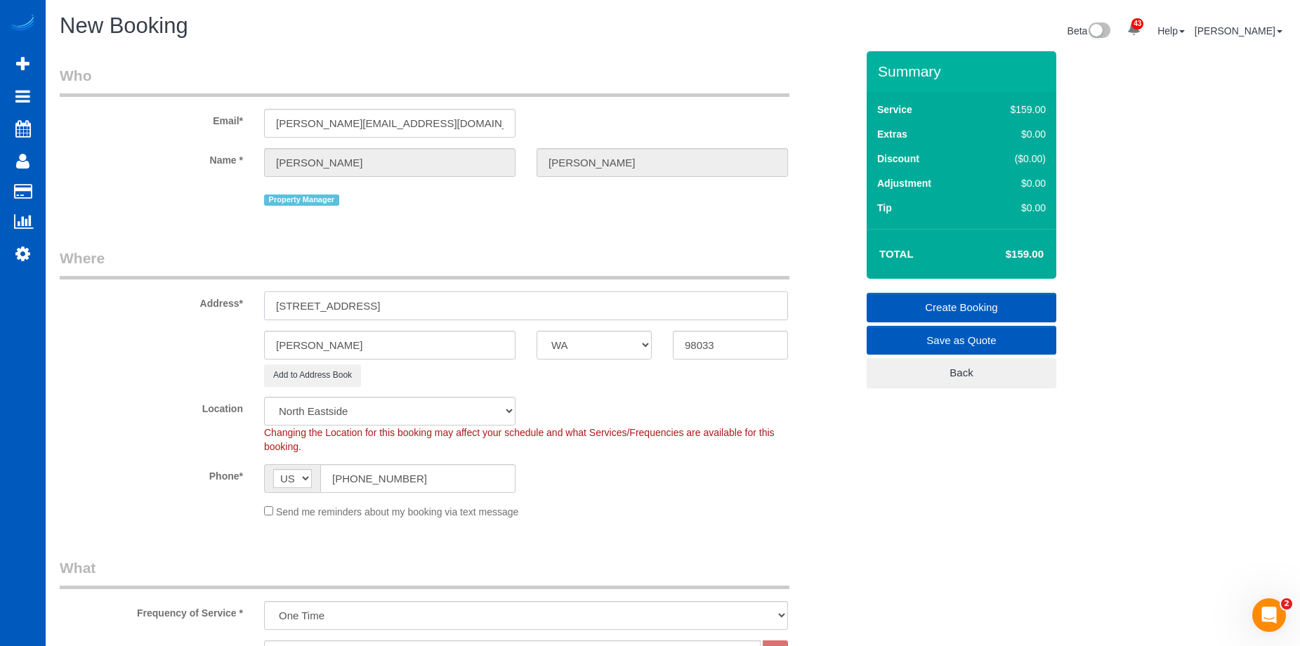
click at [400, 308] on input "10126 NE 63rd St Kirkland, WA" at bounding box center [526, 305] width 524 height 29
type input "10126 NE 63rd St , WA"
drag, startPoint x: 335, startPoint y: 341, endPoint x: 217, endPoint y: 343, distance: 118.0
click at [217, 343] on div "Redmond AK AL AR AZ CA CO CT DC DE FL GA HI IA ID IL IN KS KY LA MA MD ME MI MN…" at bounding box center [457, 345] width 817 height 29
paste input "Kirkla"
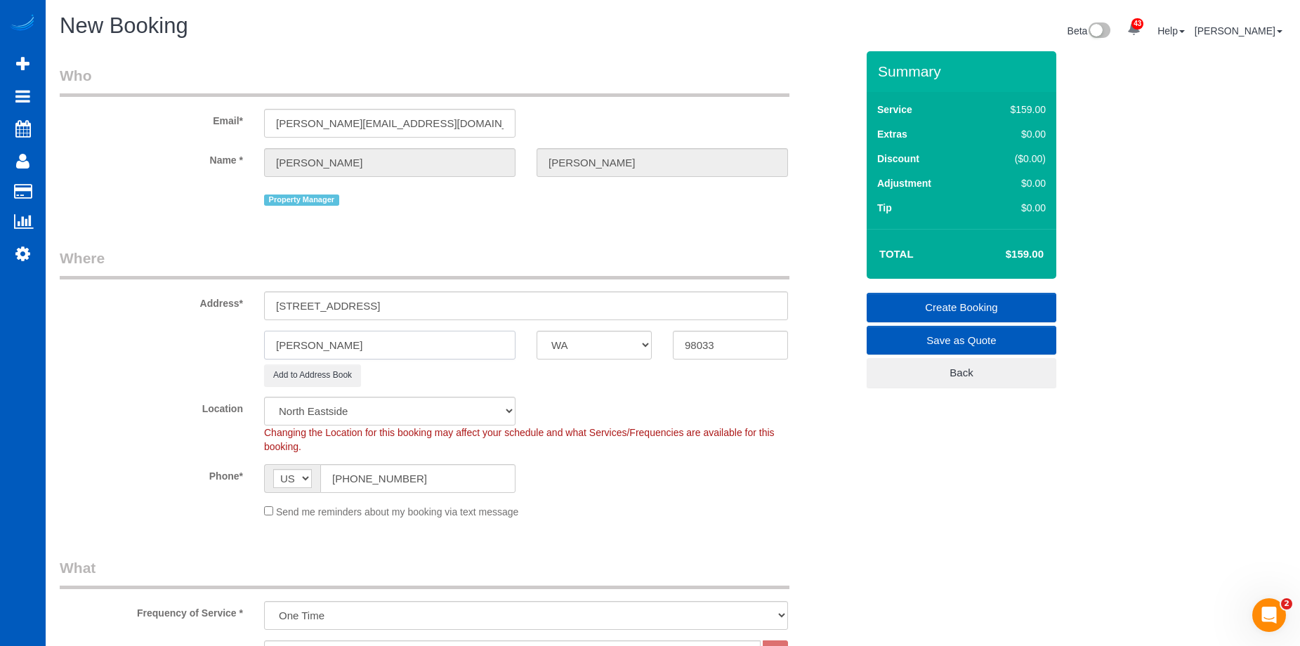
type input "Kirkland"
drag, startPoint x: 359, startPoint y: 308, endPoint x: 454, endPoint y: 309, distance: 95.5
click at [454, 309] on input "10126 NE 63rd St , WA" at bounding box center [526, 305] width 524 height 29
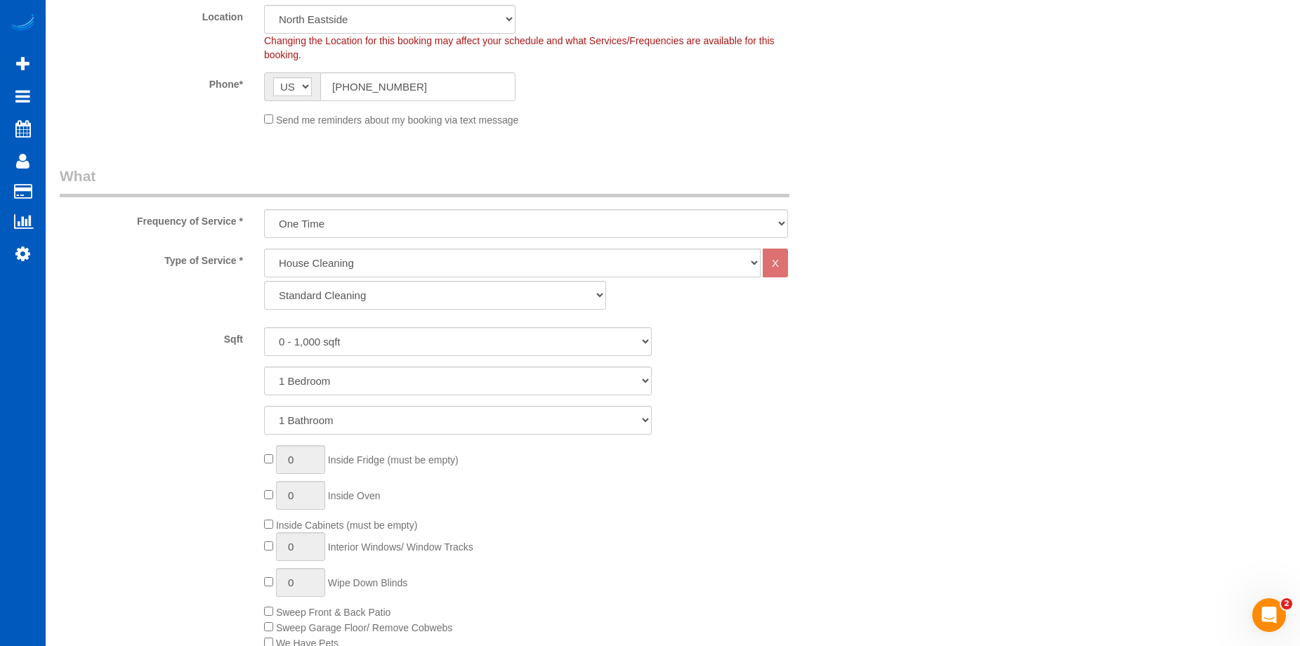
scroll to position [562, 0]
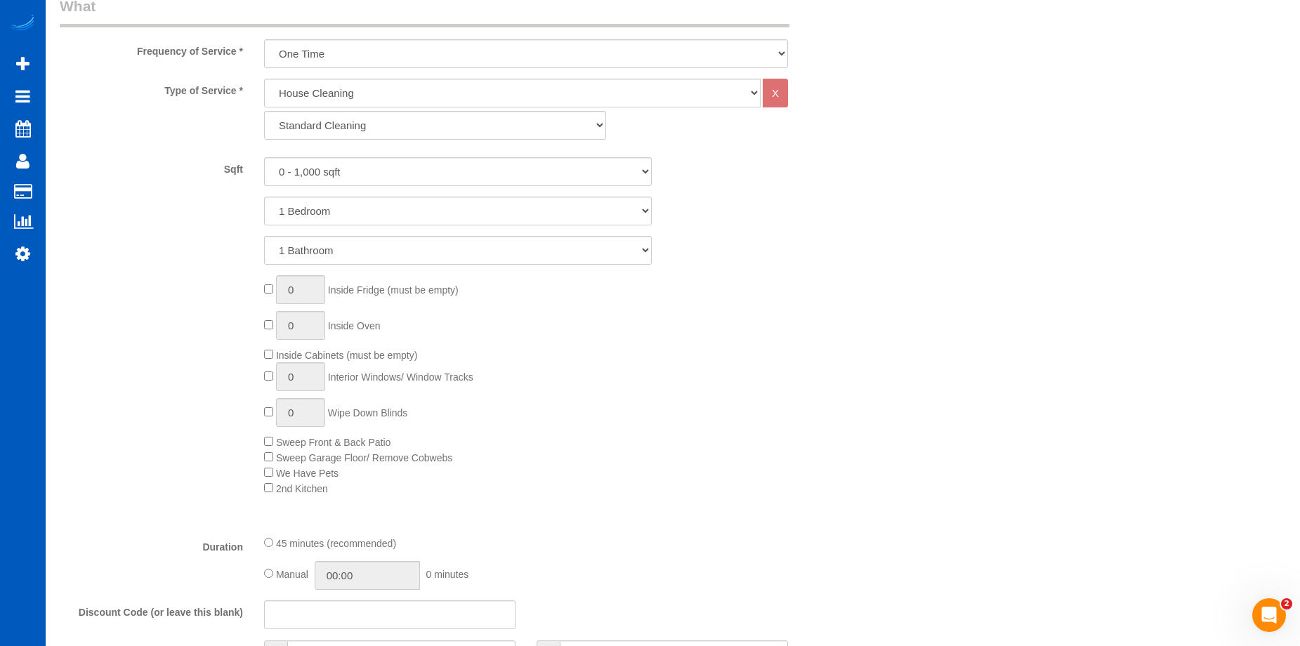
type input "10126 NE 63rd St"
click at [513, 131] on select "Standard Cleaning Deep Cleaning Move In/ Out Cleaning" at bounding box center [435, 125] width 342 height 29
select select "368"
click at [264, 111] on select "Standard Cleaning Deep Cleaning Move In/ Out Cleaning" at bounding box center [435, 125] width 342 height 29
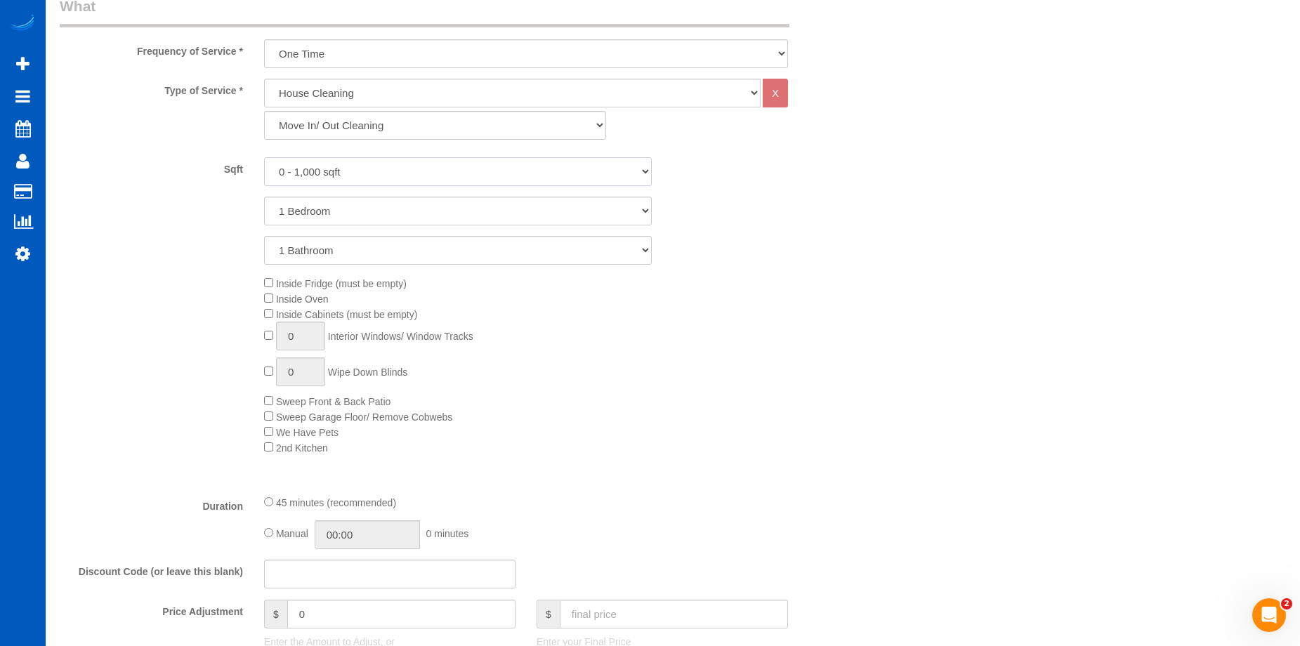
click at [348, 171] on select "0 - 1,000 sqft 1,001 - 1,500 sqft 1,501 - 2,000 sqft 2,001 - 2,500 sqft 2,501 -…" at bounding box center [458, 171] width 388 height 29
select select "2501"
click at [264, 157] on select "0 - 1,000 sqft 1,001 - 1,500 sqft 1,501 - 2,000 sqft 2,001 - 2,500 sqft 2,501 -…" at bounding box center [458, 171] width 388 height 29
click at [422, 211] on select "1 Bedroom 2 Bedrooms 3 Bedrooms 4 Bedrooms 5 Bedrooms 6 Bedrooms 7 Bedrooms" at bounding box center [458, 211] width 388 height 29
drag, startPoint x: 336, startPoint y: 209, endPoint x: 341, endPoint y: 219, distance: 11.6
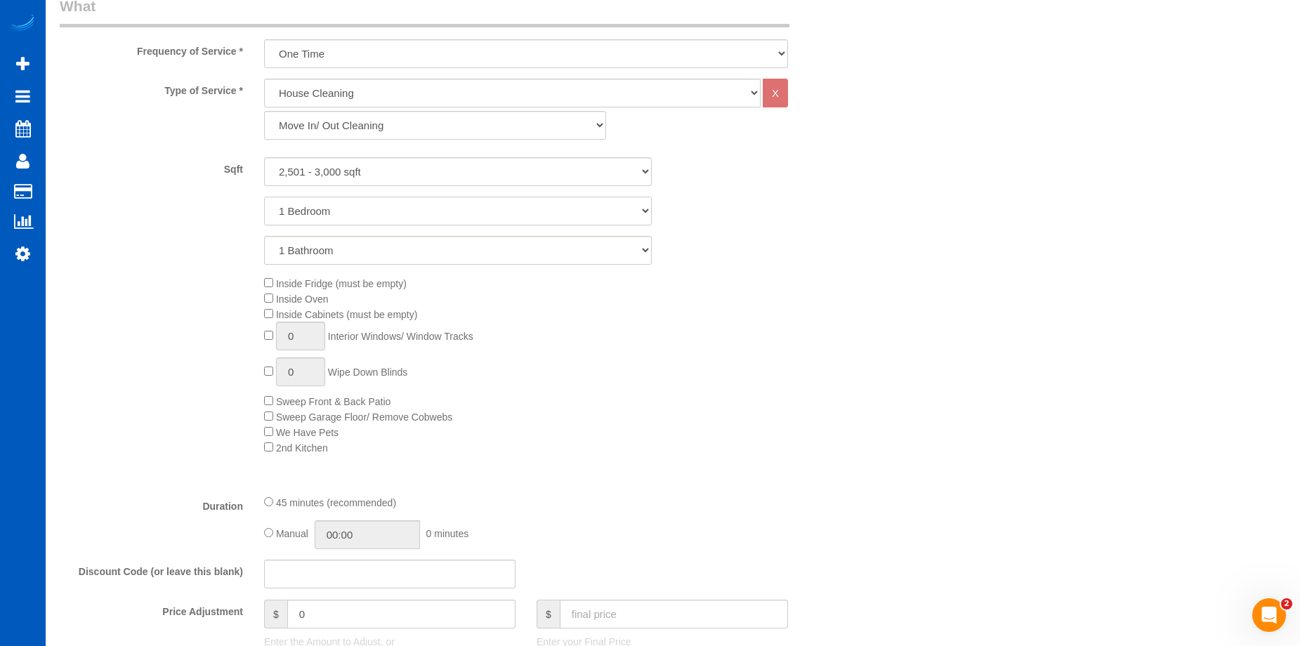
click at [337, 209] on select "1 Bedroom 2 Bedrooms 3 Bedrooms 4 Bedrooms 5 Bedrooms 6 Bedrooms 7 Bedrooms" at bounding box center [458, 211] width 388 height 29
select select "3"
click at [264, 197] on select "1 Bedroom 2 Bedrooms 3 Bedrooms 4 Bedrooms 5 Bedrooms 6 Bedrooms 7 Bedrooms" at bounding box center [458, 211] width 388 height 29
click at [378, 251] on select "1 Bathroom 2 Bathrooms 3 Bathrooms 4 Bathrooms 5 Bathrooms 6 Bathrooms 7 Bathro…" at bounding box center [458, 250] width 388 height 29
select select "4"
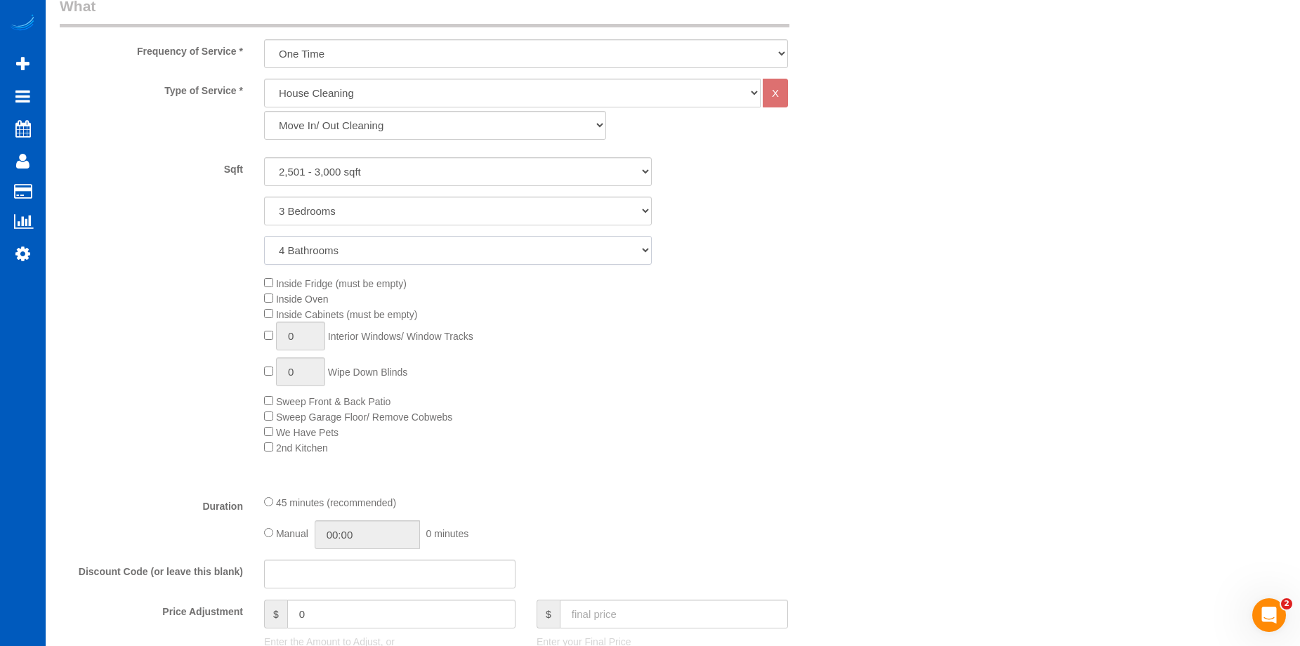
click at [264, 236] on select "1 Bathroom 2 Bathrooms 3 Bathrooms 4 Bathrooms 5 Bathrooms 6 Bathrooms 7 Bathro…" at bounding box center [458, 250] width 388 height 29
click at [291, 277] on div "Inside Fridge (must be empty) Inside Oven Inside Cabinets (must be empty) 0 Int…" at bounding box center [559, 365] width 613 height 180
type input "1"
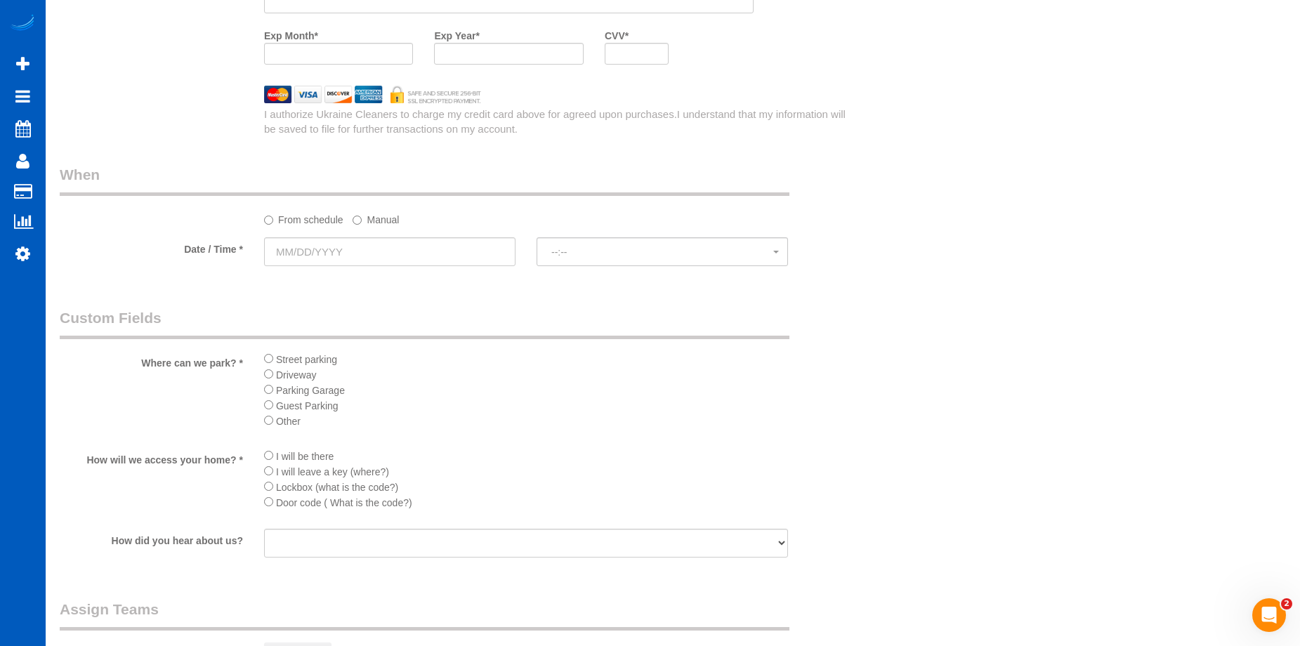
scroll to position [1615, 0]
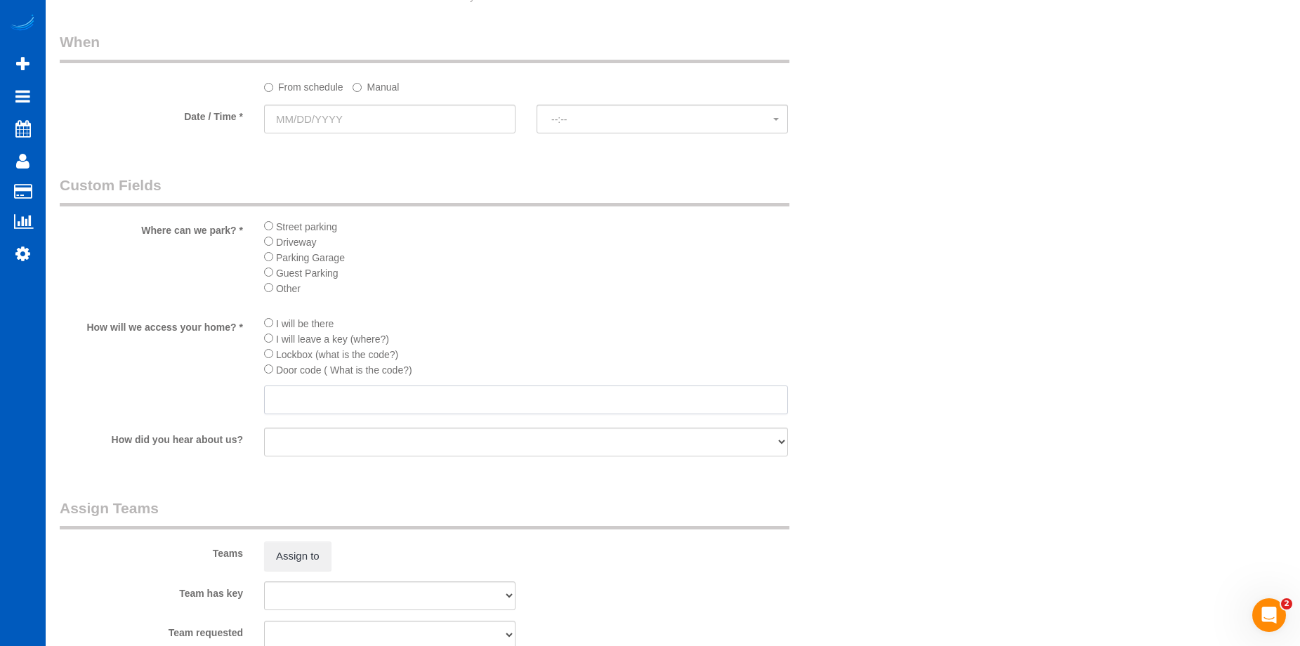
click at [420, 395] on input "text" at bounding box center [526, 399] width 524 height 29
paste input "4592"
type input "4592"
click at [464, 286] on li "Other" at bounding box center [526, 287] width 524 height 15
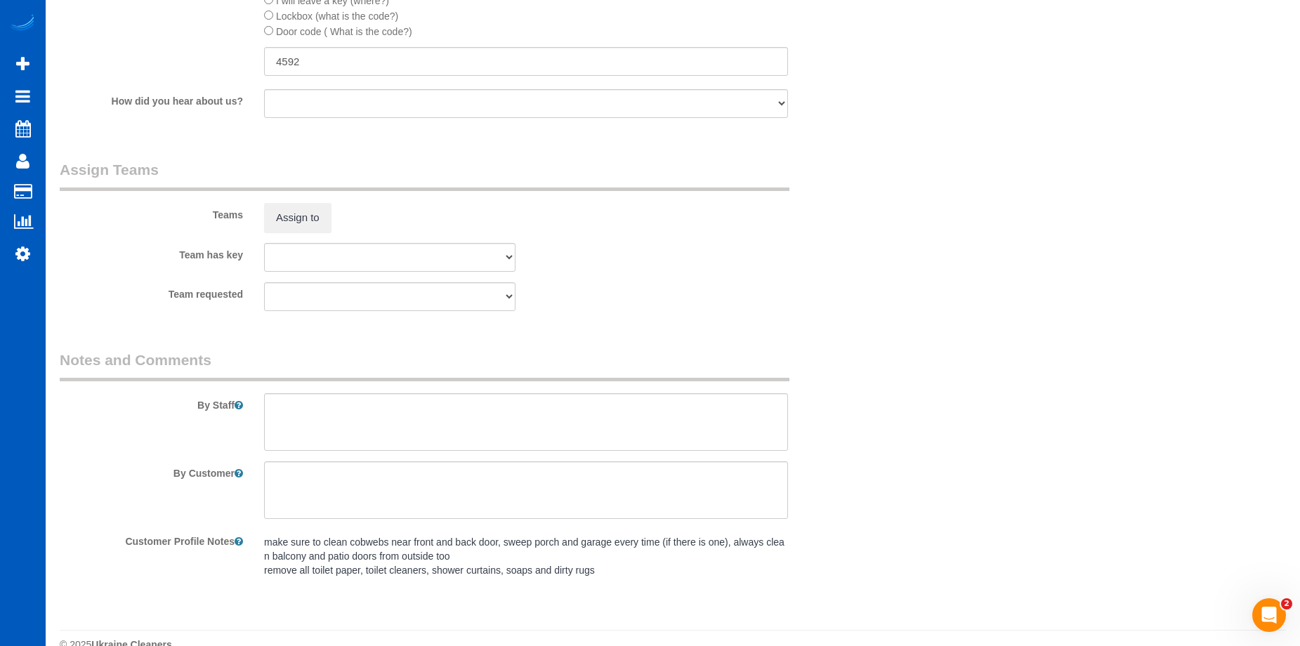
scroll to position [1979, 0]
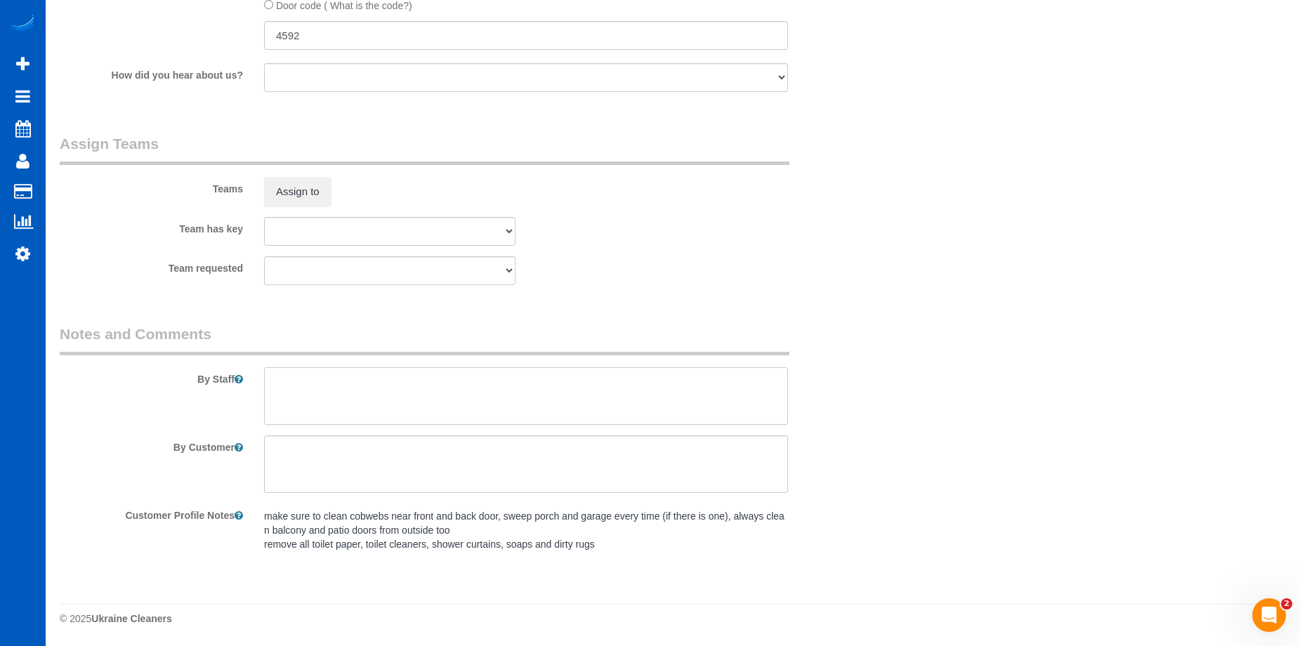
click at [411, 402] on textarea at bounding box center [526, 396] width 524 height 58
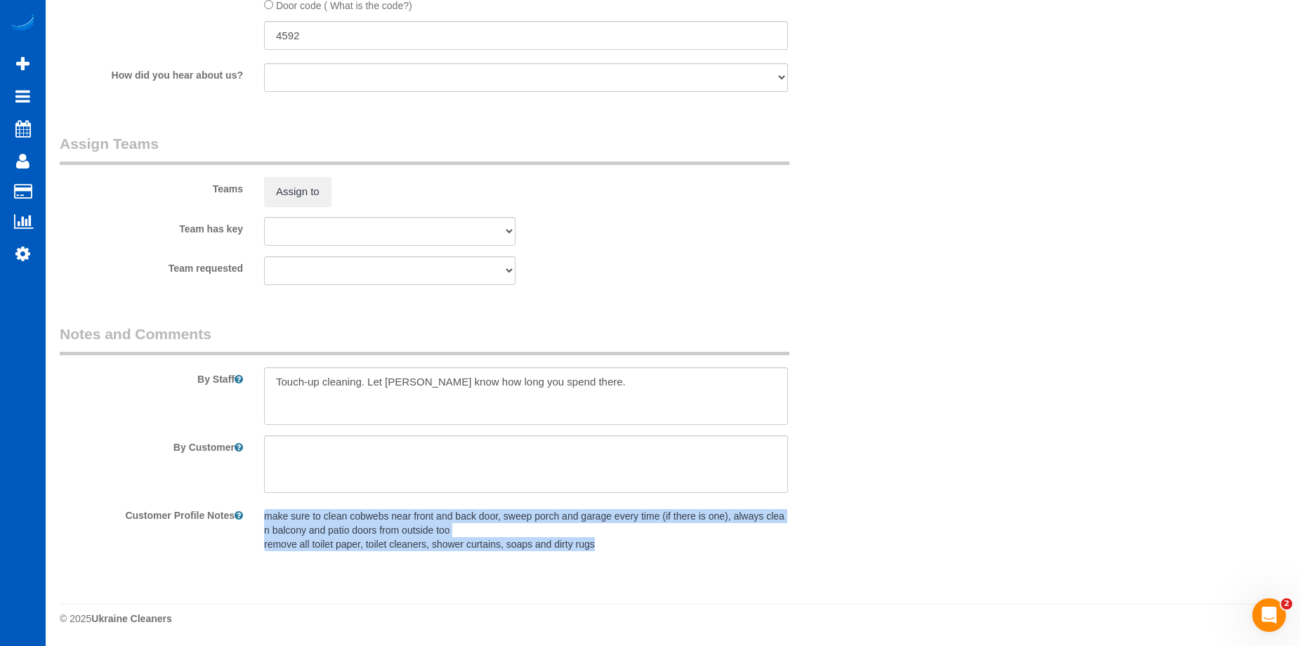
drag, startPoint x: 267, startPoint y: 515, endPoint x: 670, endPoint y: 573, distance: 407.2
copy pre "make sure to clean cobwebs near front and back door, sweep porch and garage eve…"
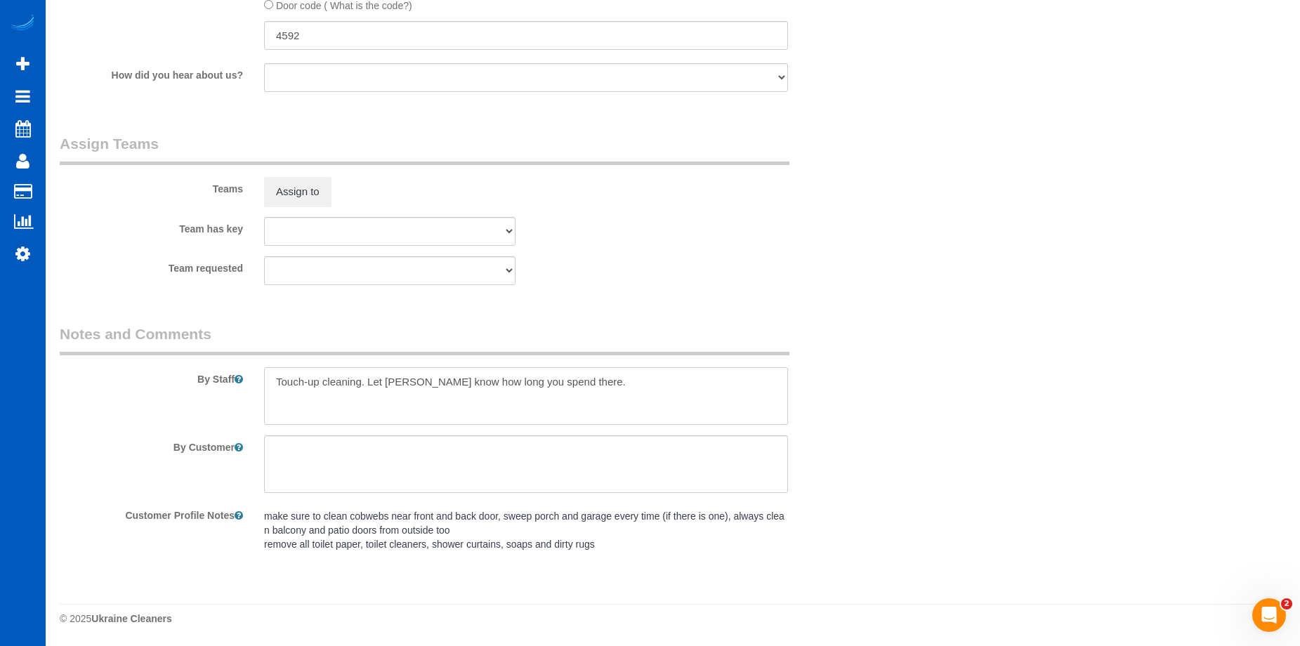
click at [476, 414] on textarea at bounding box center [526, 396] width 524 height 58
paste textarea "make sure to clean cobwebs near front and back door, sweep porch and garage eve…"
click at [633, 377] on textarea at bounding box center [526, 396] width 524 height 58
paste textarea "make sure to clean cobwebs near front and back door, sweep porch and garage eve…"
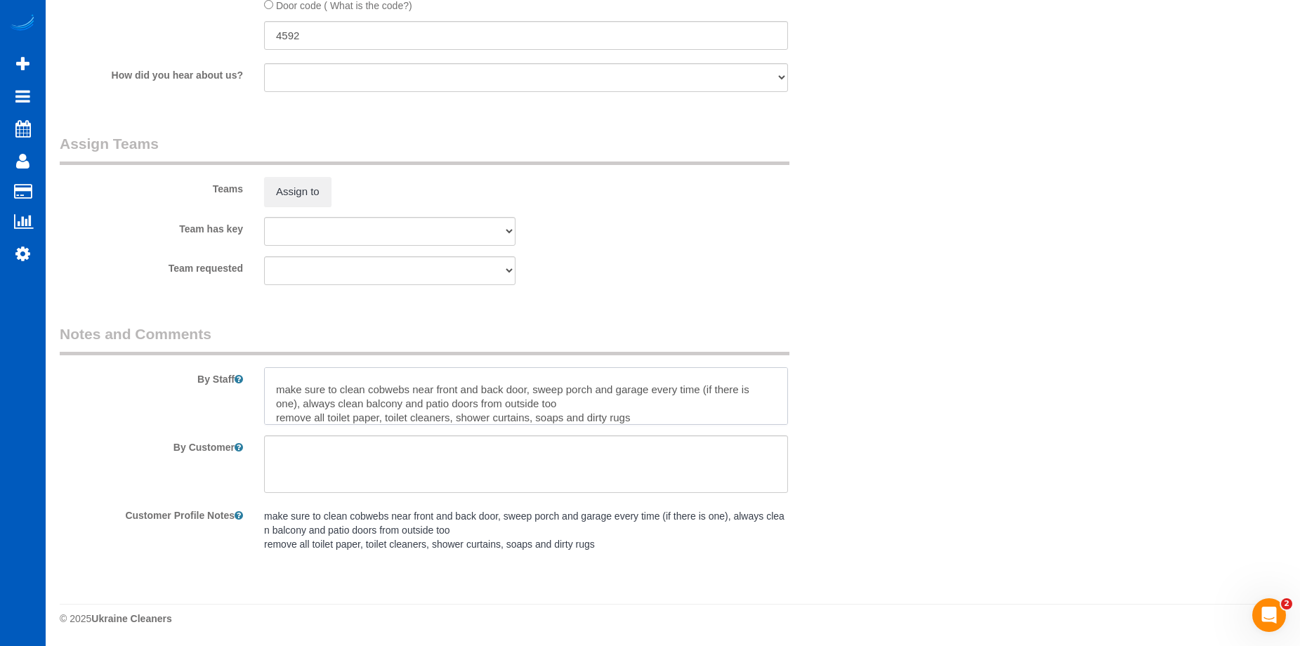
click at [277, 388] on textarea at bounding box center [526, 396] width 524 height 58
click at [588, 410] on textarea at bounding box center [526, 396] width 524 height 58
click at [279, 416] on textarea at bounding box center [526, 396] width 524 height 58
click at [633, 416] on textarea at bounding box center [526, 396] width 524 height 58
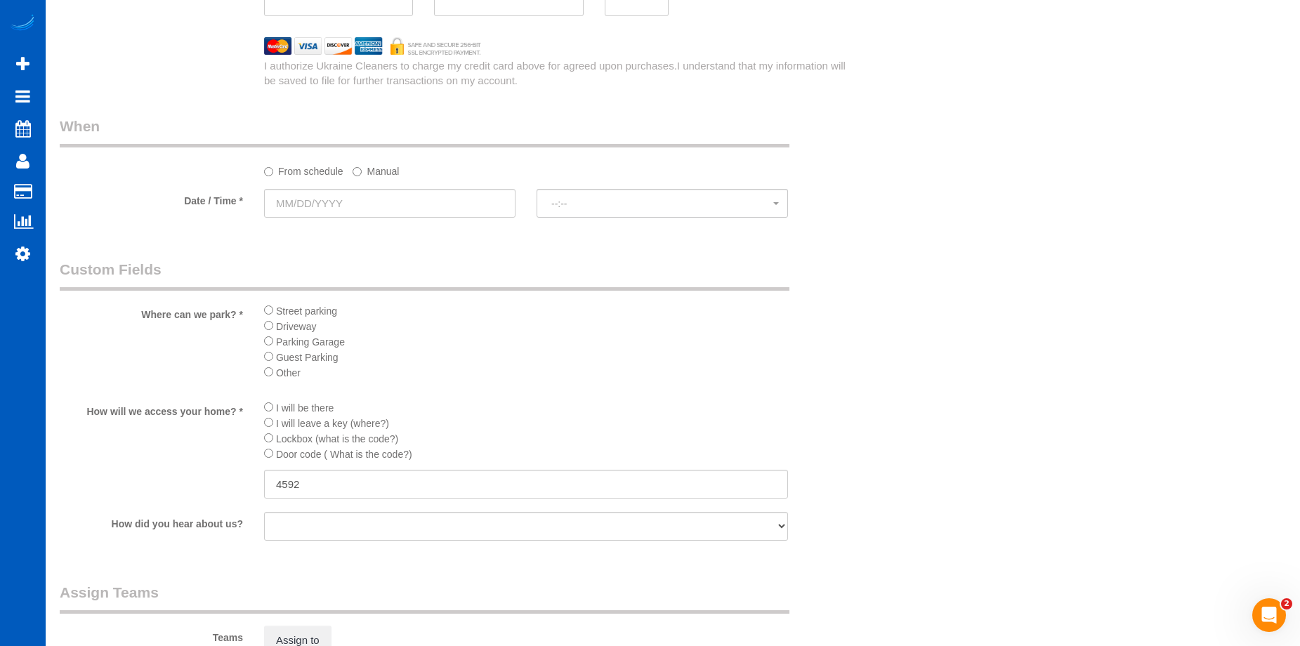
scroll to position [1347, 0]
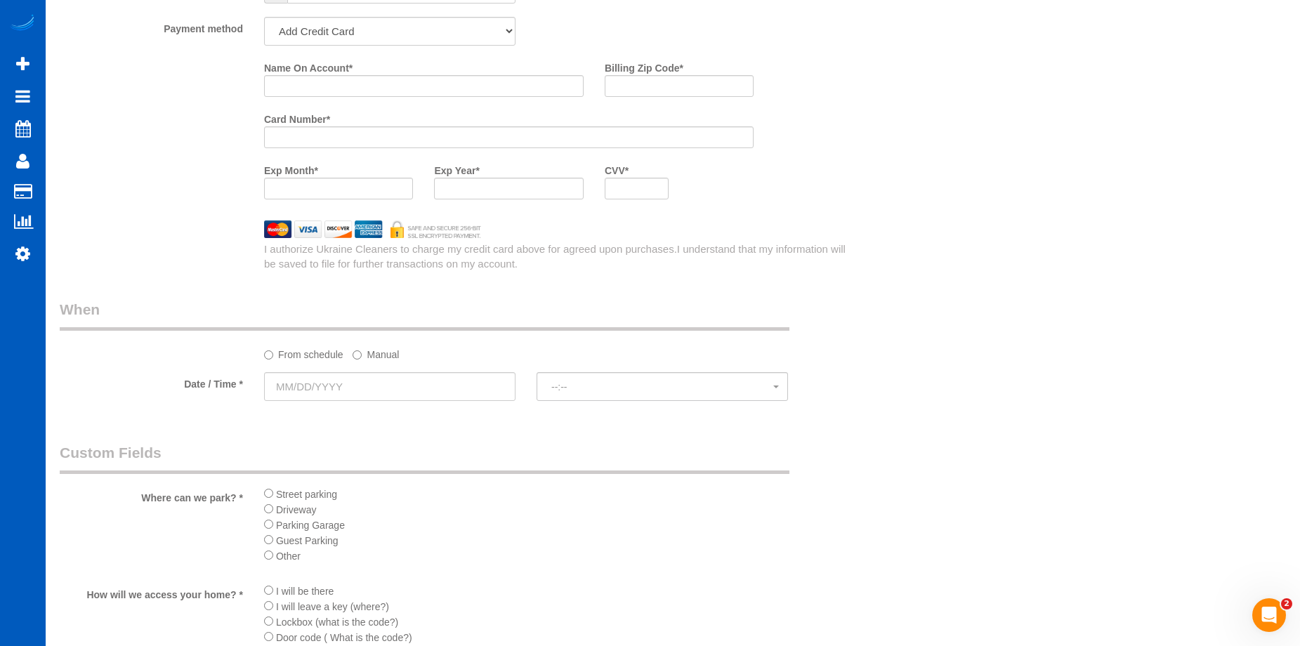
type textarea "Touch-up cleaning. Let Anna know how long you spend there. Make sure to clean c…"
click at [371, 385] on input "text" at bounding box center [389, 386] width 251 height 29
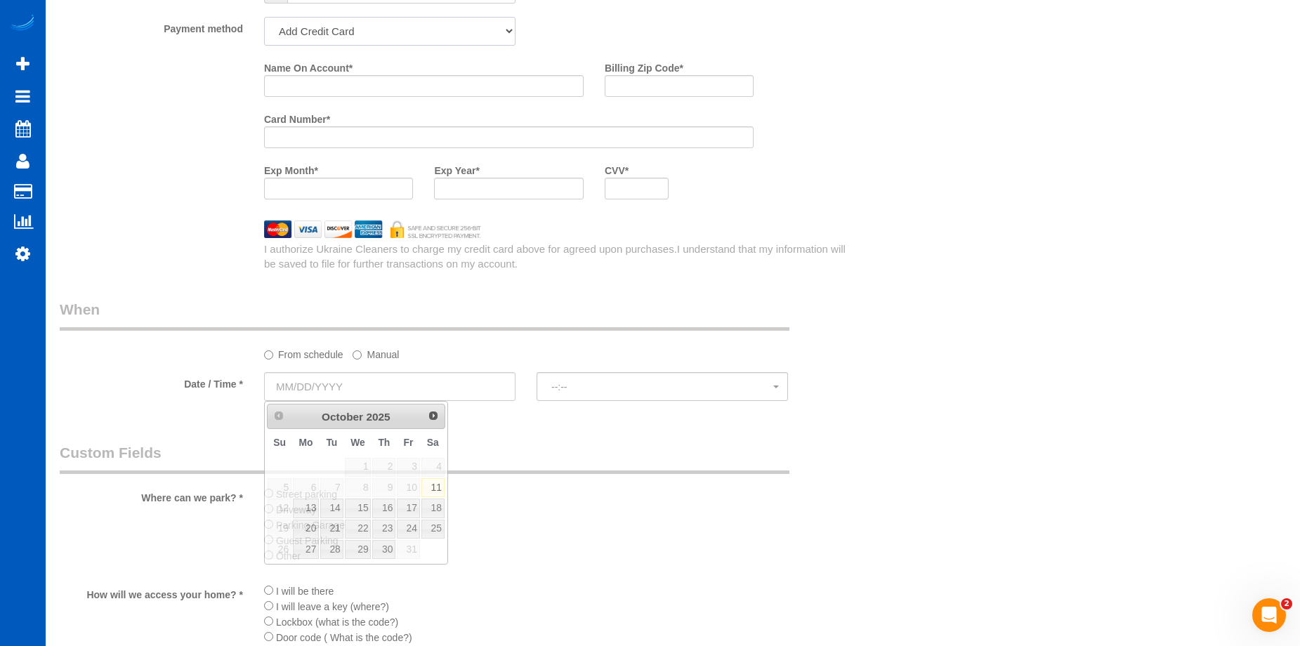
click at [434, 33] on select "Add Credit Card Cash Check Paypal" at bounding box center [389, 31] width 251 height 29
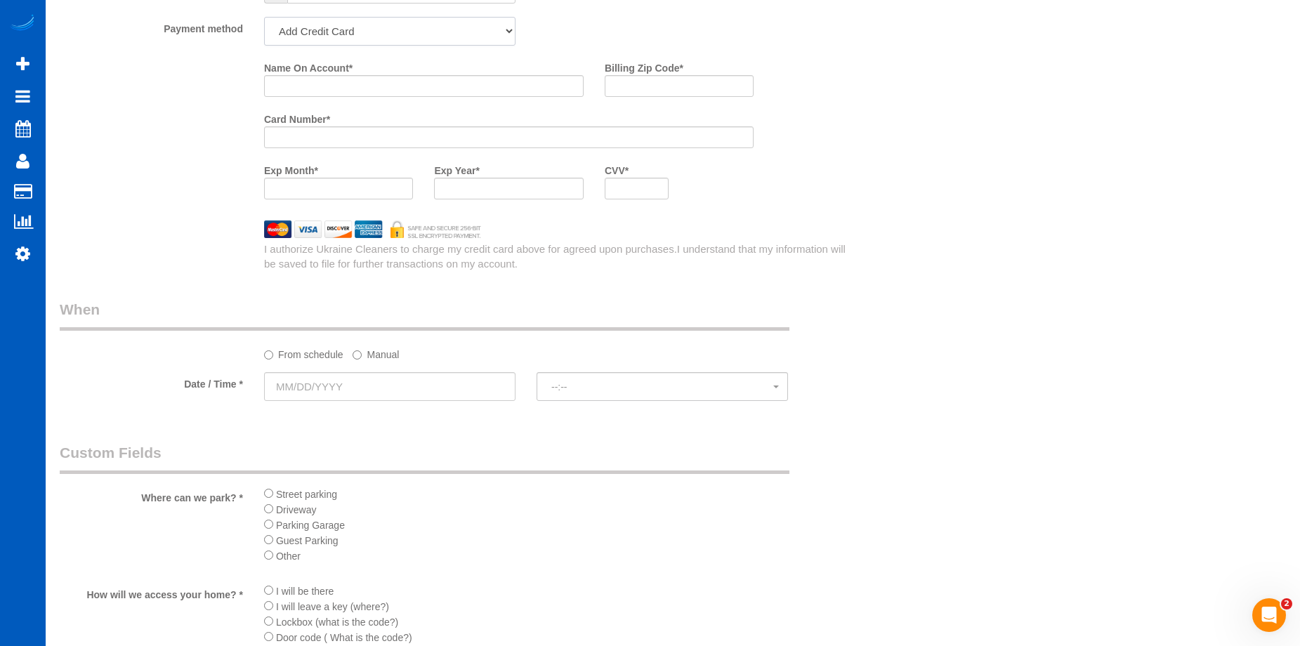
select select "string:cash"
click at [264, 17] on select "Add Credit Card Cash Check Paypal" at bounding box center [389, 31] width 251 height 29
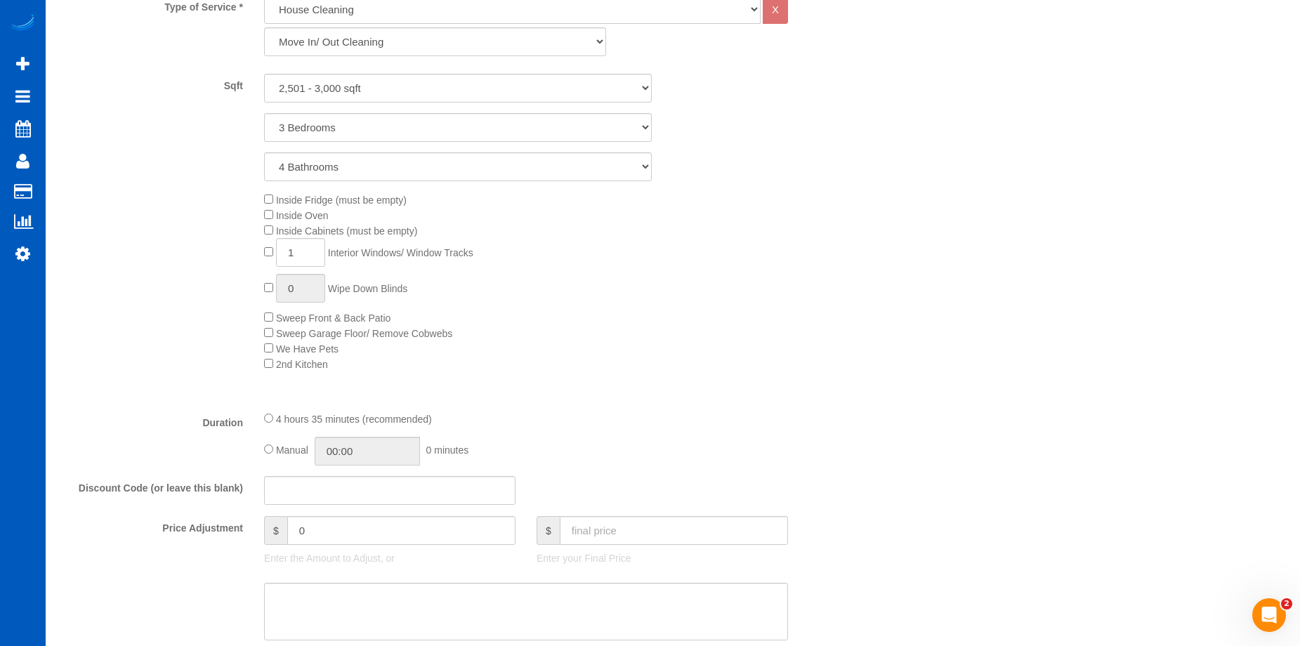
scroll to position [996, 0]
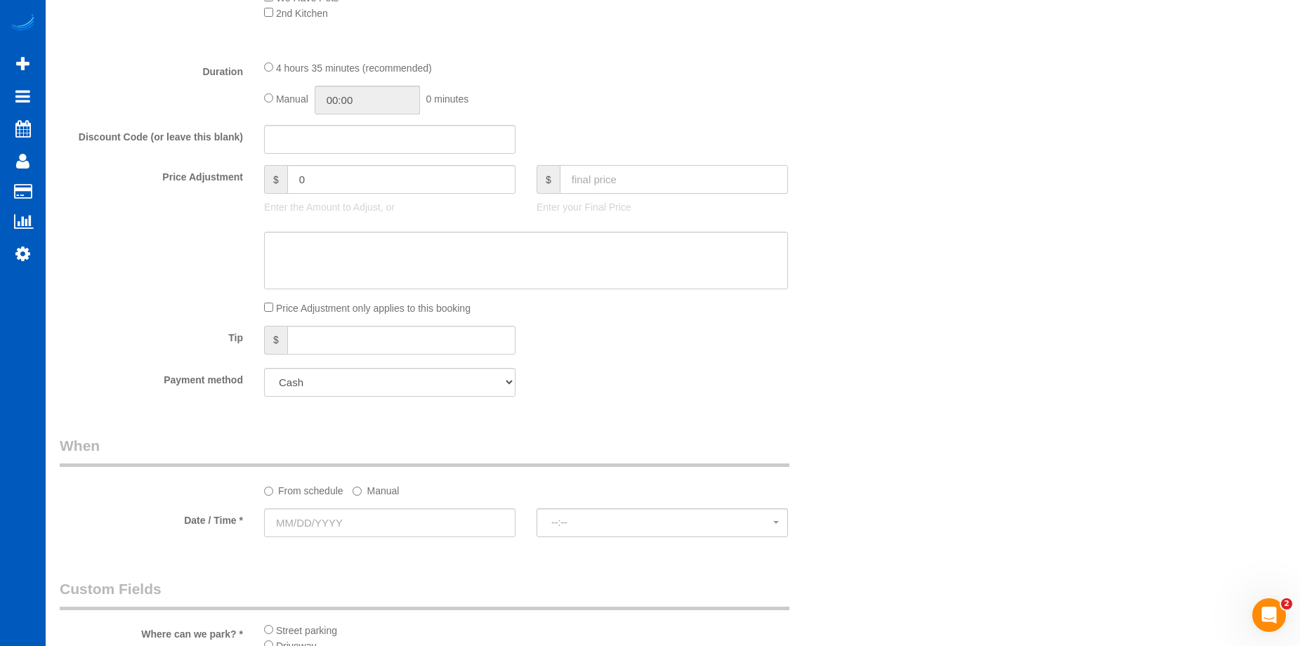
click at [653, 191] on input "text" at bounding box center [674, 179] width 228 height 29
type input "0"
click at [602, 239] on textarea at bounding box center [526, 261] width 524 height 58
type input "-559"
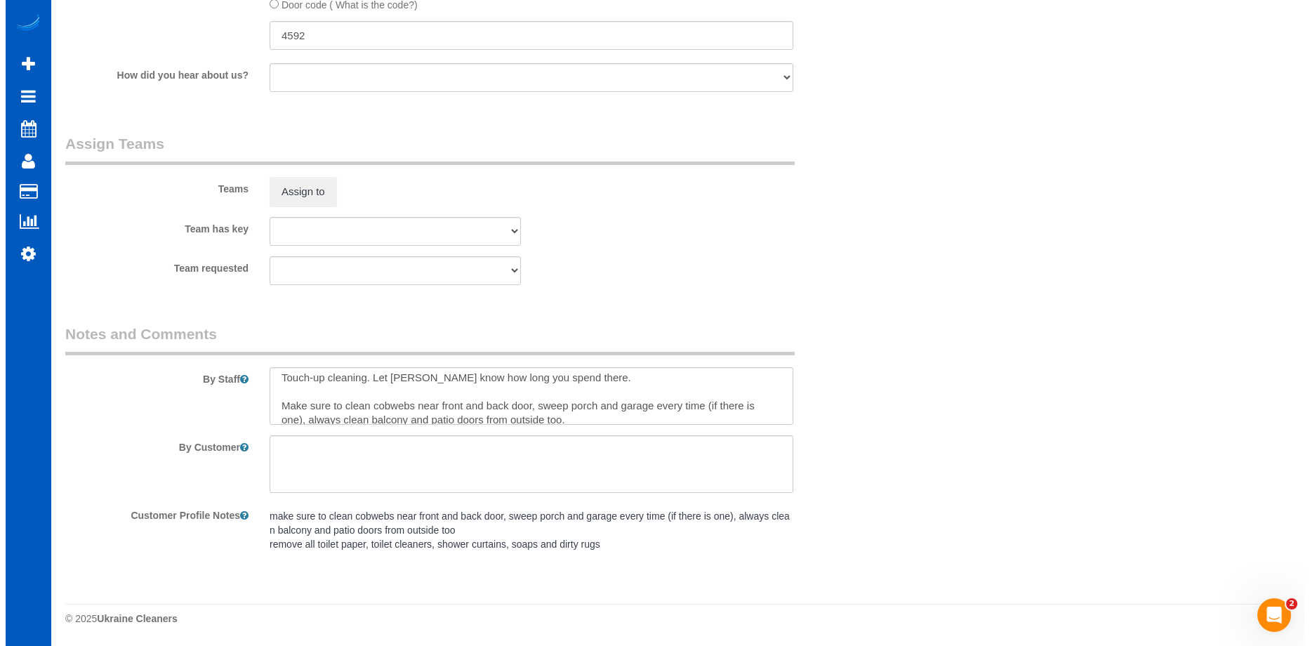
scroll to position [0, 0]
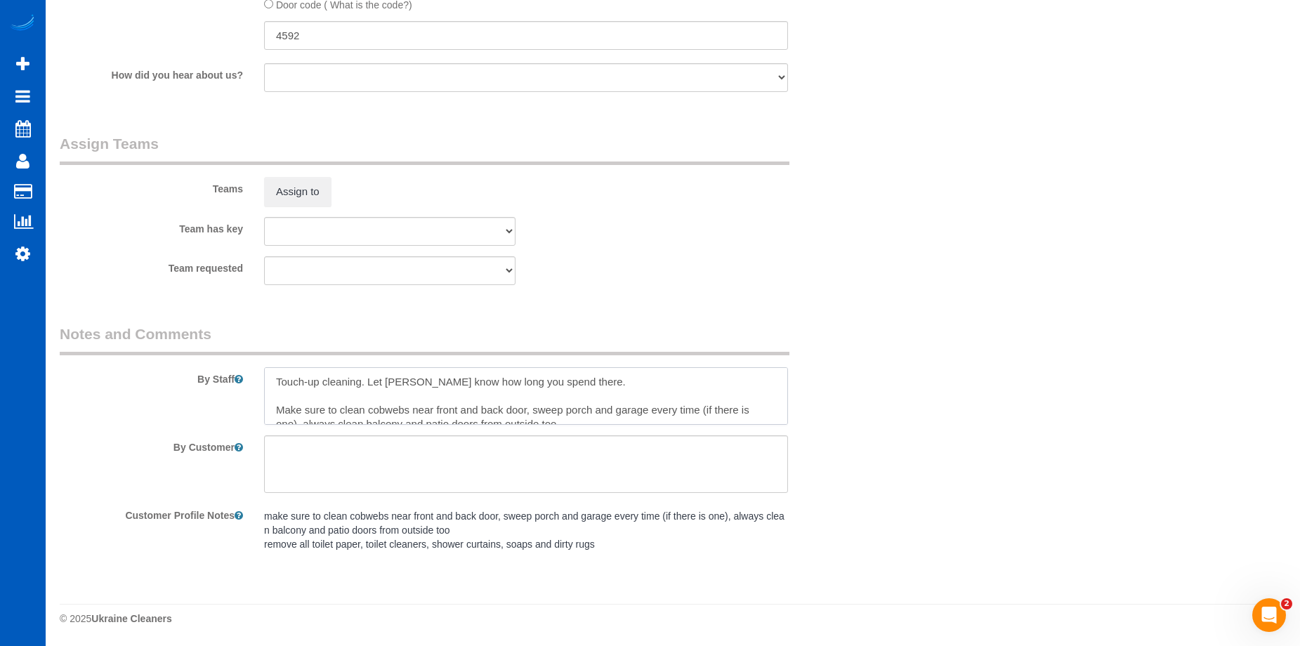
click at [364, 381] on textarea at bounding box center [526, 396] width 524 height 58
type textarea "Touch-up cleaning. Hourly job - Let Anna know how long you spend there. Make su…"
click at [303, 185] on button "Assign to" at bounding box center [297, 191] width 67 height 29
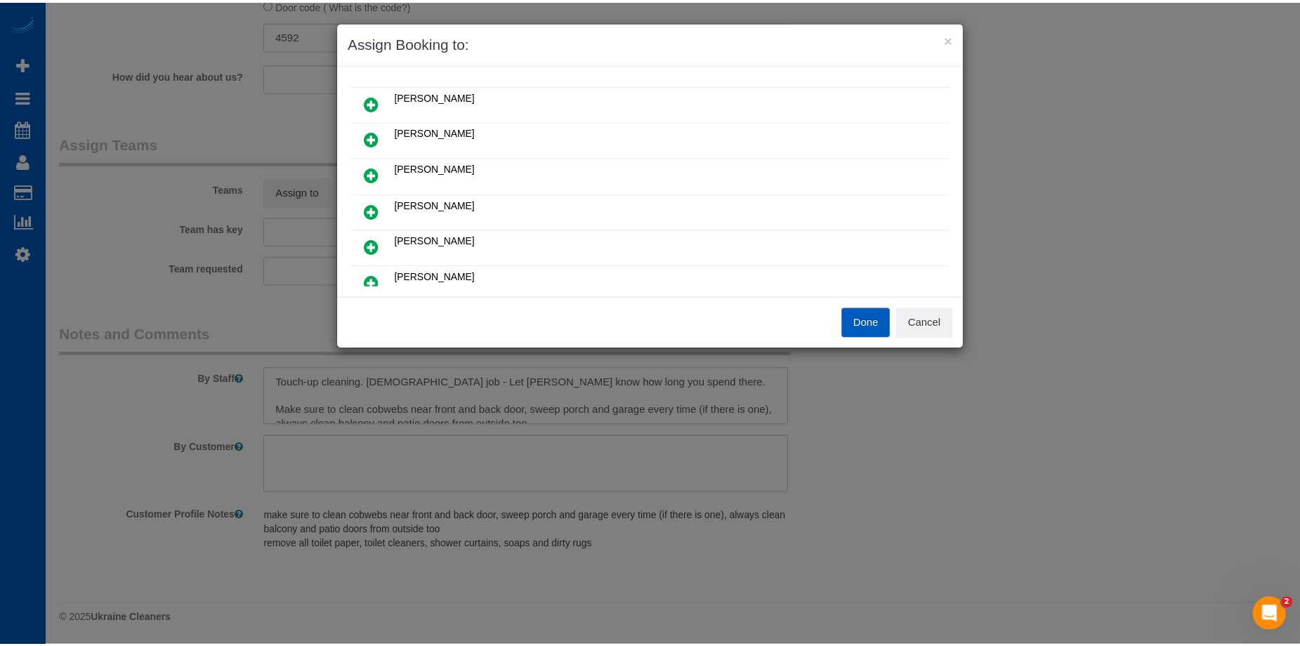
scroll to position [70, 0]
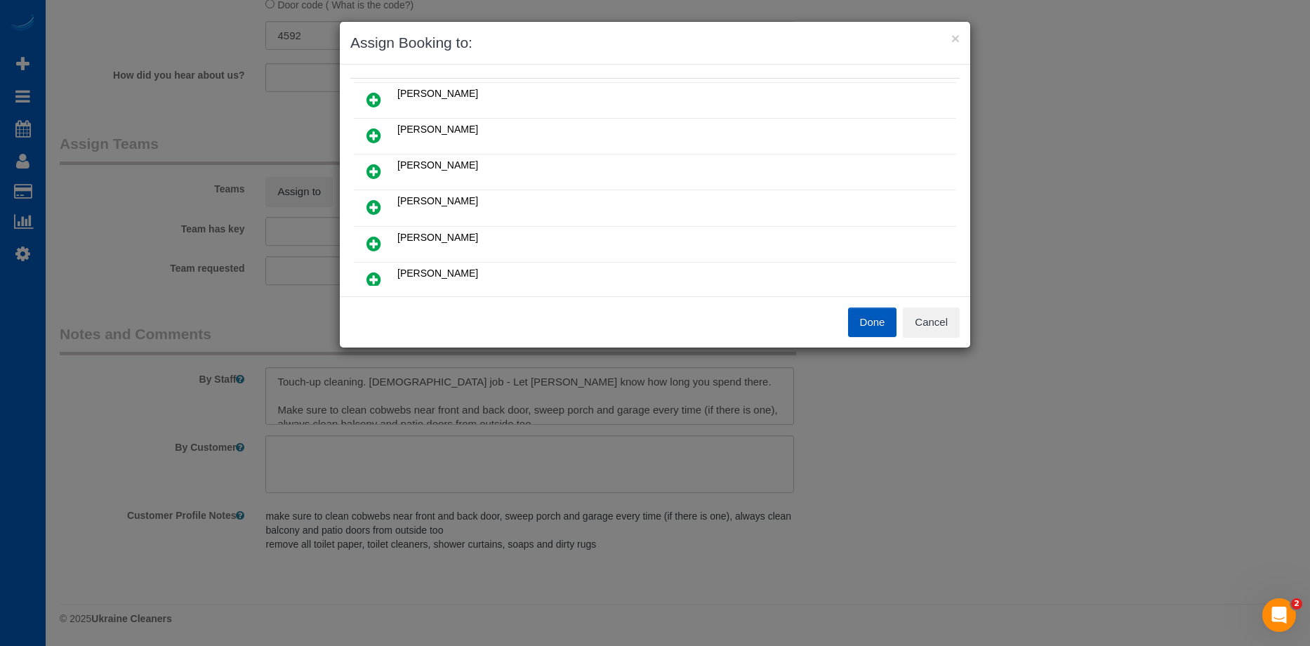
click at [965, 320] on div "Done Cancel" at bounding box center [812, 322] width 315 height 29
click at [932, 327] on button "Cancel" at bounding box center [931, 322] width 57 height 29
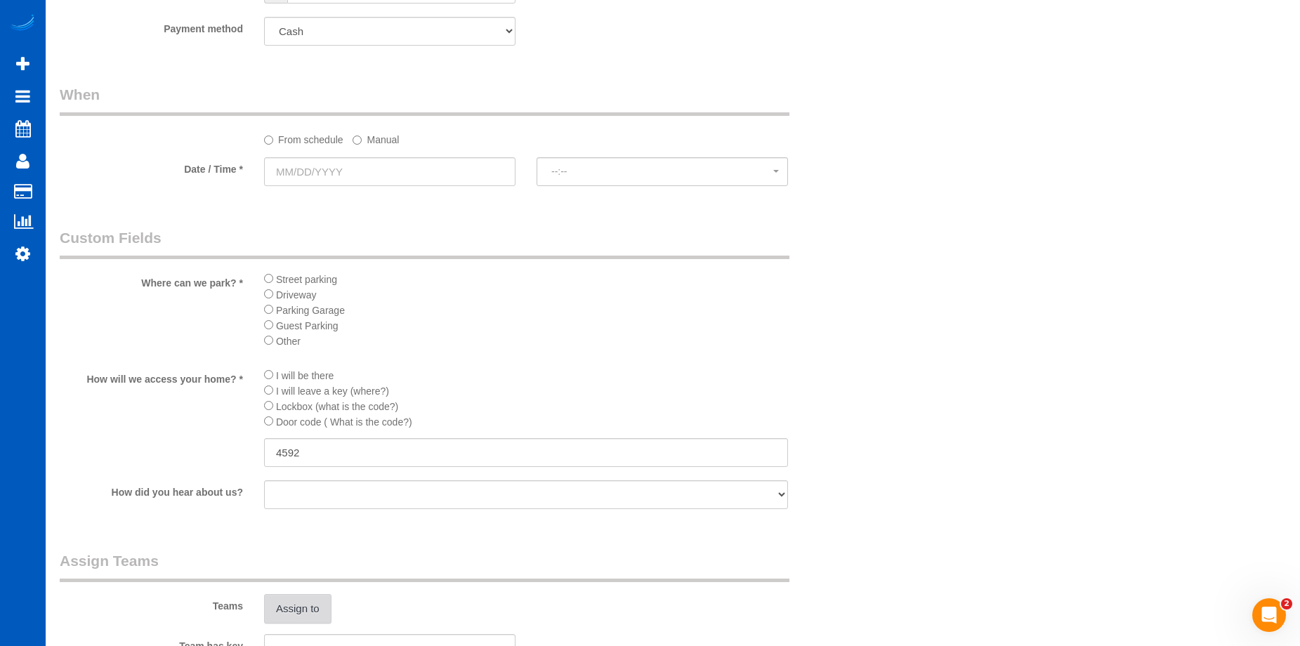
scroll to position [1343, 0]
click at [456, 184] on input "text" at bounding box center [389, 176] width 251 height 29
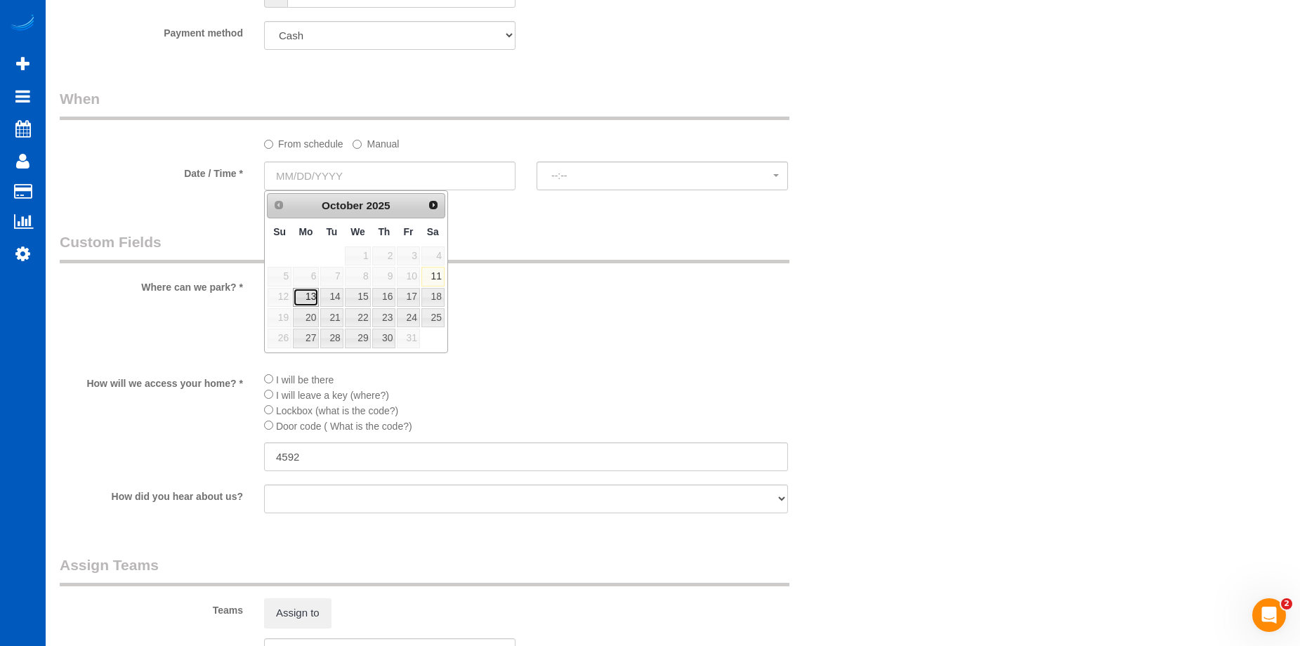
click at [310, 291] on link "13" at bounding box center [306, 297] width 26 height 19
type input "[DATE]"
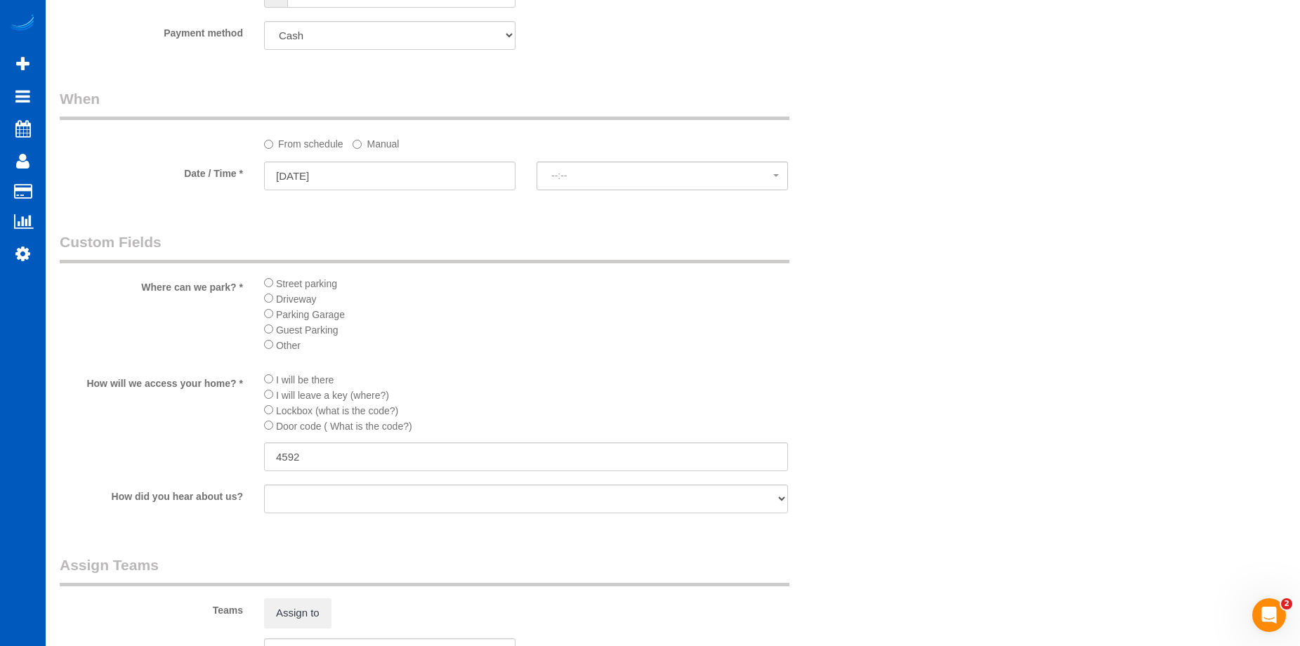
select select "spot1"
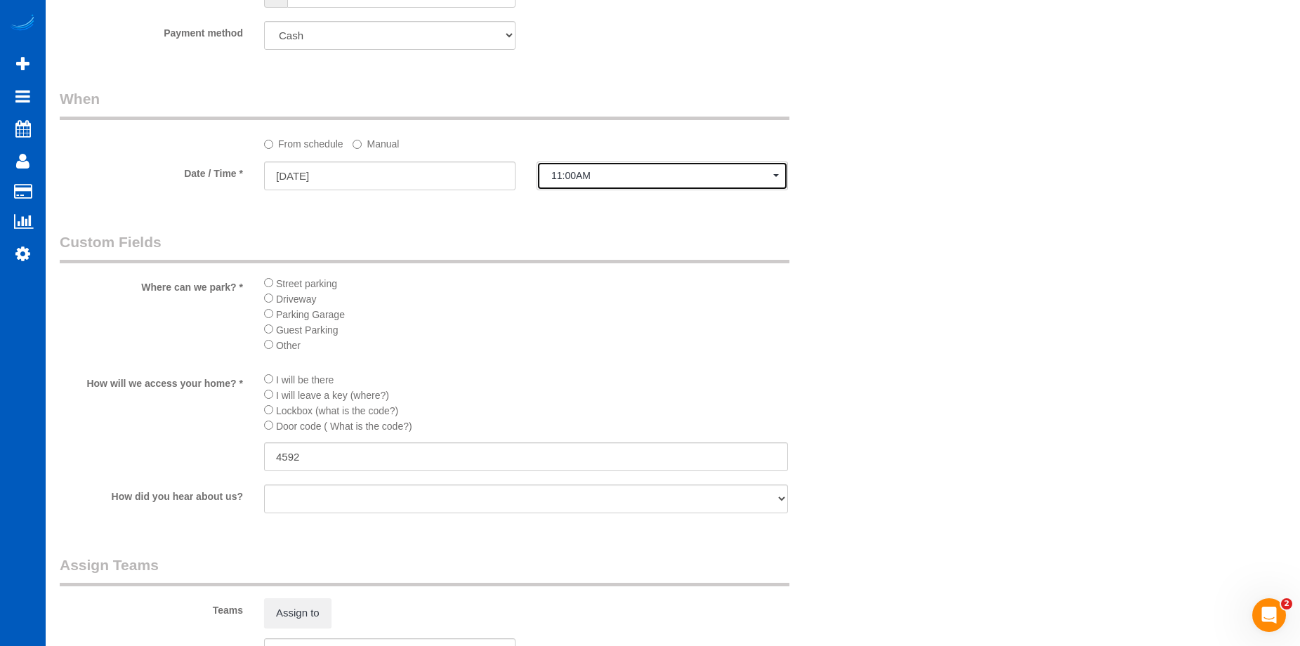
click at [607, 174] on span "11:00AM" at bounding box center [662, 175] width 222 height 11
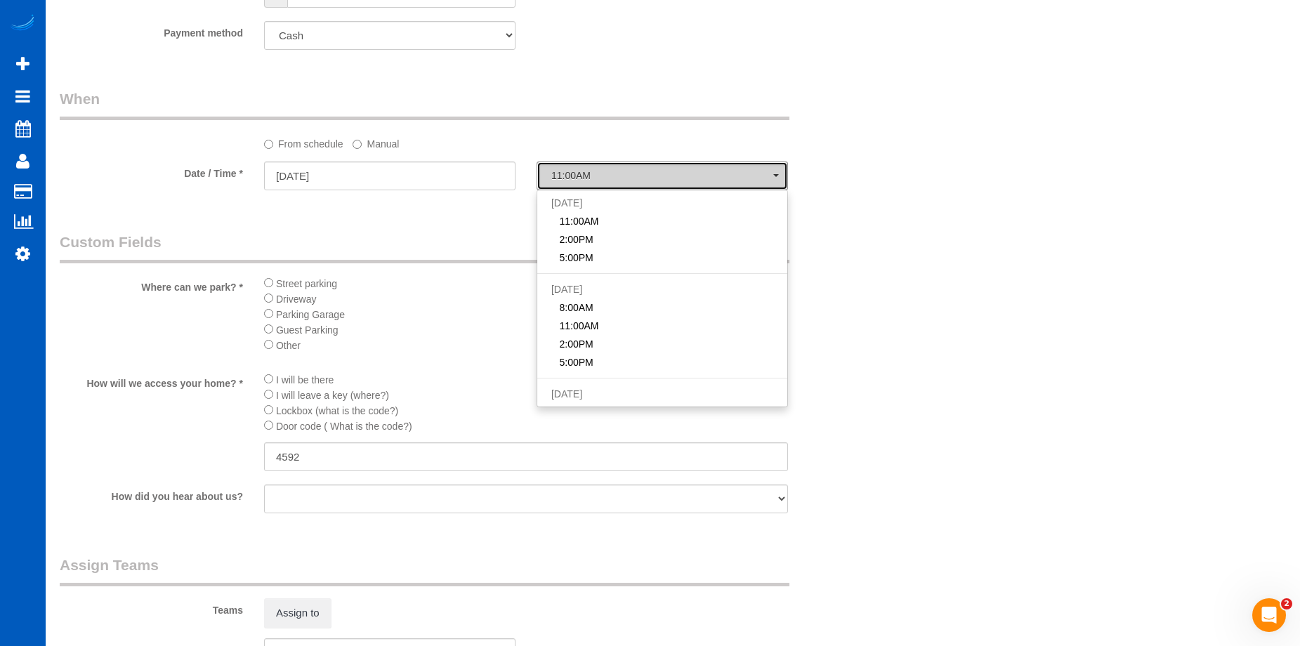
click at [607, 174] on span "11:00AM" at bounding box center [662, 175] width 222 height 11
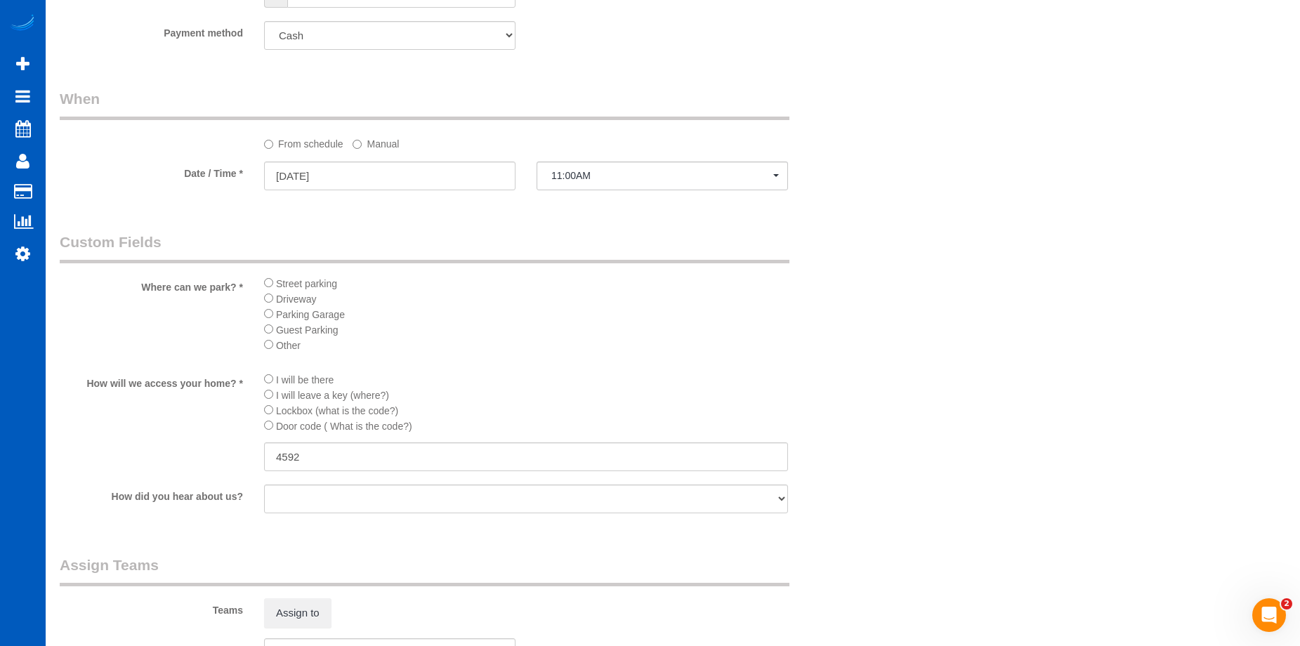
click at [397, 147] on label "Manual" at bounding box center [375, 141] width 46 height 19
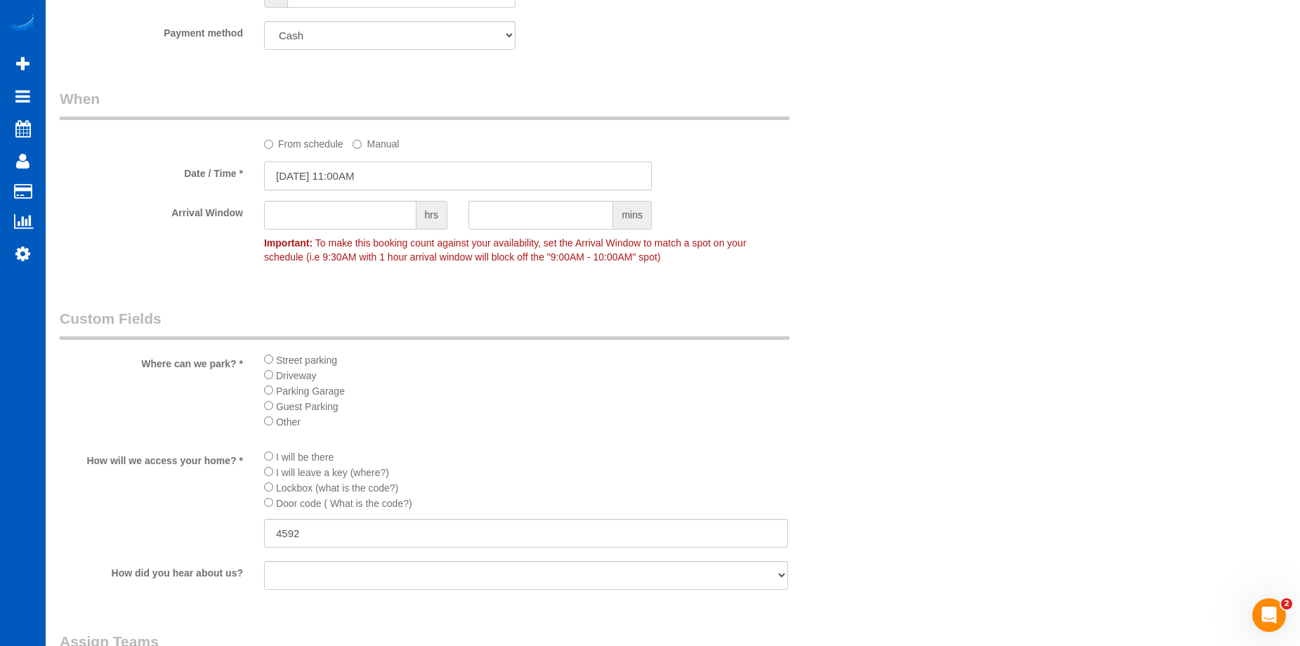
click at [393, 175] on input "10/13/2025 11:00AM" at bounding box center [458, 176] width 388 height 29
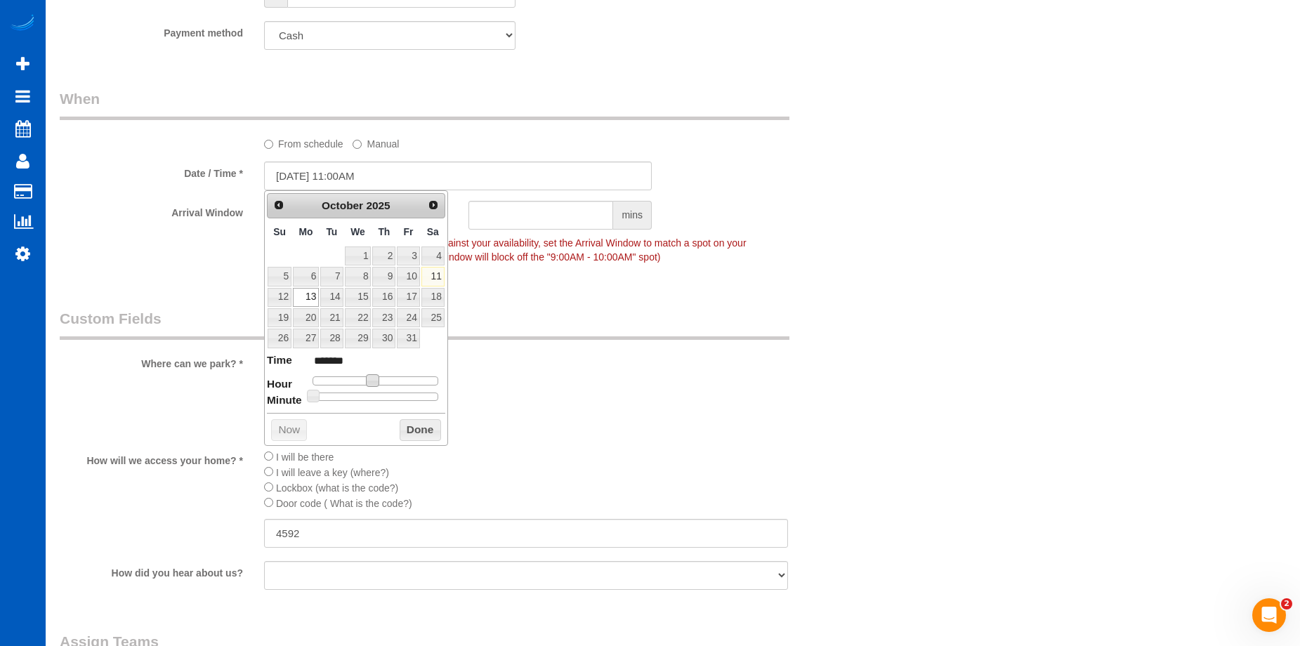
type input "10/13/2025 10:00AM"
type input "*******"
type input "10/13/2025 9:00AM"
type input "******"
type input "10/13/2025 8:00AM"
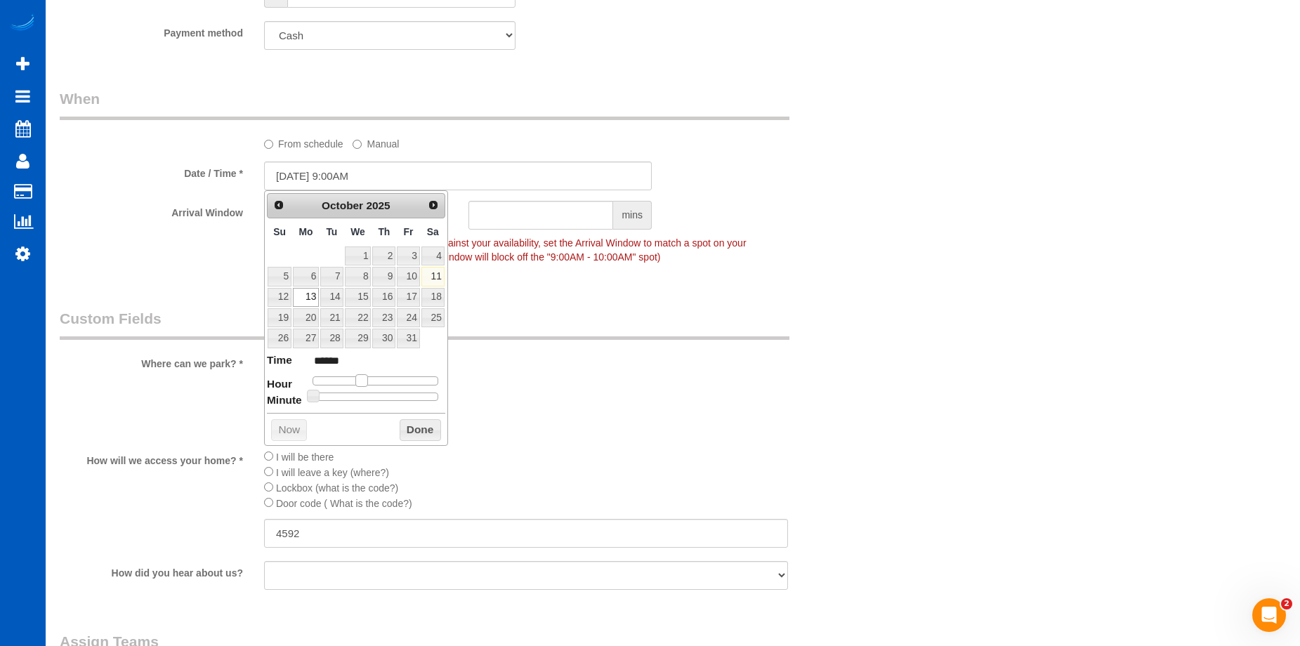
type input "******"
drag, startPoint x: 366, startPoint y: 383, endPoint x: 352, endPoint y: 386, distance: 13.6
click at [352, 386] on span at bounding box center [356, 380] width 13 height 13
click at [428, 429] on button "Done" at bounding box center [420, 430] width 41 height 22
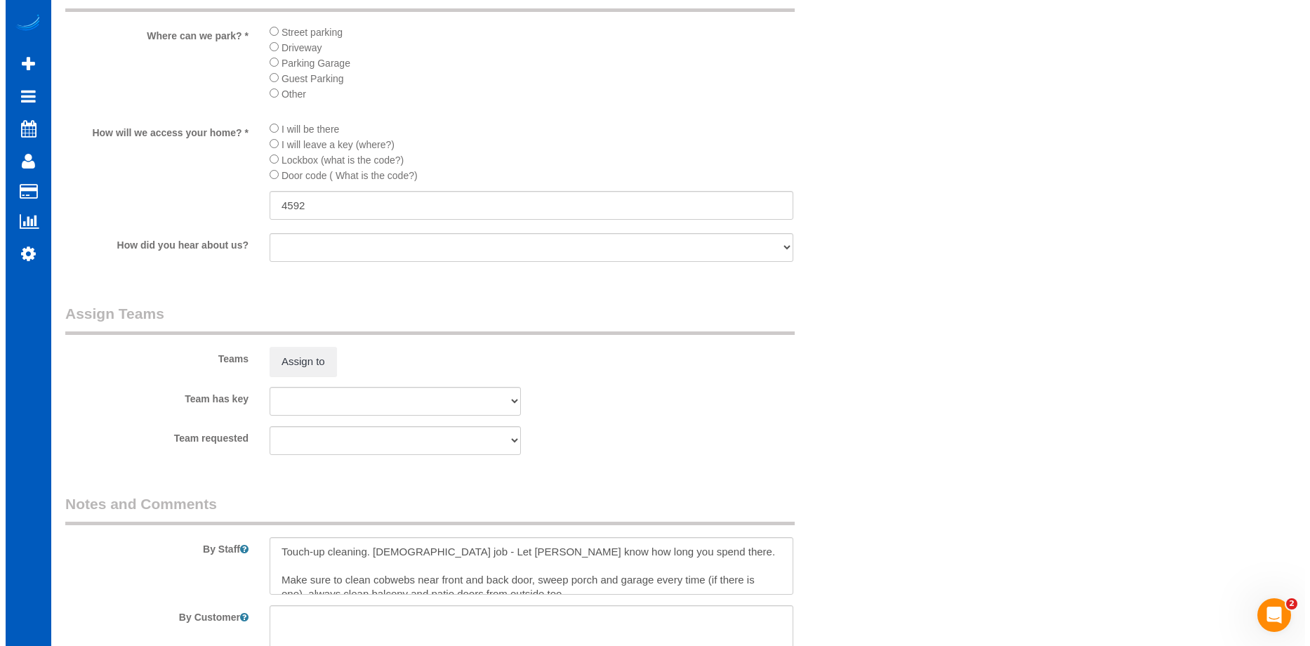
scroll to position [1765, 0]
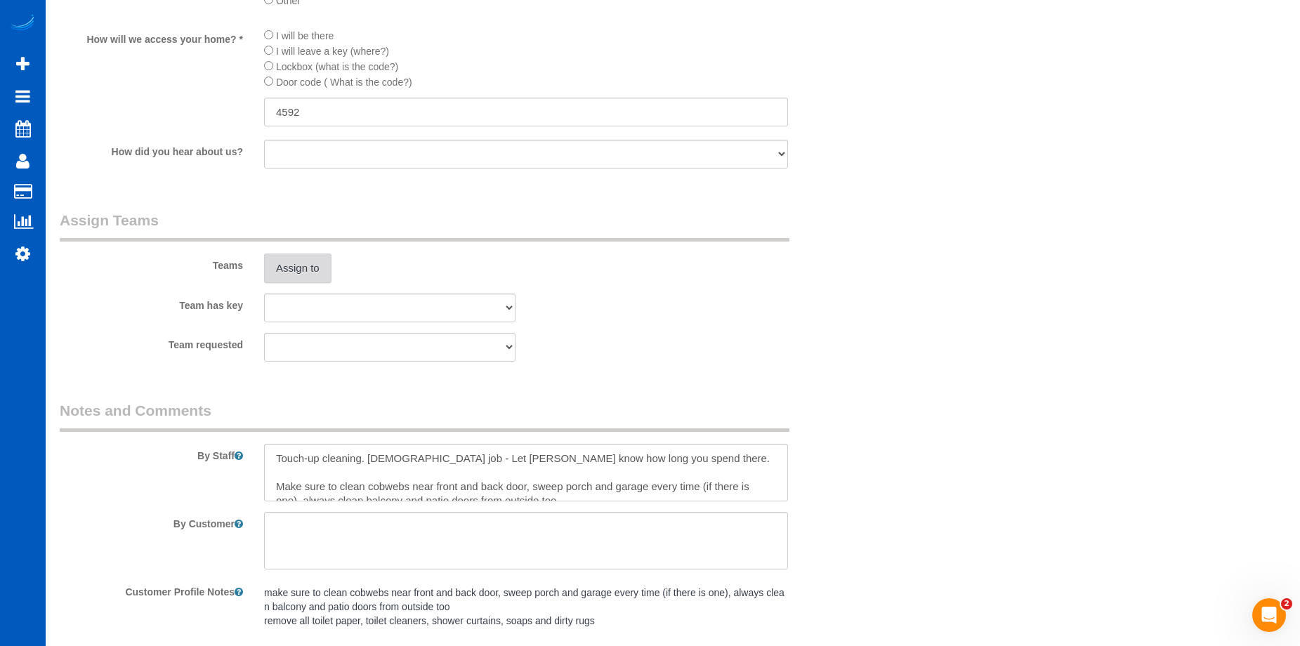
click at [296, 270] on button "Assign to" at bounding box center [297, 267] width 67 height 29
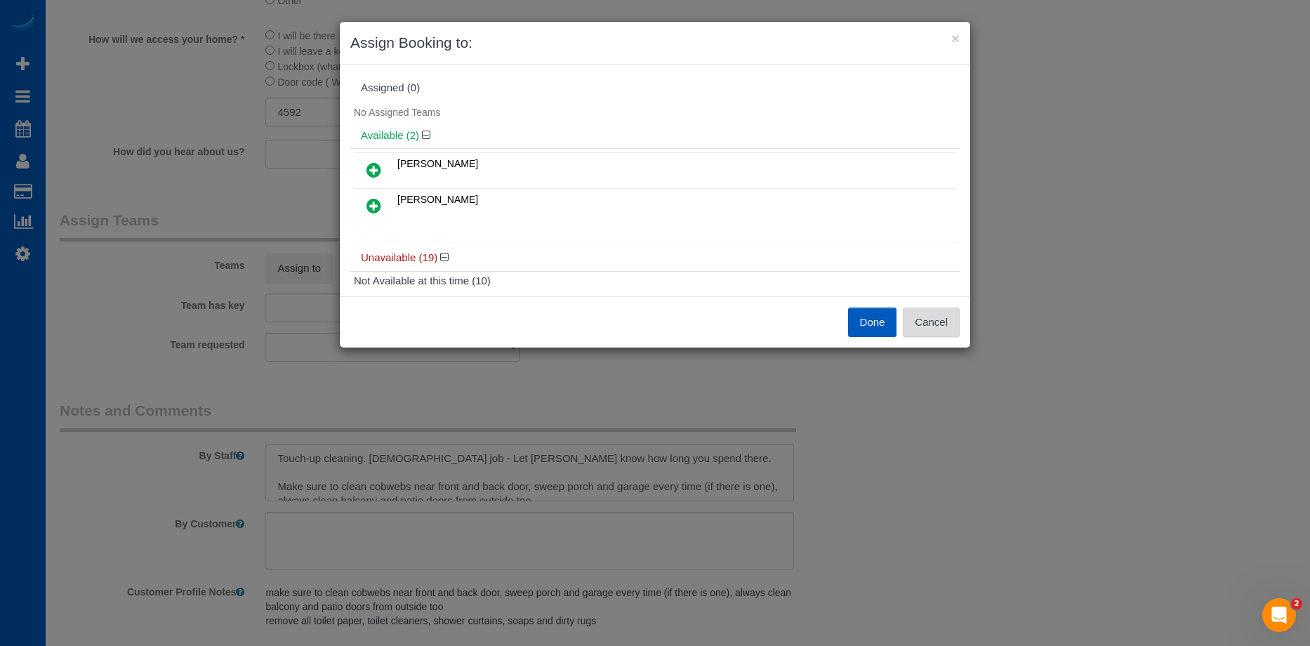
click at [928, 327] on button "Cancel" at bounding box center [931, 322] width 57 height 29
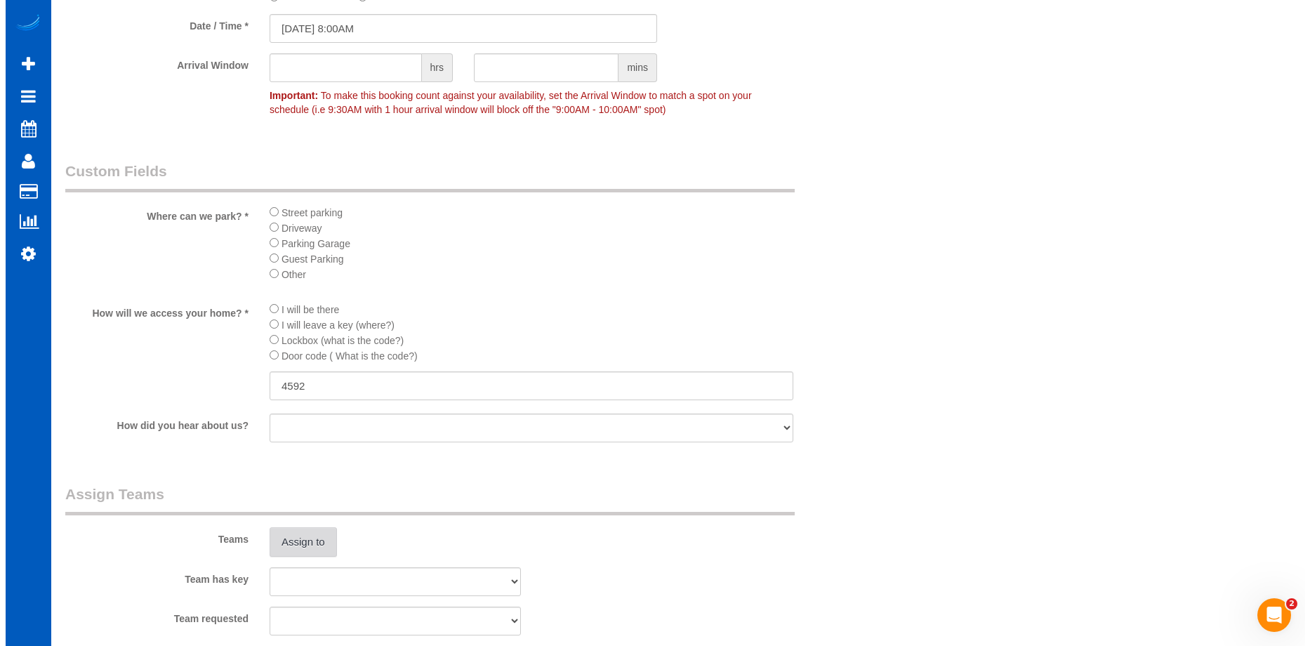
scroll to position [1413, 0]
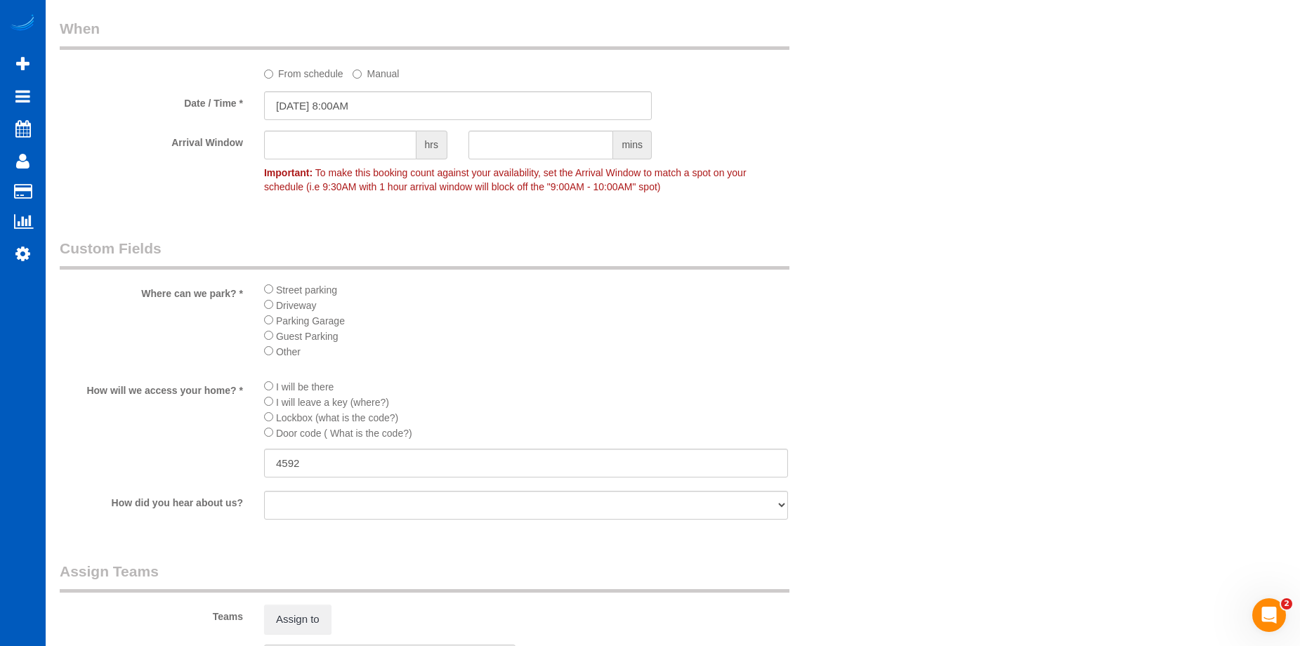
click at [282, 76] on label "From schedule" at bounding box center [303, 71] width 79 height 19
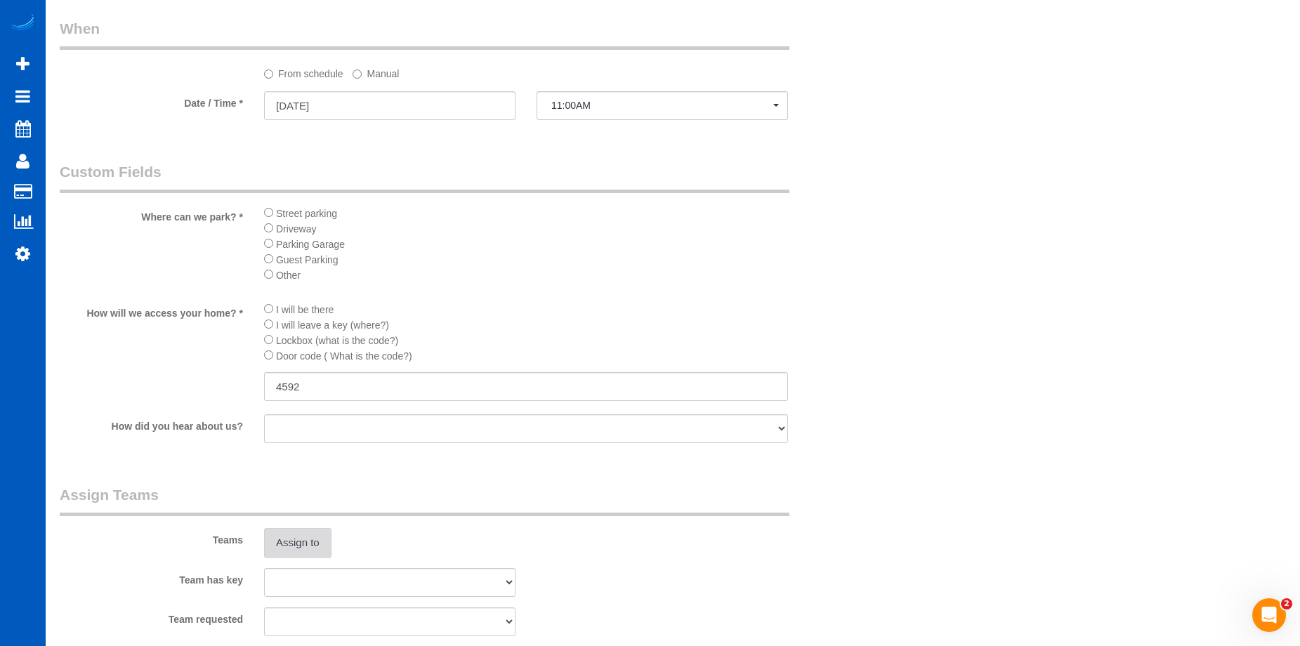
click at [303, 545] on button "Assign to" at bounding box center [297, 542] width 67 height 29
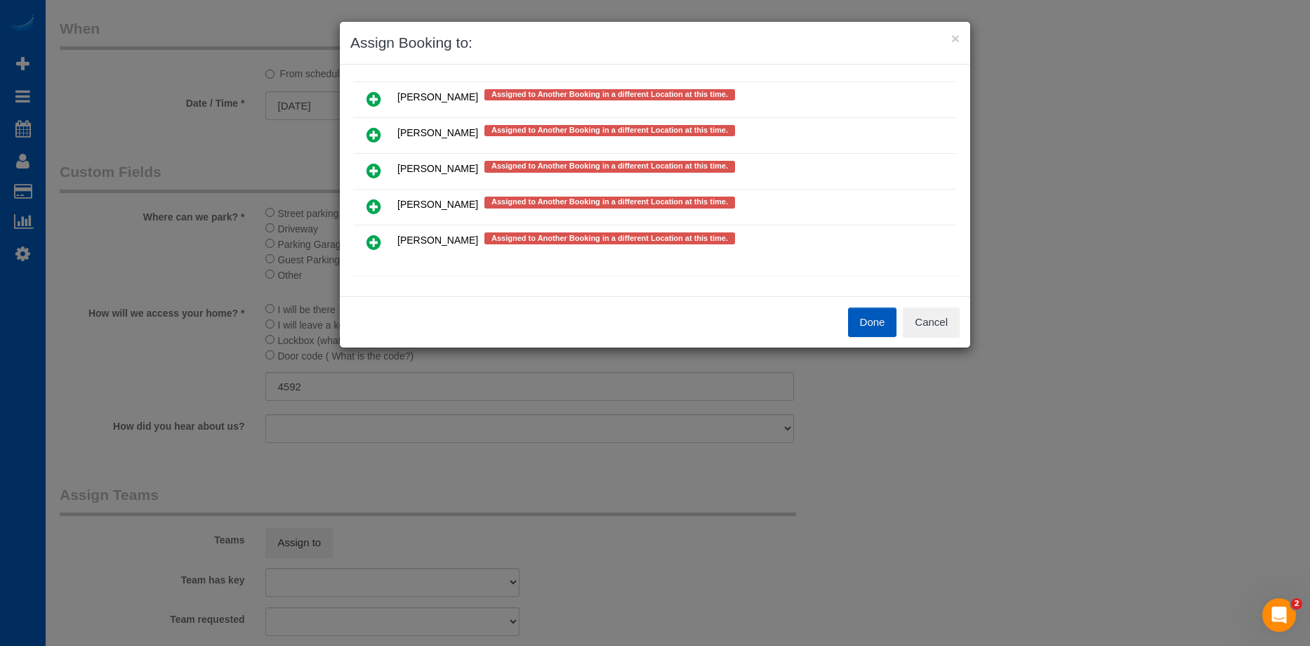
scroll to position [736, 0]
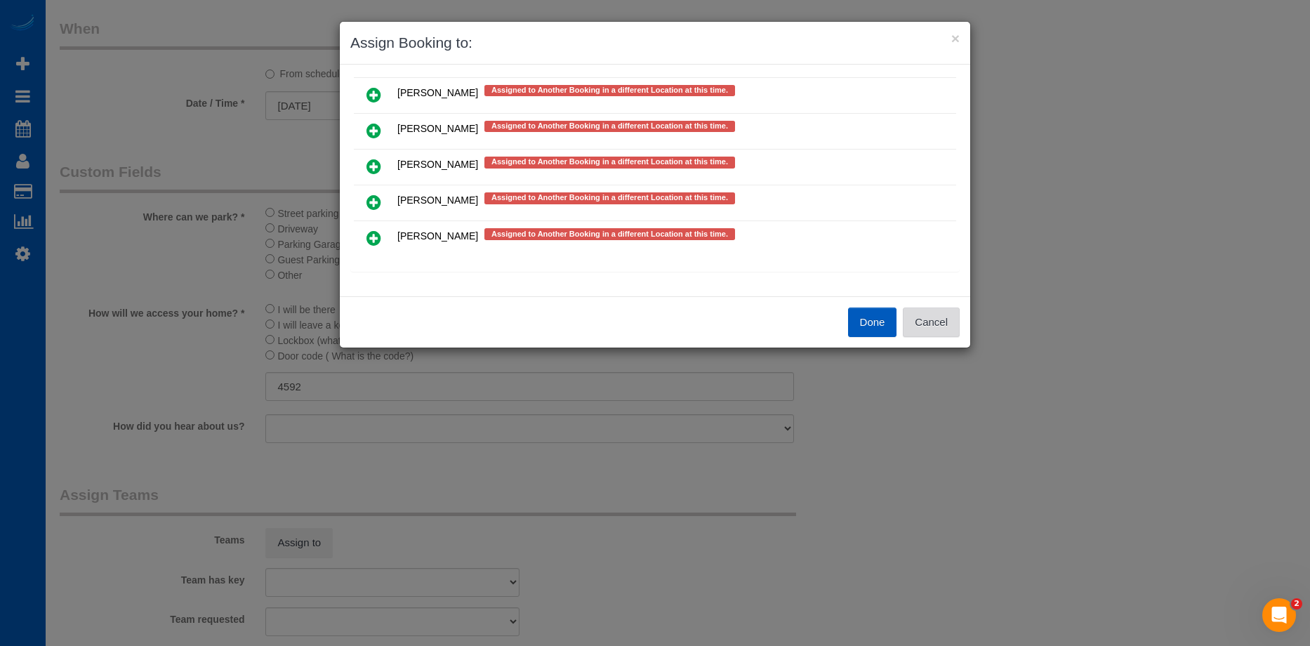
click at [955, 333] on button "Cancel" at bounding box center [931, 322] width 57 height 29
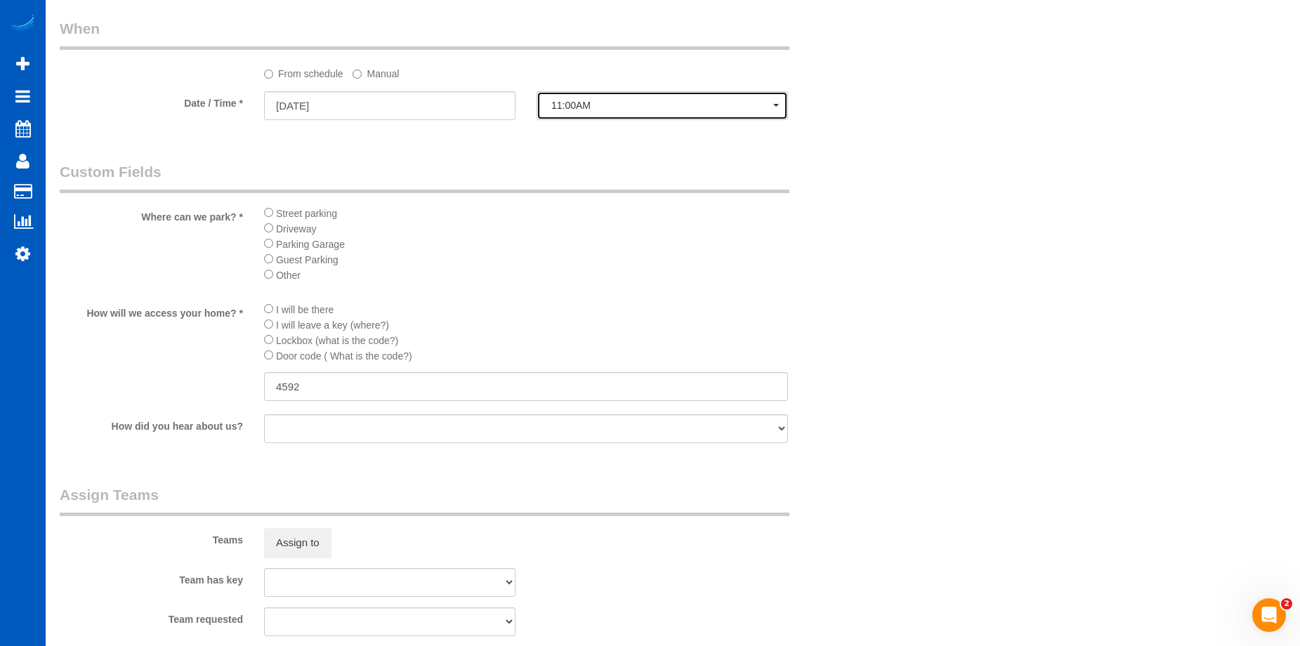
click at [560, 103] on span "11:00AM" at bounding box center [662, 105] width 222 height 11
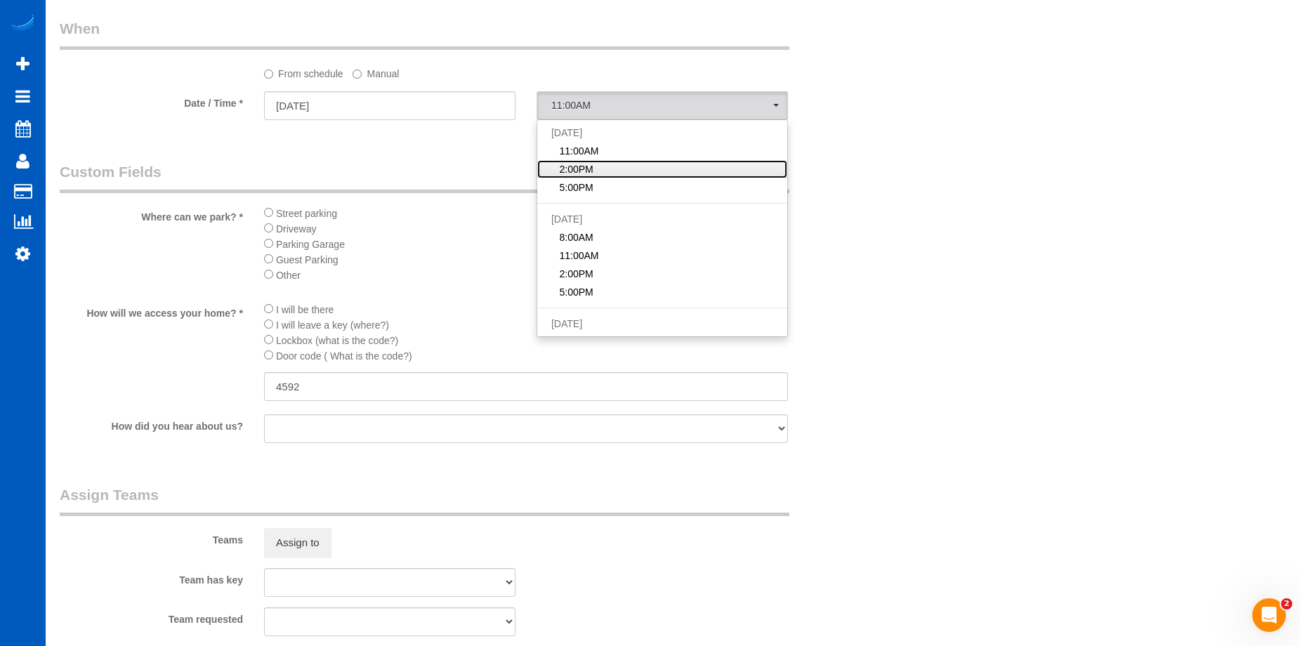
click at [591, 172] on span "2:00PM" at bounding box center [576, 169] width 34 height 14
select select "spot21"
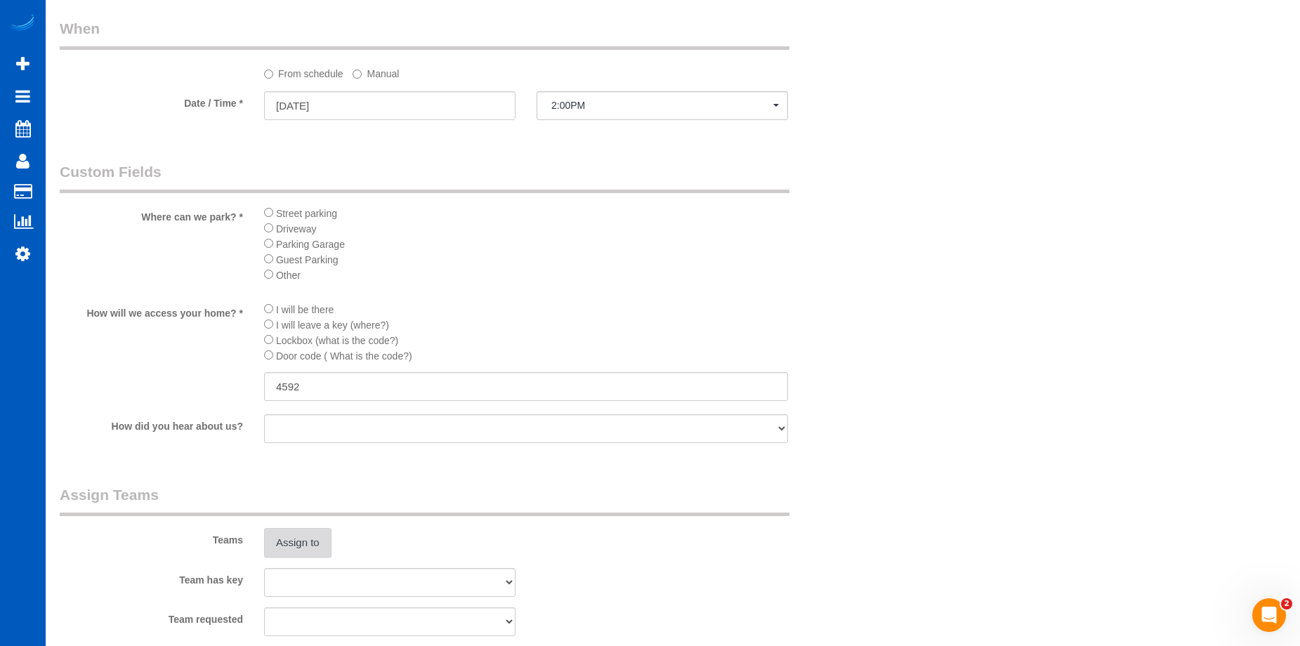
click at [316, 537] on button "Assign to" at bounding box center [297, 542] width 67 height 29
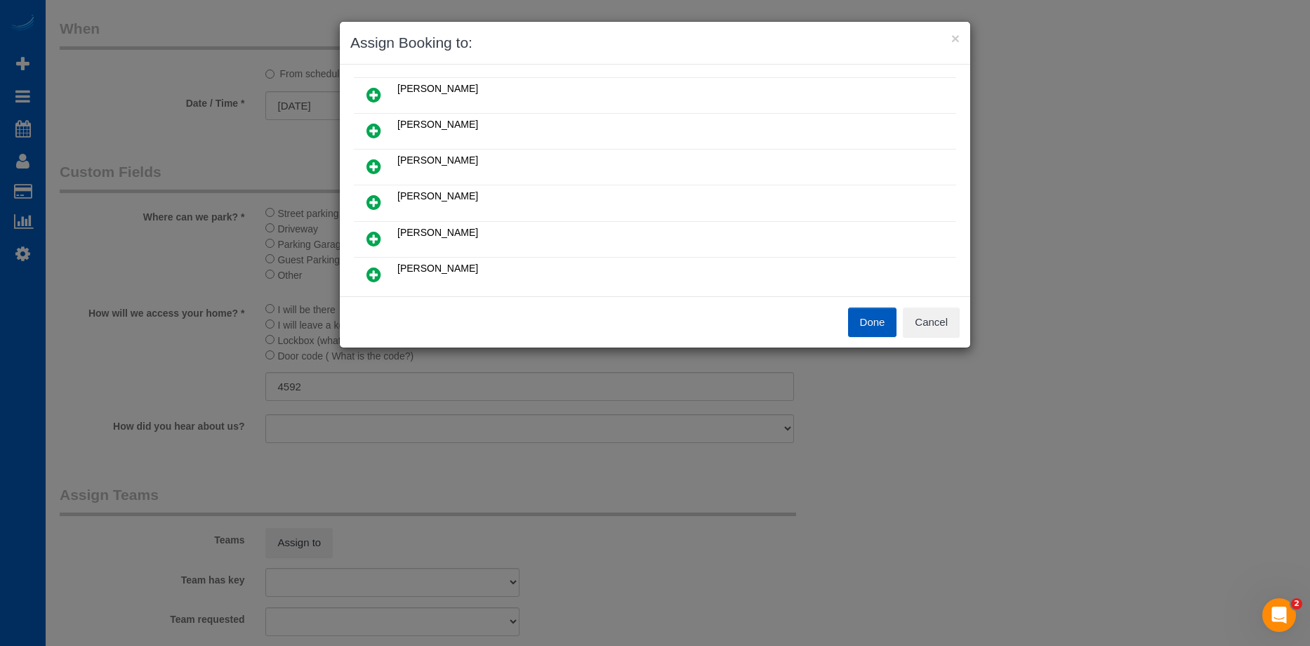
scroll to position [70, 0]
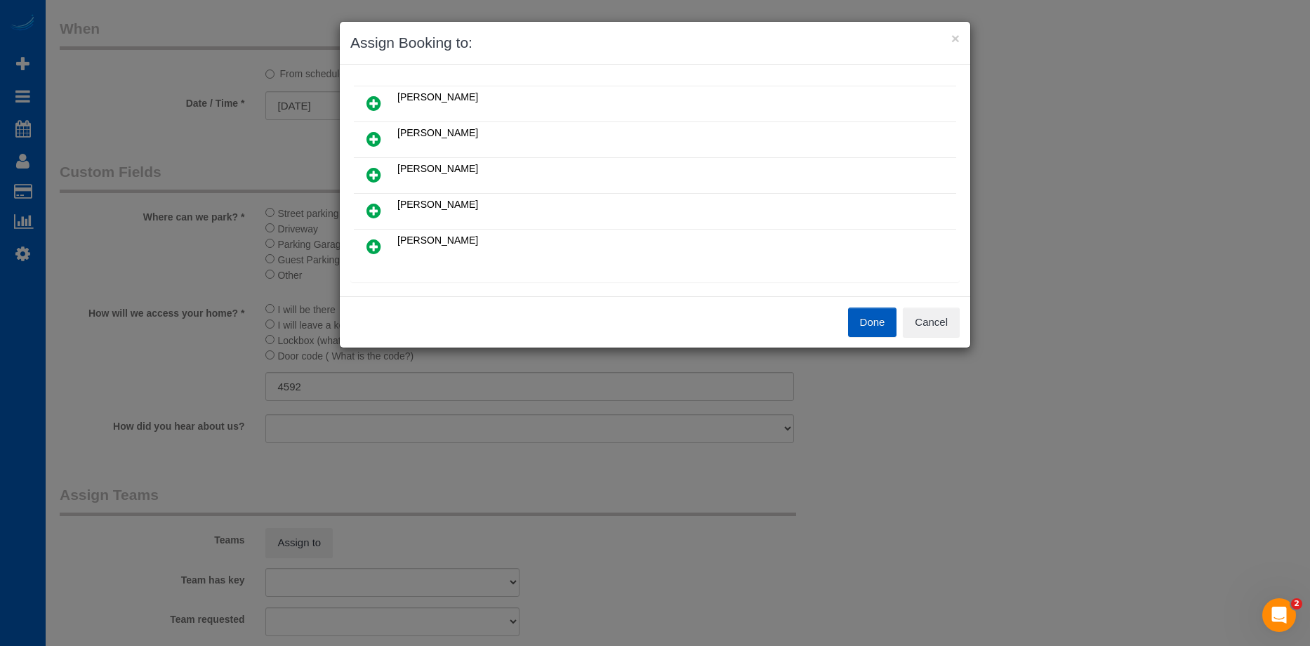
click at [372, 207] on icon at bounding box center [374, 210] width 15 height 17
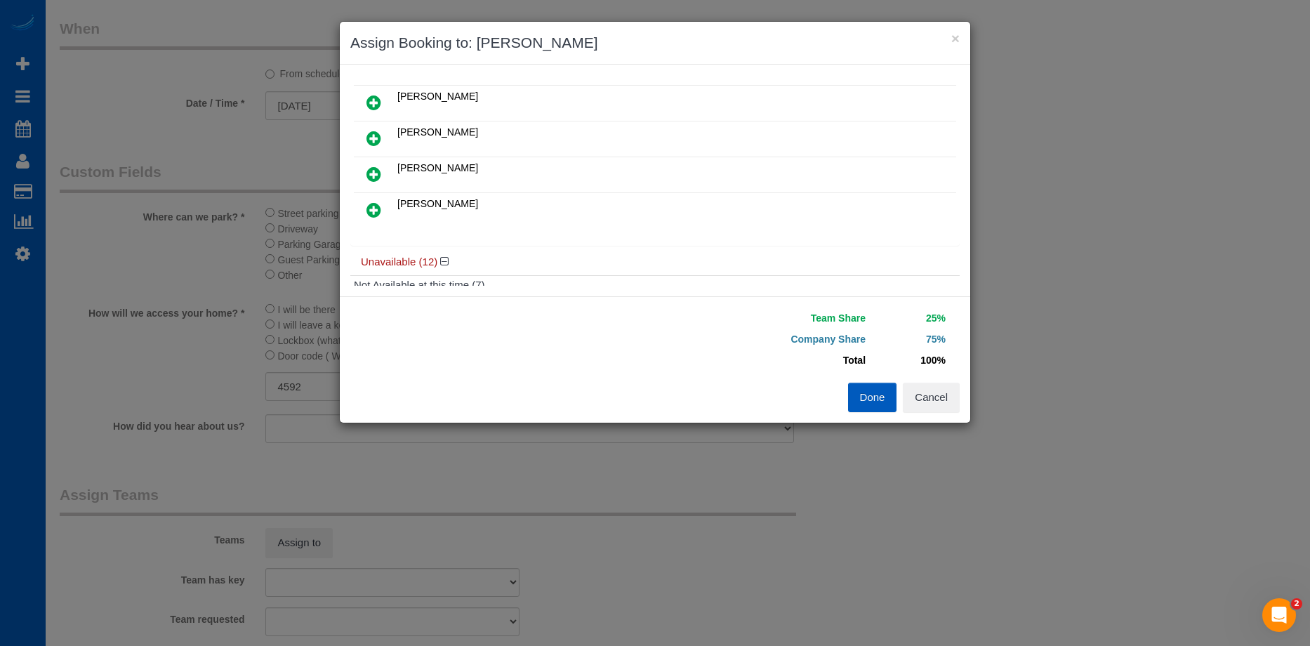
click at [371, 211] on icon at bounding box center [374, 210] width 15 height 17
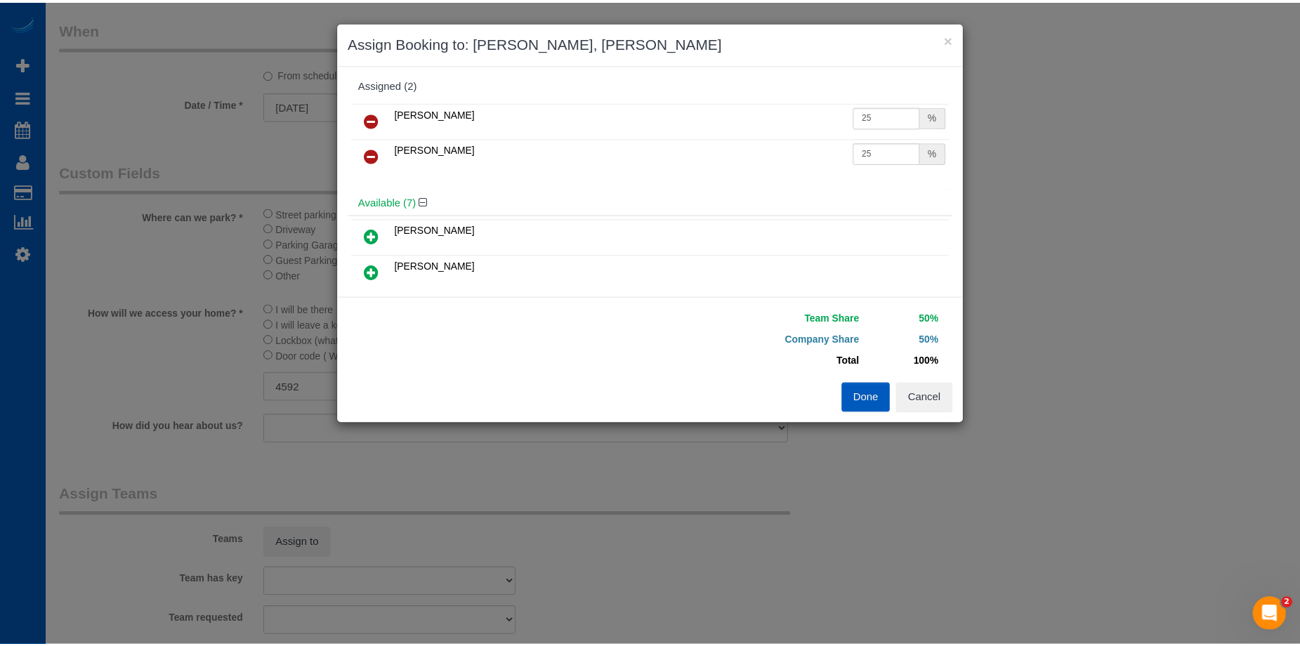
scroll to position [0, 0]
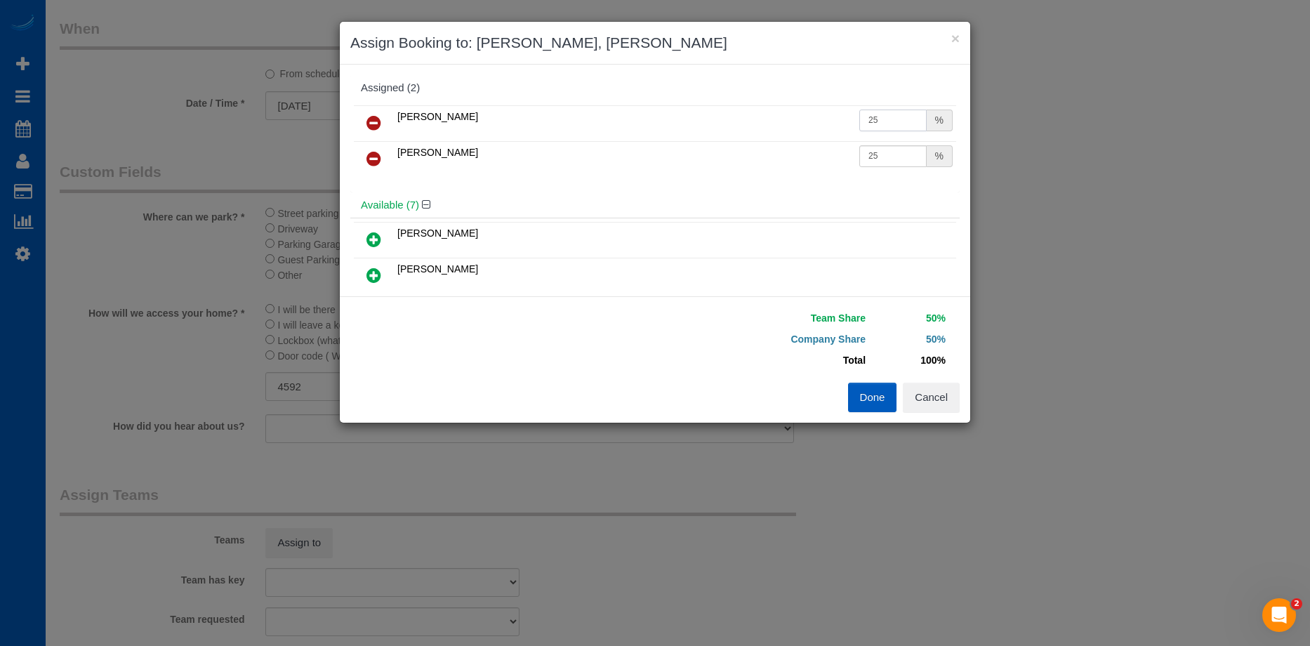
click at [875, 128] on input "25" at bounding box center [892, 121] width 67 height 22
drag, startPoint x: 879, startPoint y: 123, endPoint x: 785, endPoint y: 121, distance: 94.1
click at [785, 121] on tr "Viktoriia Zhukovska 25 %" at bounding box center [655, 123] width 602 height 36
type input "27"
drag, startPoint x: 879, startPoint y: 159, endPoint x: 767, endPoint y: 159, distance: 112.3
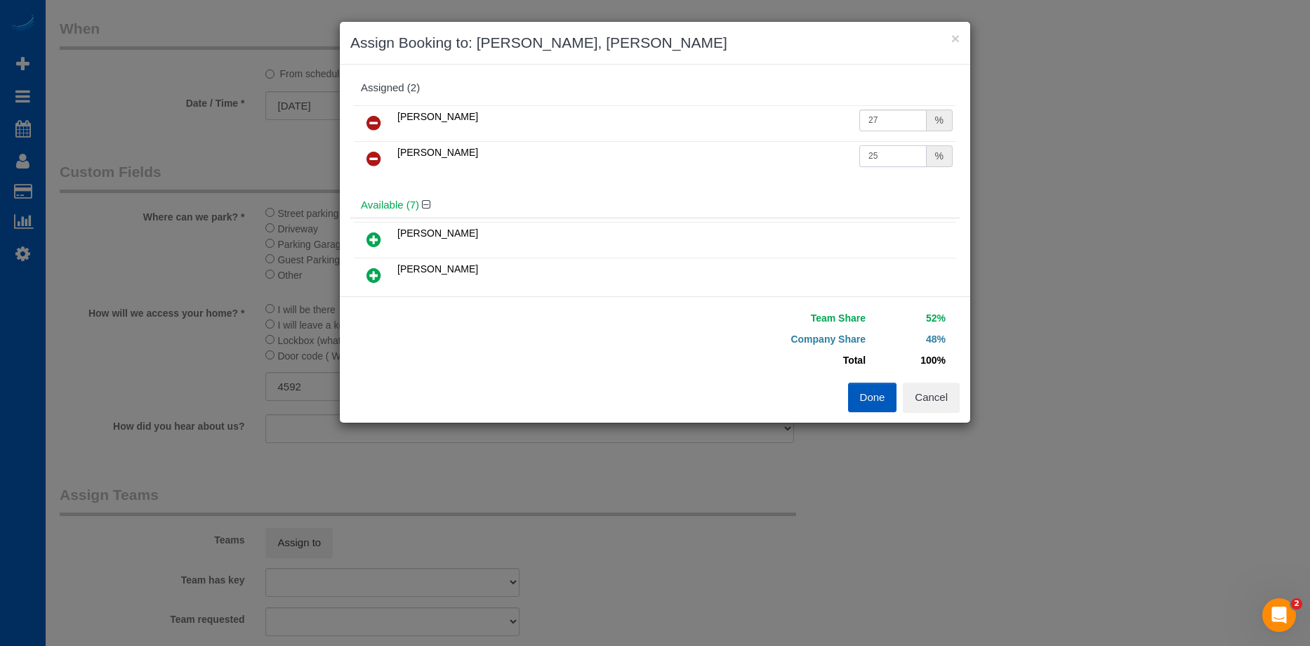
click at [767, 159] on tr "Vira Zhukovska 25 %" at bounding box center [655, 159] width 602 height 36
type input "27"
click at [873, 406] on button "Done" at bounding box center [872, 397] width 49 height 29
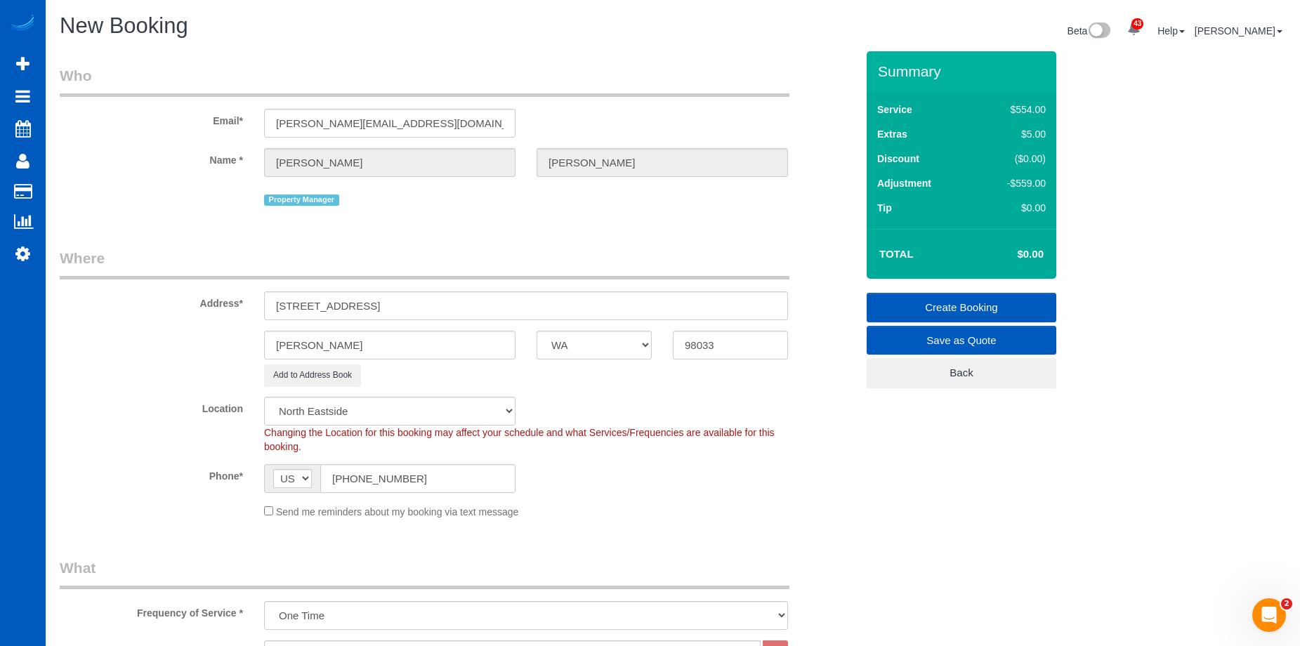
click at [929, 301] on link "Create Booking" at bounding box center [961, 307] width 190 height 29
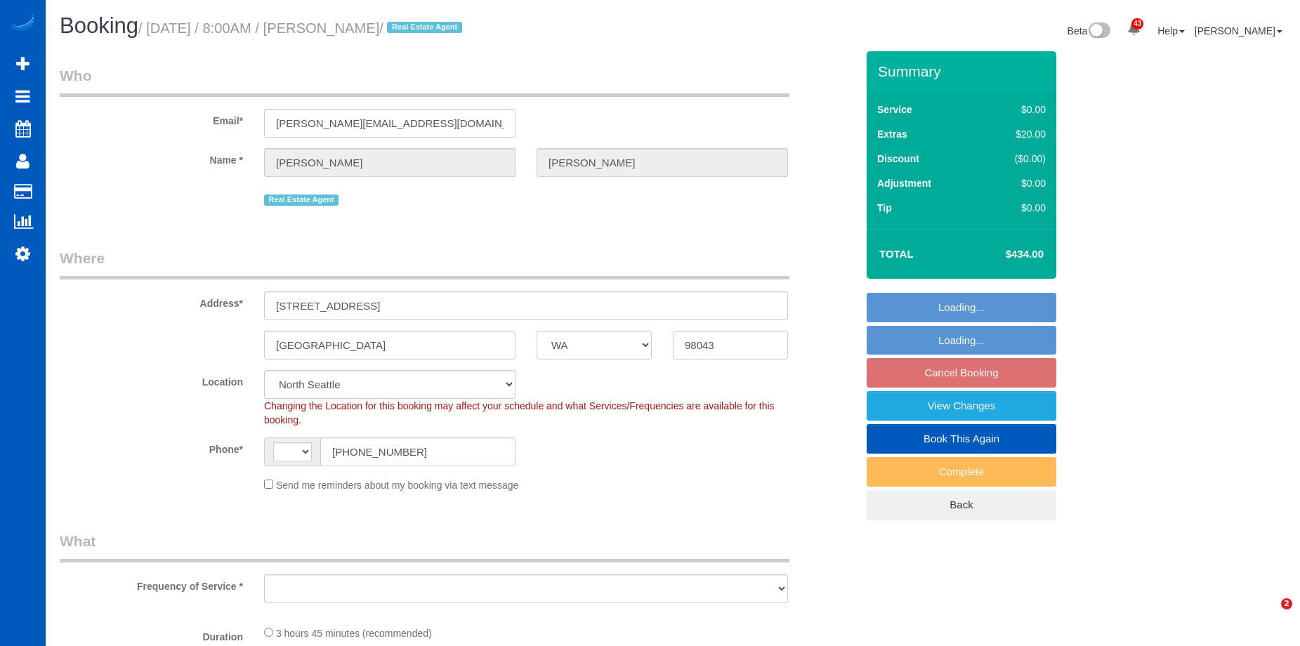
select select "WA"
select select "199"
select select "1001"
select select "3"
select select "2"
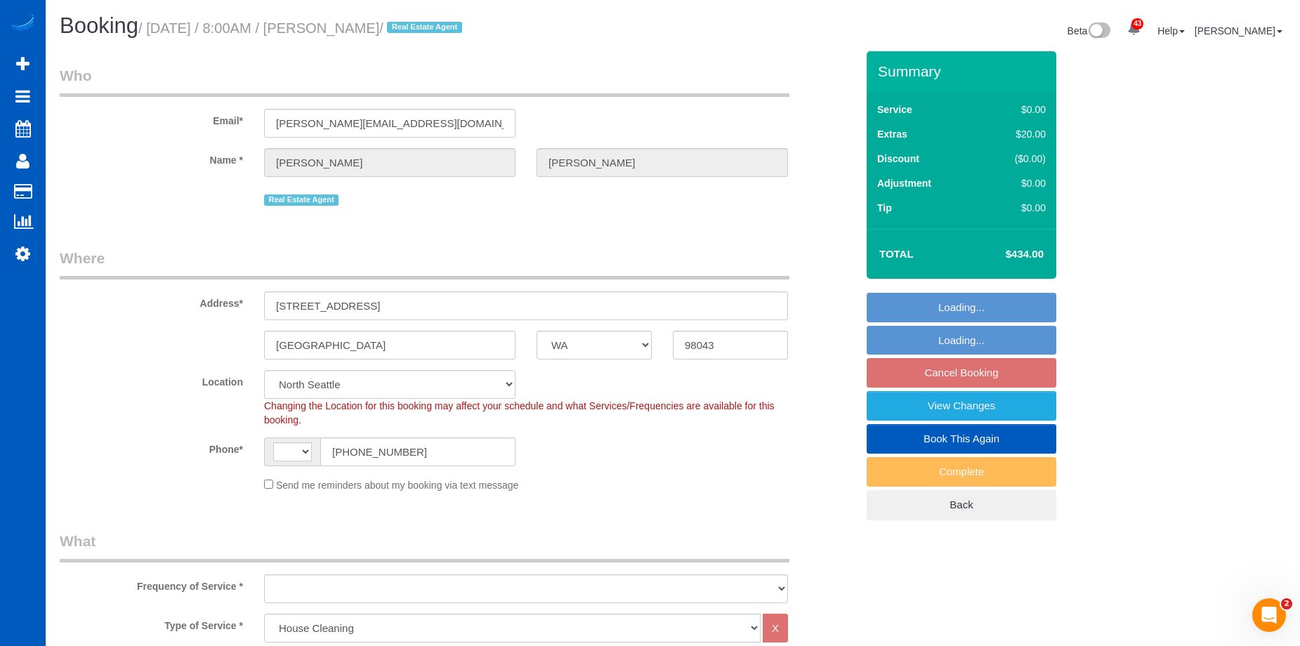
select select "string:[GEOGRAPHIC_DATA]"
select select "object:1173"
select select "string:fspay-c812a15d-de07-40c4-ab06-c36a0ef10898"
select select "spot1"
select select "object:1183"
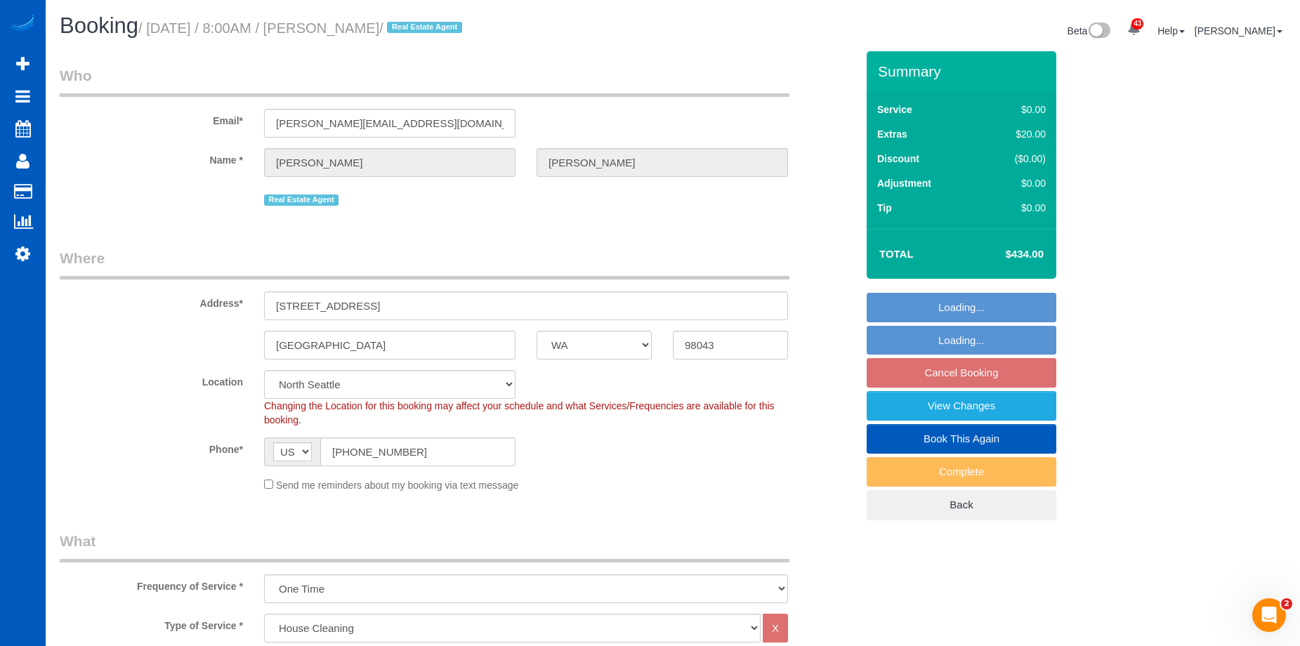
select select "1001"
select select "3"
select select "2"
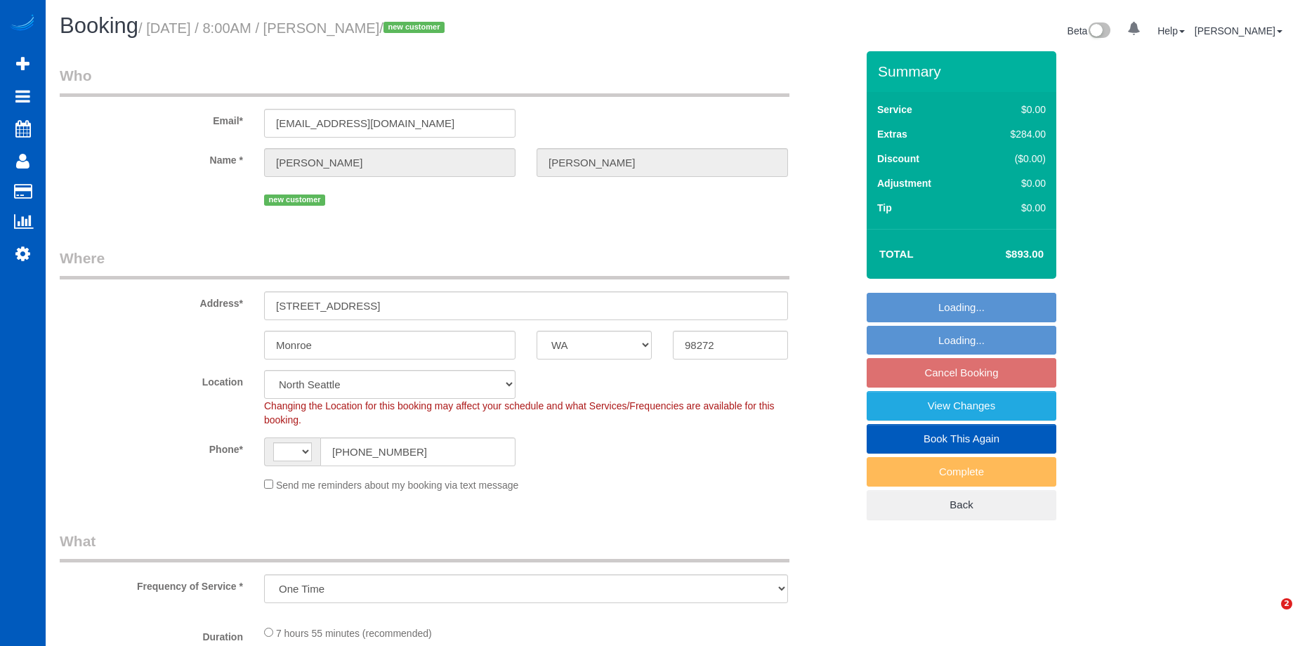
select select "WA"
select select "string:[GEOGRAPHIC_DATA]"
select select "spot1"
select select "object:1271"
select select "199"
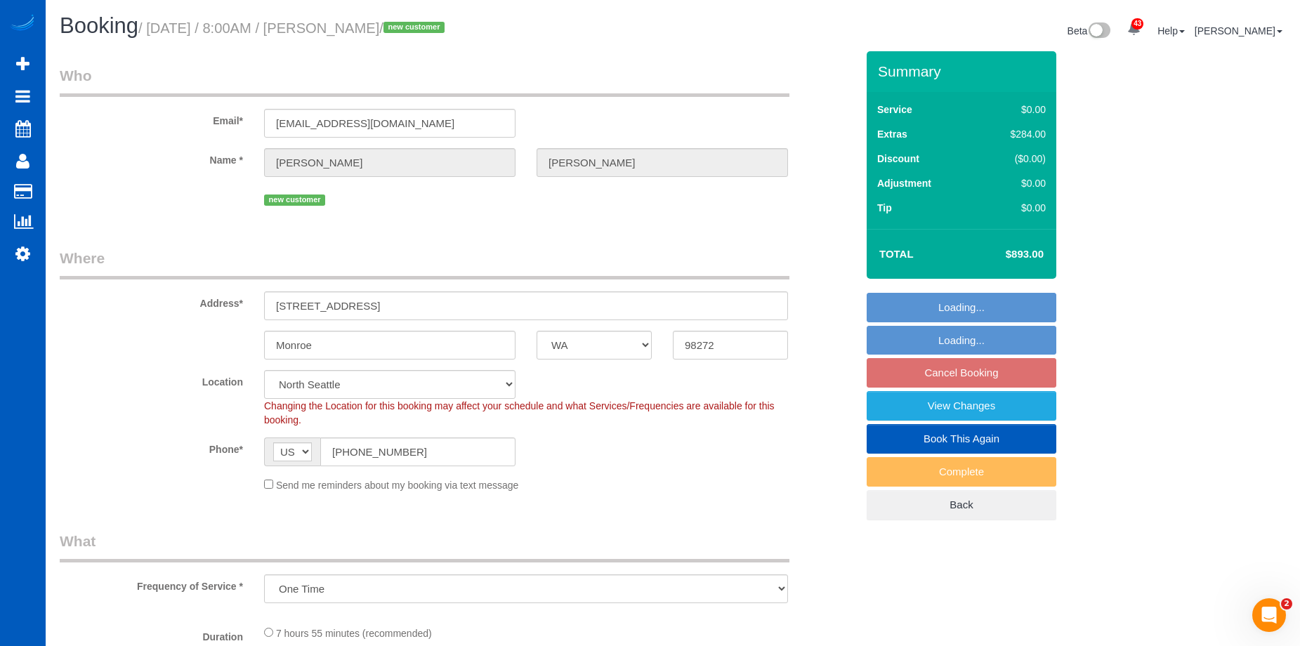
select select "4001"
select select "6"
select select "4"
select select "WA"
select select "string:fspay-c812a15d-de07-40c4-ab06-c36a0ef10898"
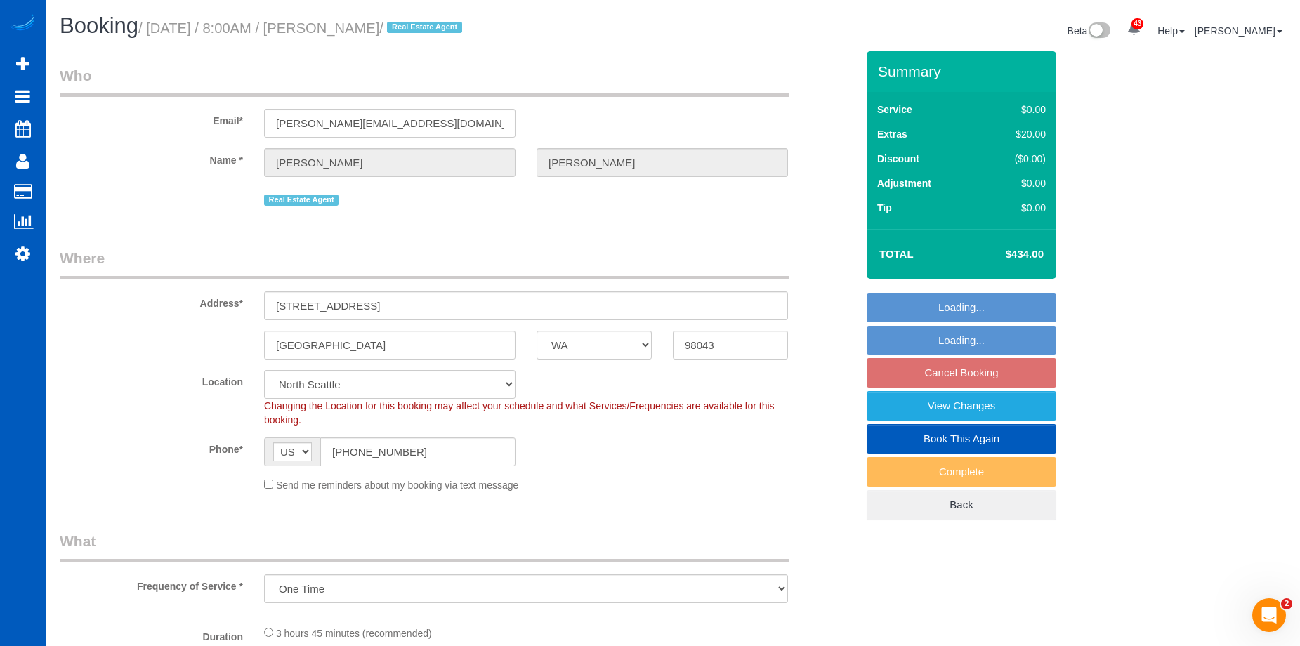
select select "object:927"
select select "spot1"
select select "199"
select select "1001"
select select "3"
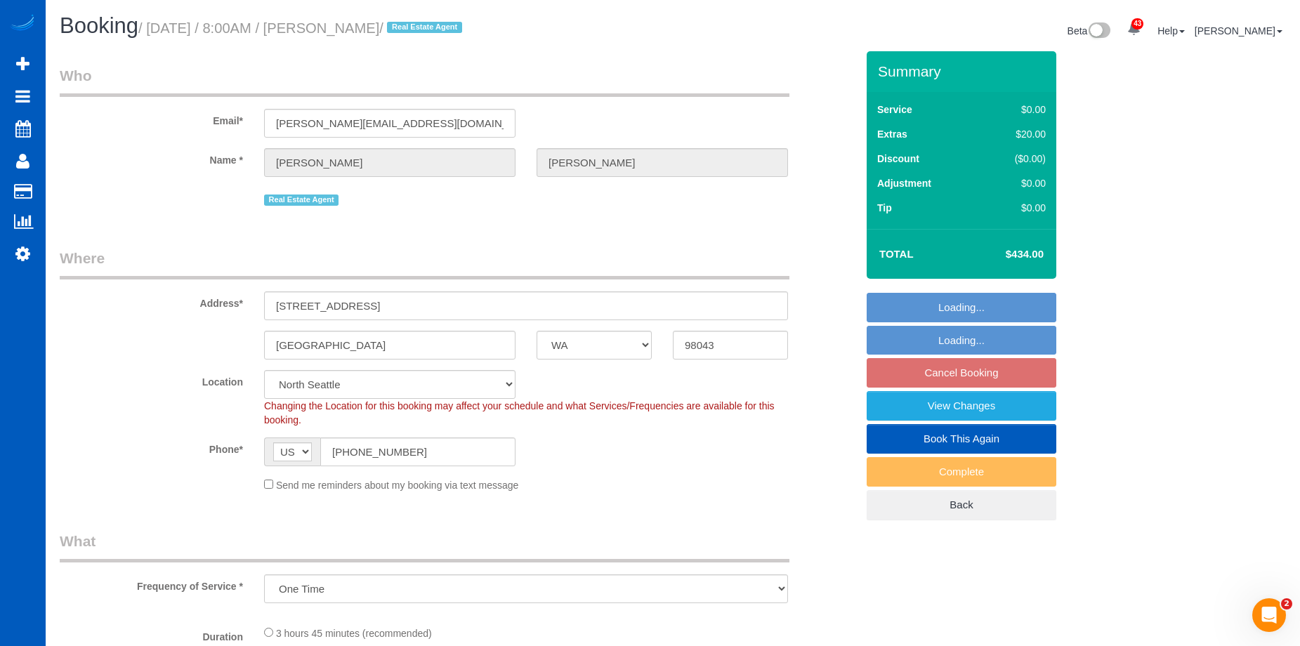
select select "2"
